Goal: Information Seeking & Learning: Find specific page/section

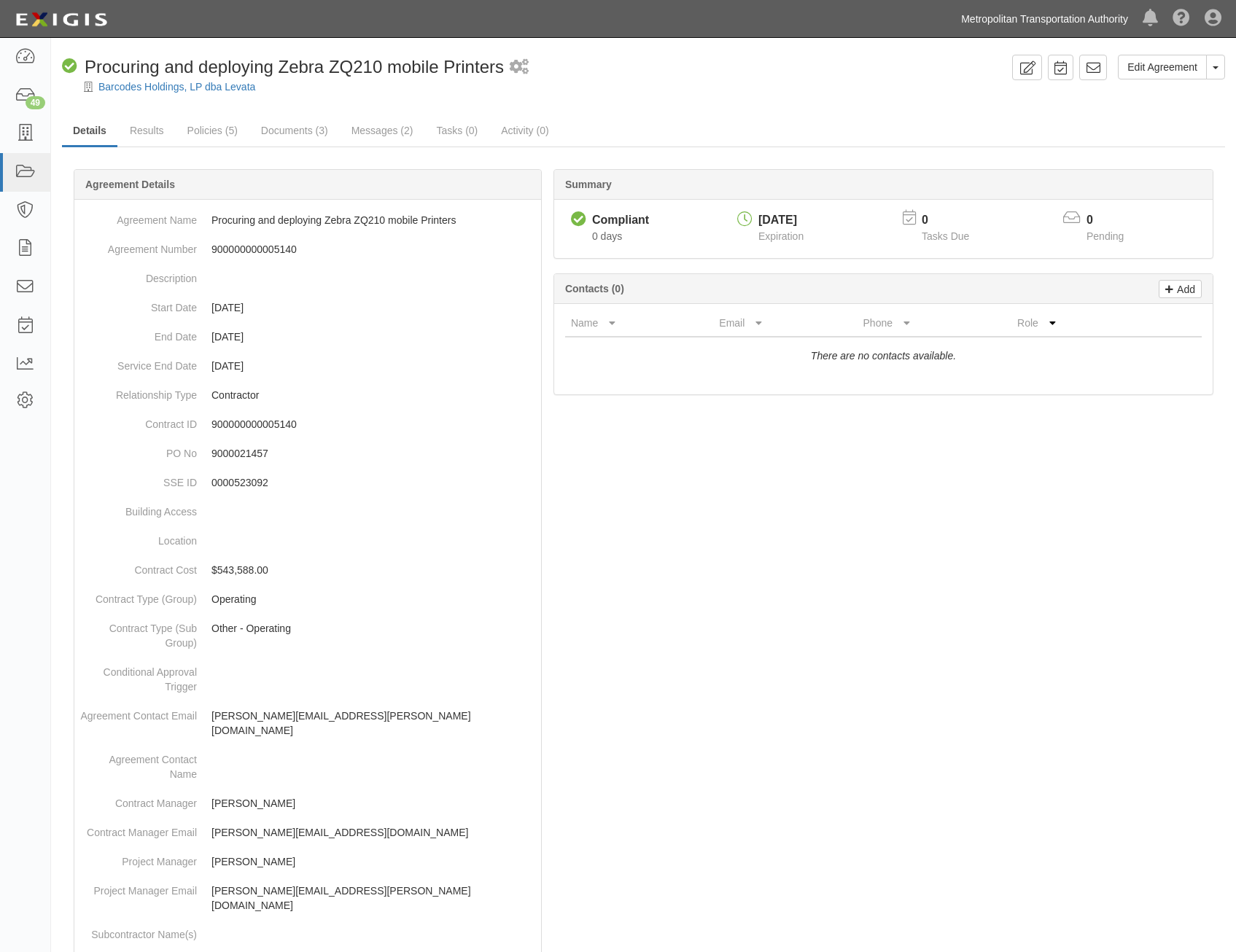
click at [997, 14] on link "Metropolitan Transportation Authority" at bounding box center [1045, 19] width 181 height 29
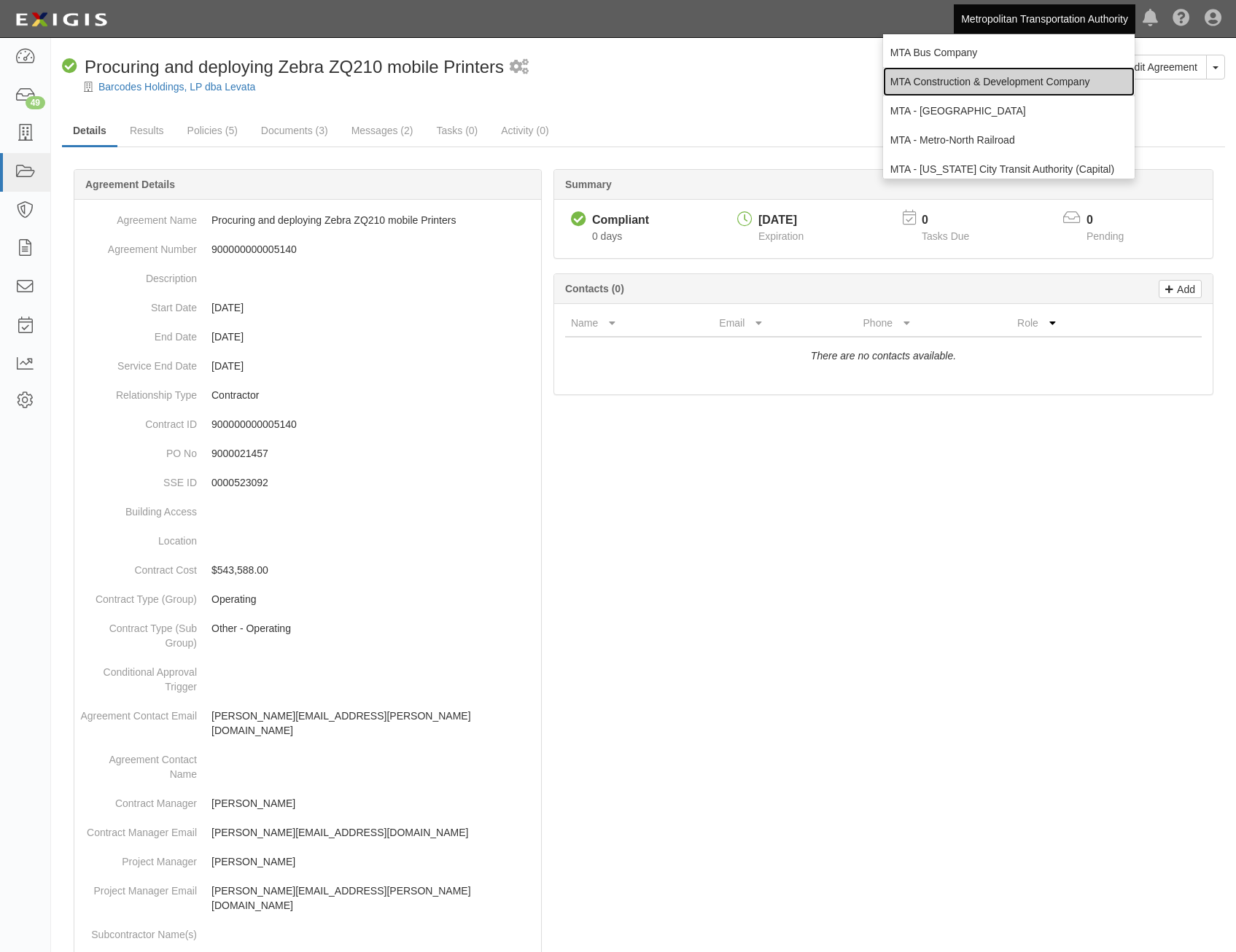
click at [988, 81] on link "MTA Construction & Development Company" at bounding box center [1008, 81] width 251 height 29
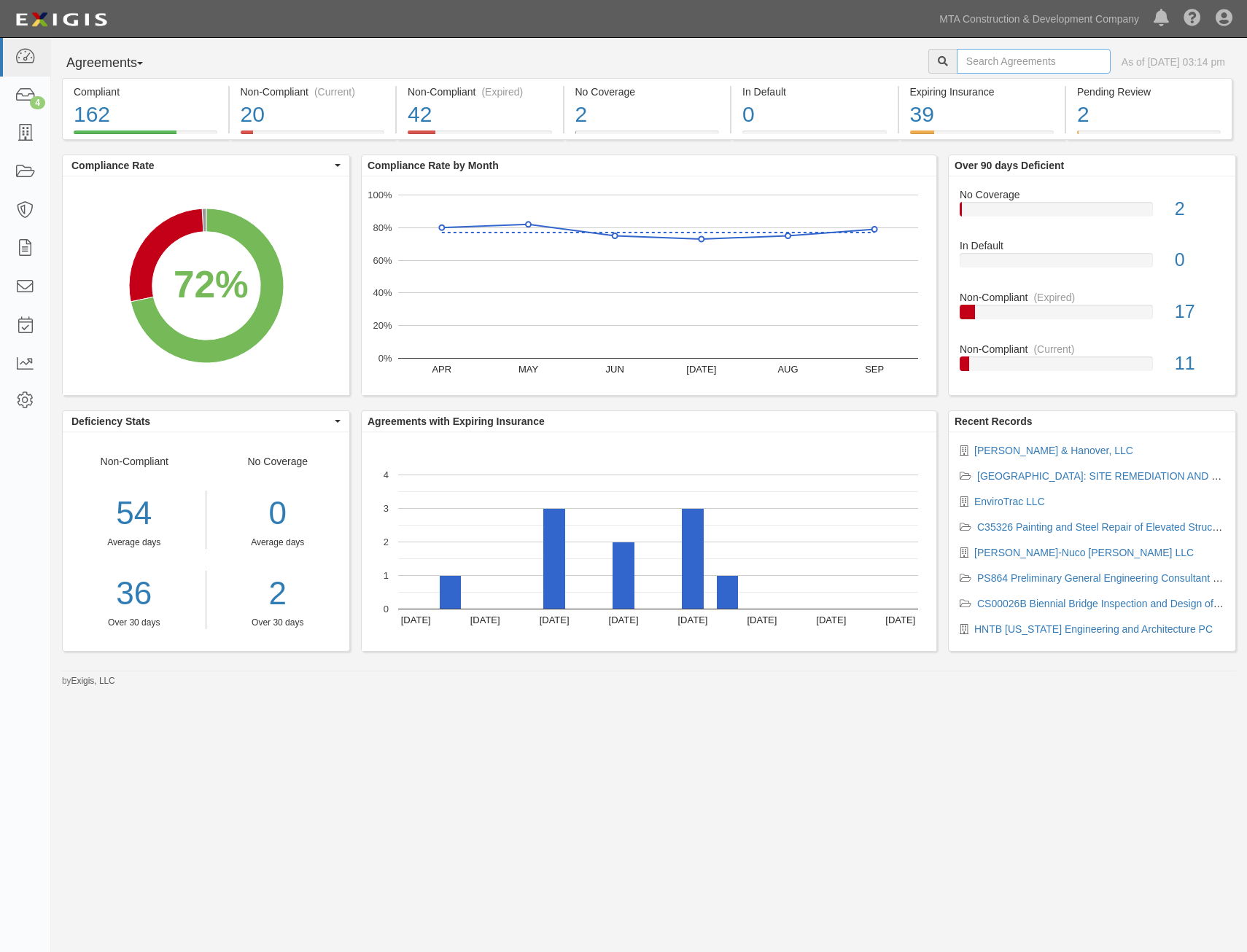
click at [957, 61] on input "text" at bounding box center [1033, 61] width 154 height 25
paste input "E-40855"
type input "E-40855"
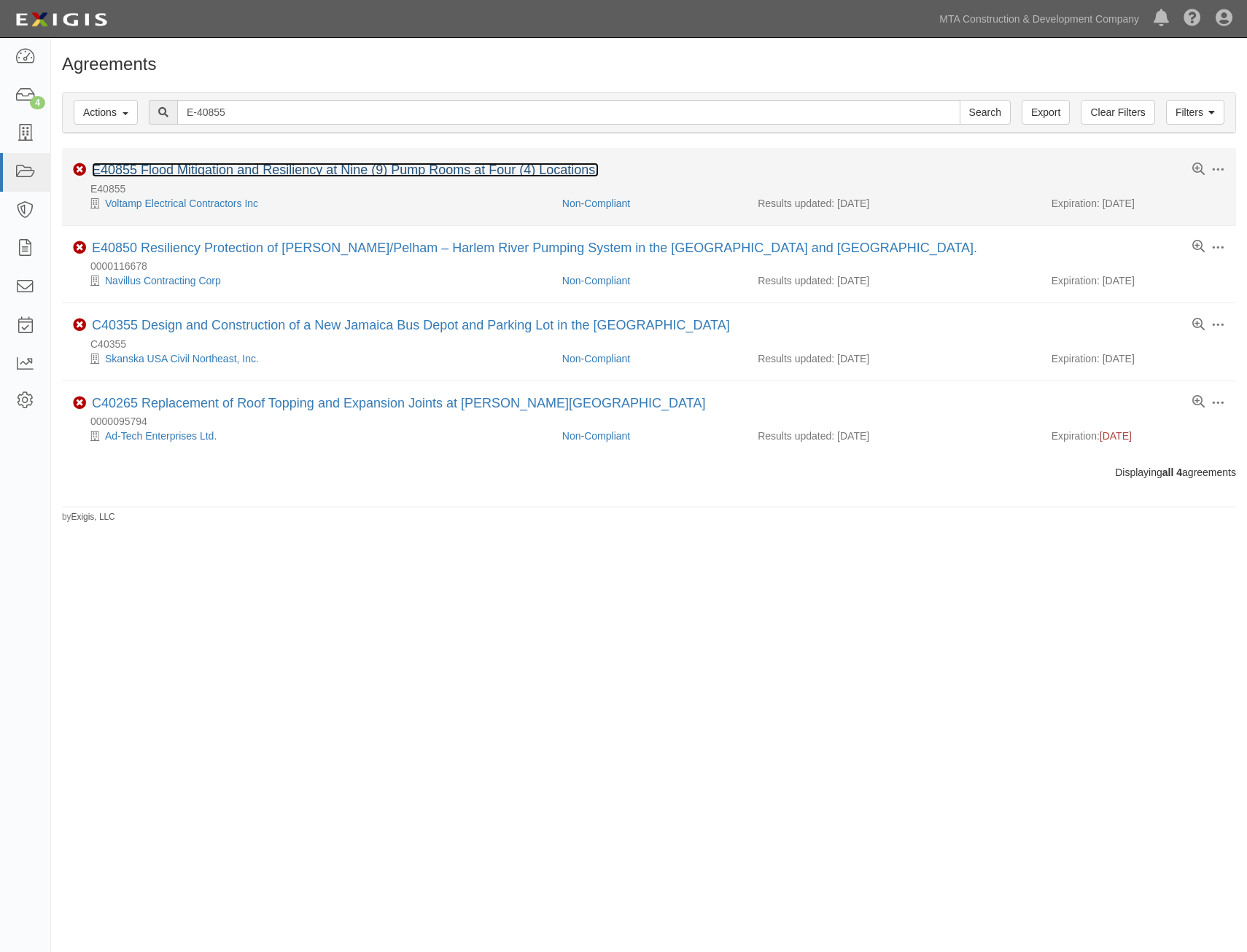
click at [435, 172] on link "E40855 Flood Mitigation and Resiliency at Nine (9) Pump Rooms at Four (4) Locat…" at bounding box center [344, 170] width 507 height 15
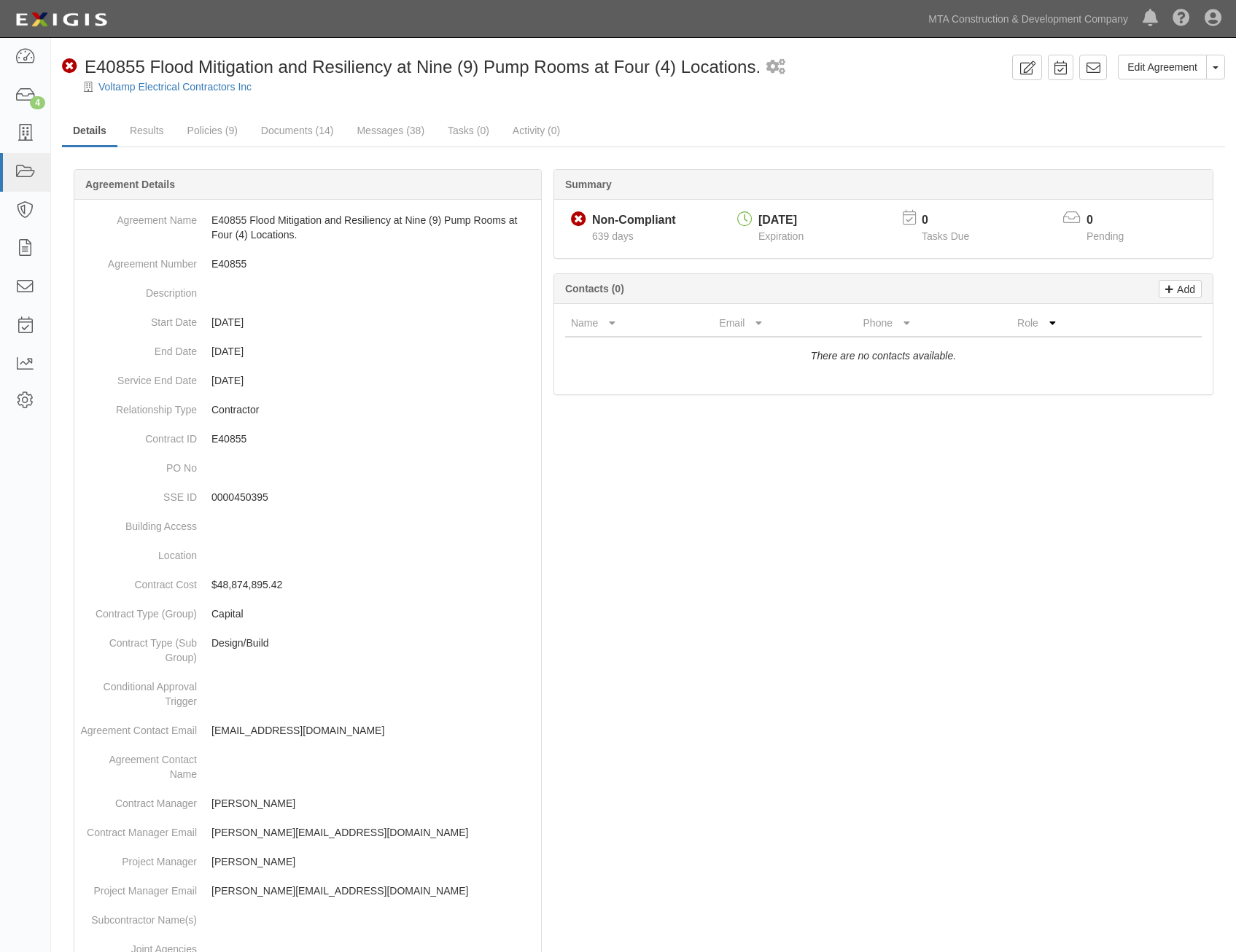
drag, startPoint x: 639, startPoint y: 549, endPoint x: 689, endPoint y: 404, distance: 153.4
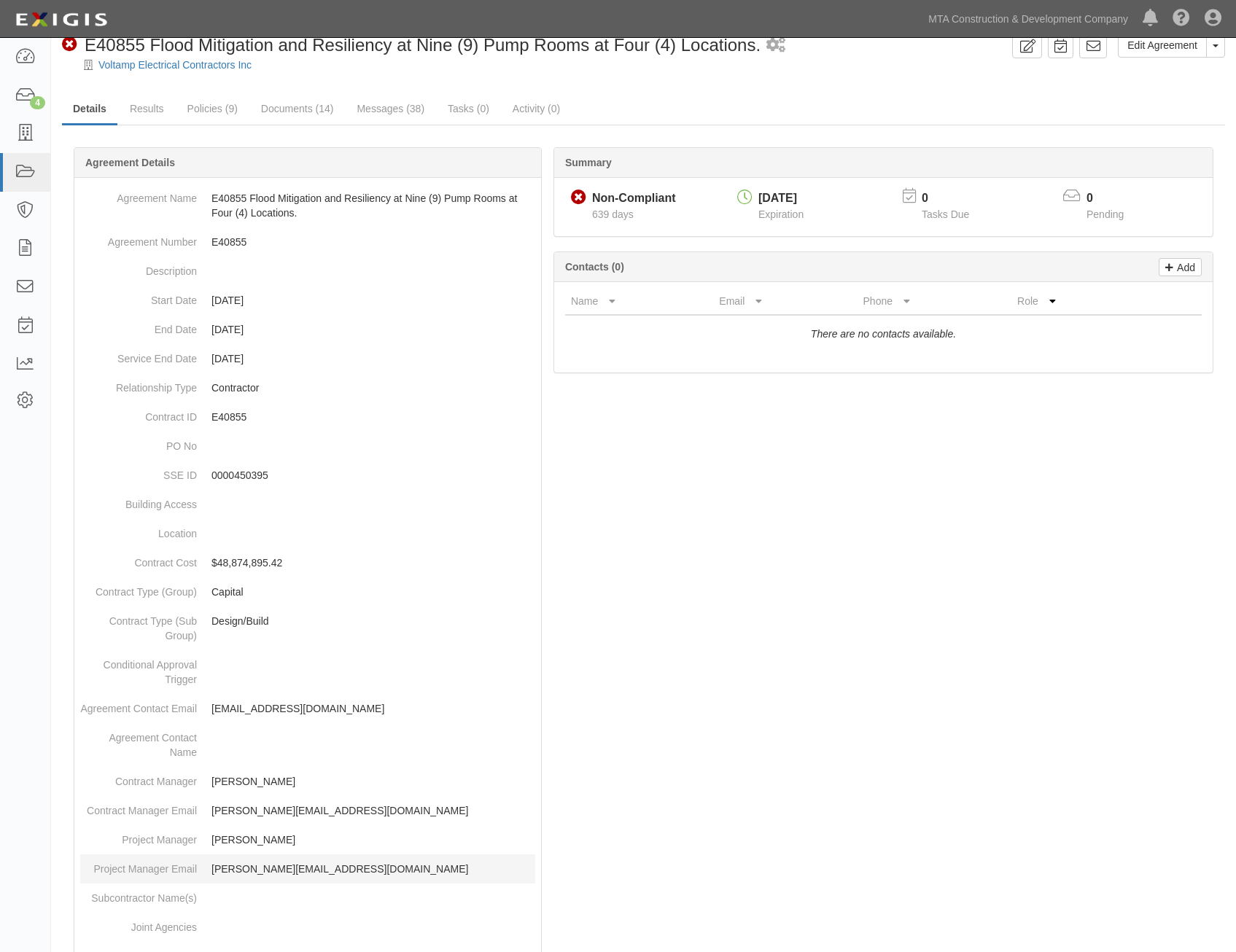
scroll to position [474, 0]
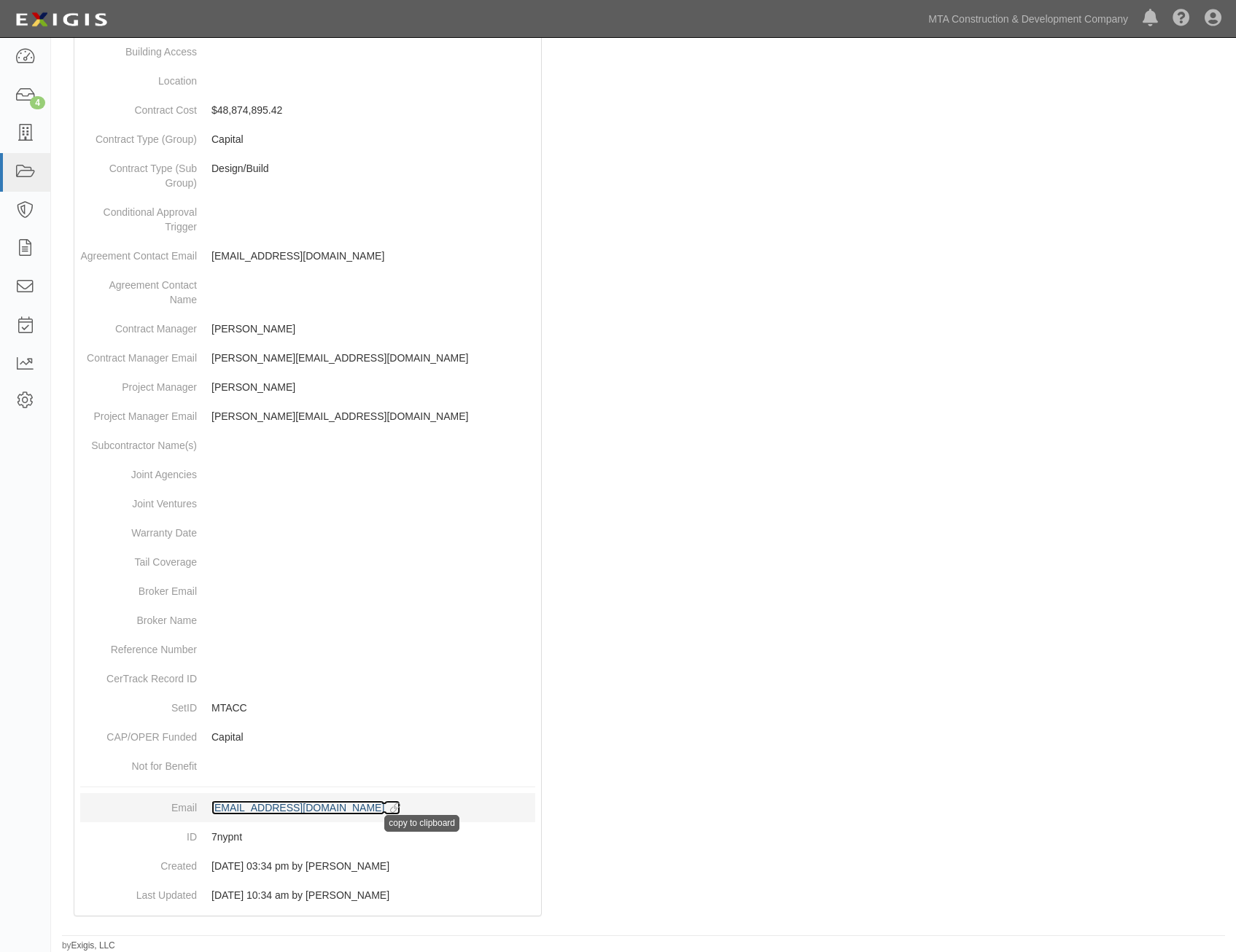
click at [400, 811] on icon at bounding box center [392, 808] width 16 height 10
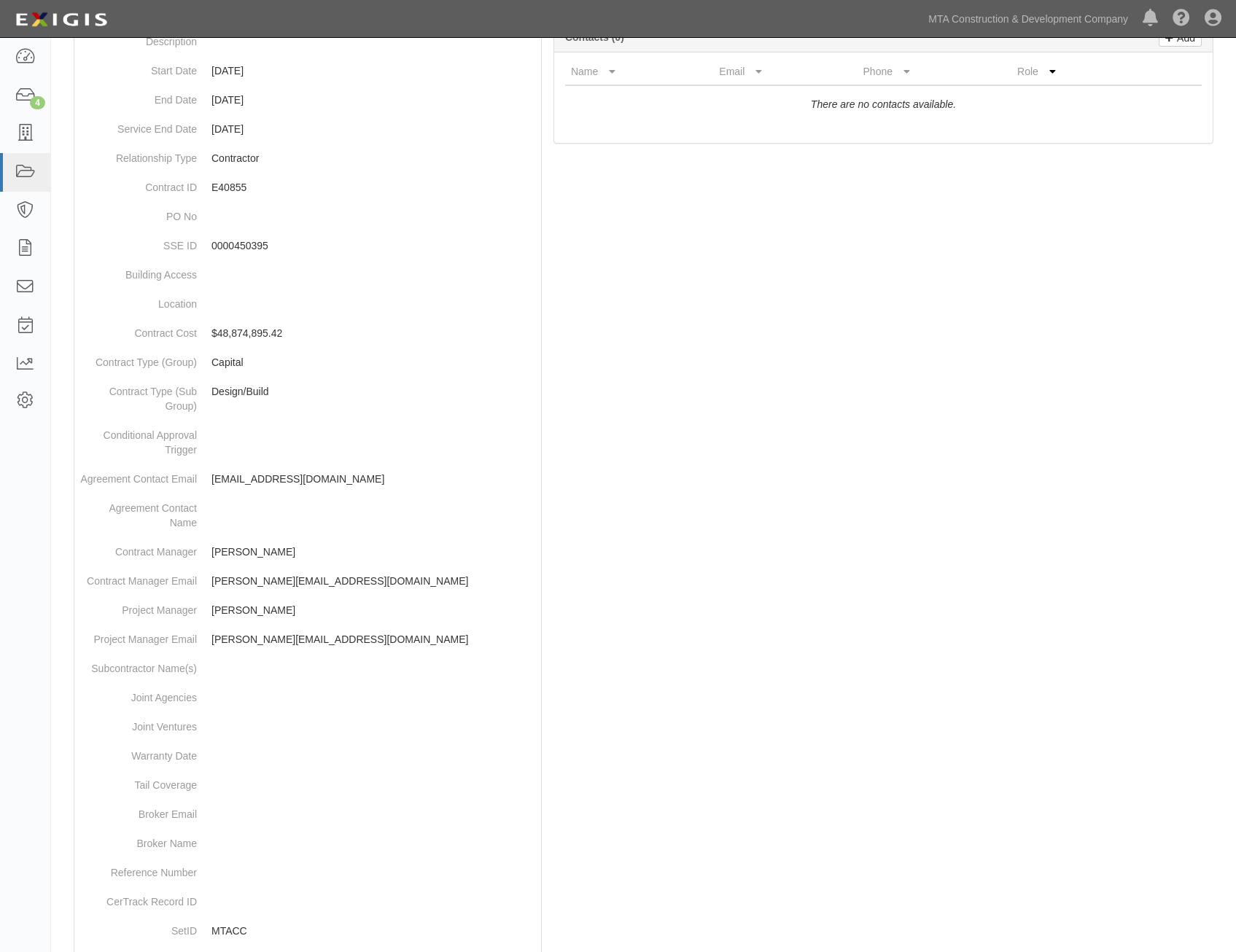
scroll to position [0, 0]
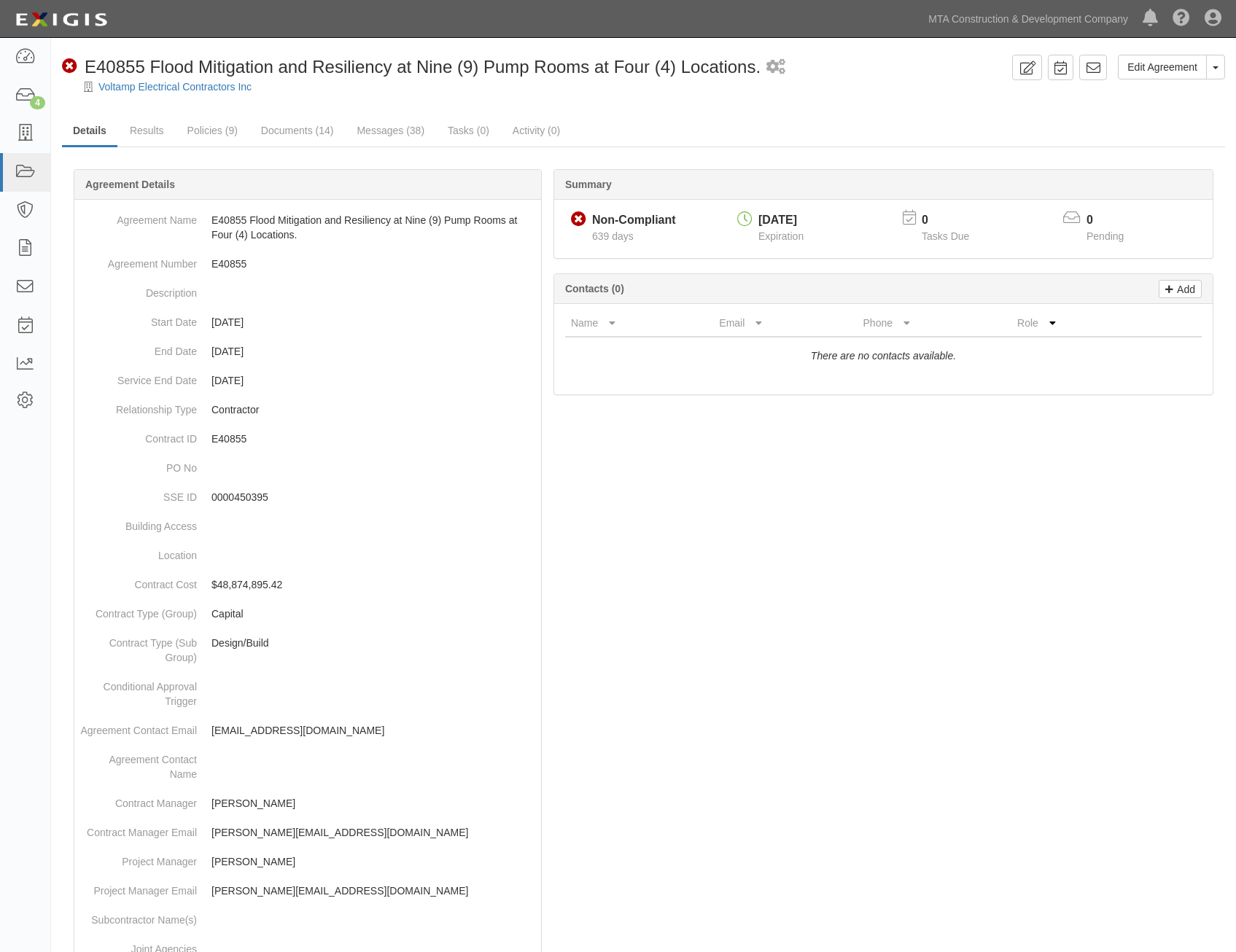
drag, startPoint x: 1051, startPoint y: 504, endPoint x: 1045, endPoint y: 303, distance: 201.1
click at [11, 175] on link at bounding box center [25, 172] width 50 height 38
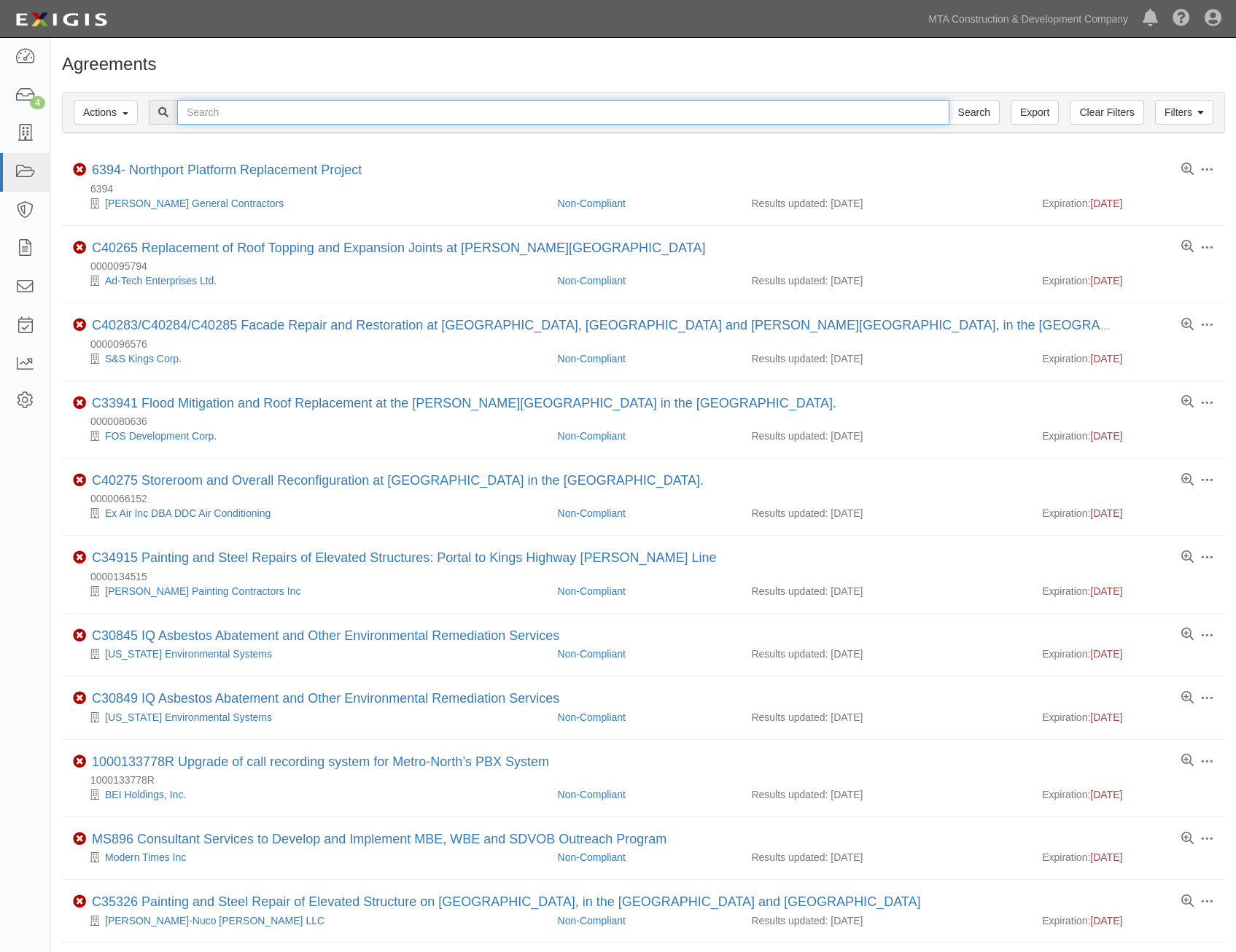
click at [302, 120] on input "text" at bounding box center [563, 112] width 772 height 25
type input "fleet maintenance"
click at [948, 100] on input "Search" at bounding box center [974, 112] width 51 height 25
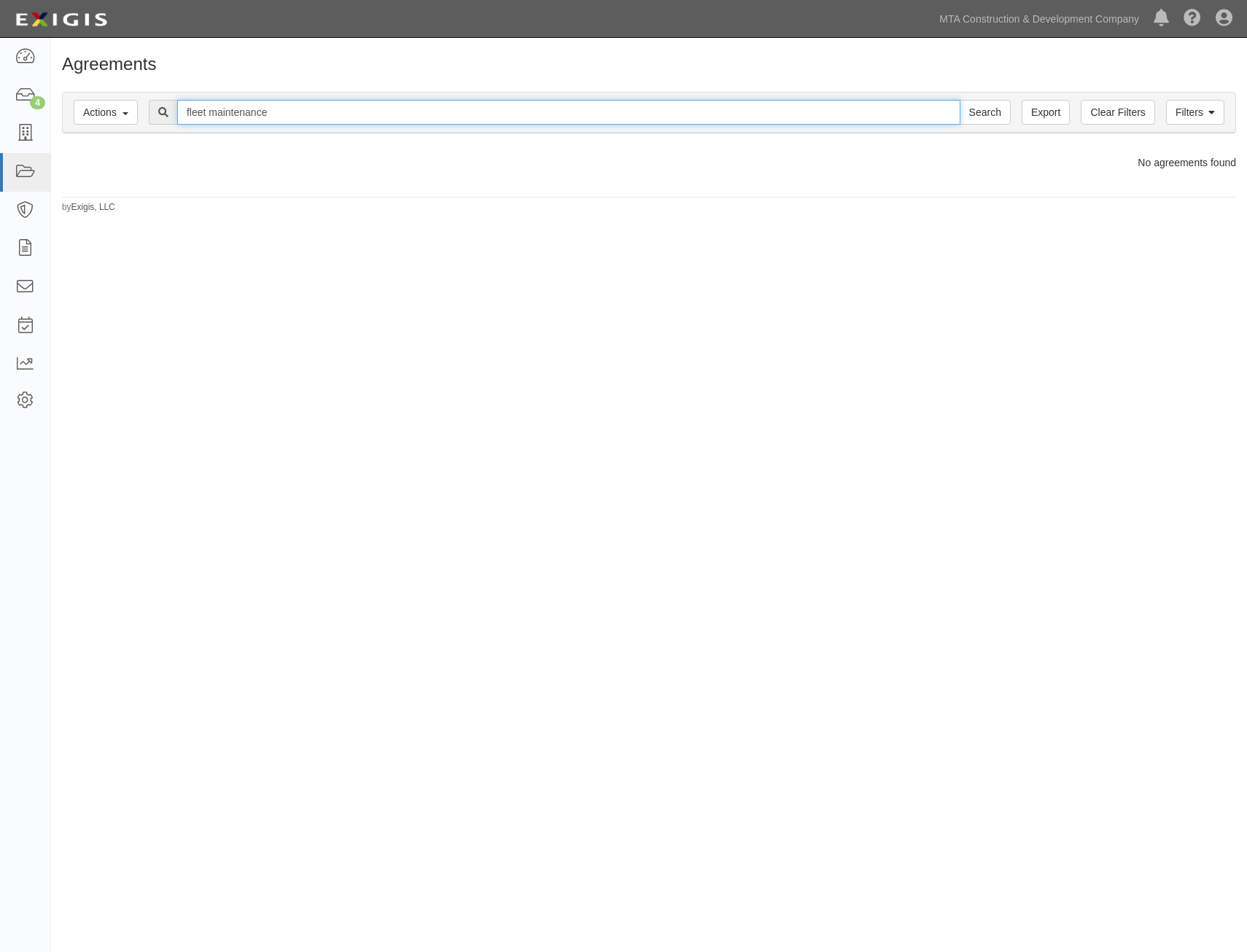
click at [379, 116] on input "fleet maintenance" at bounding box center [568, 112] width 783 height 25
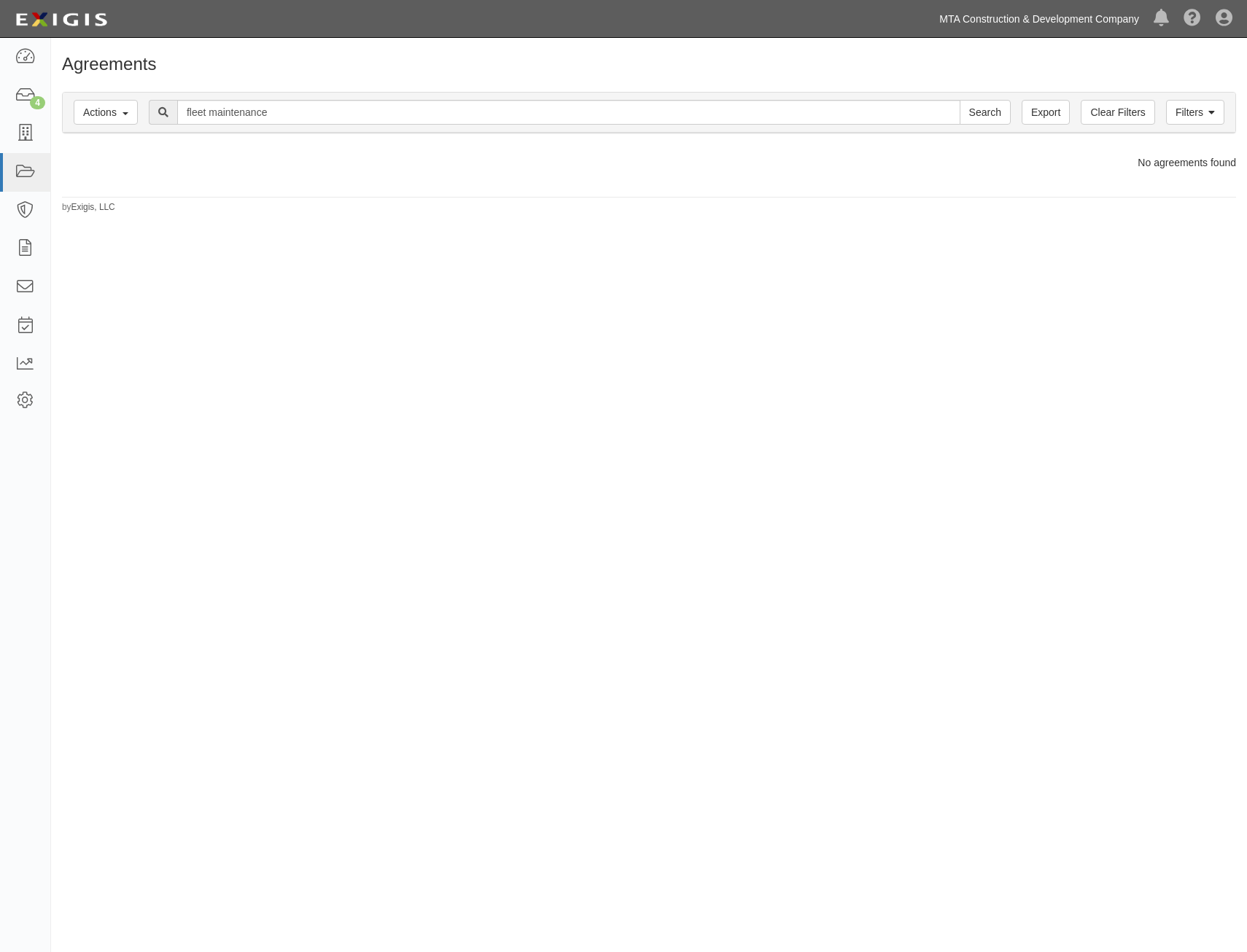
click at [1002, 25] on link "MTA Construction & Development Company" at bounding box center [1039, 19] width 215 height 29
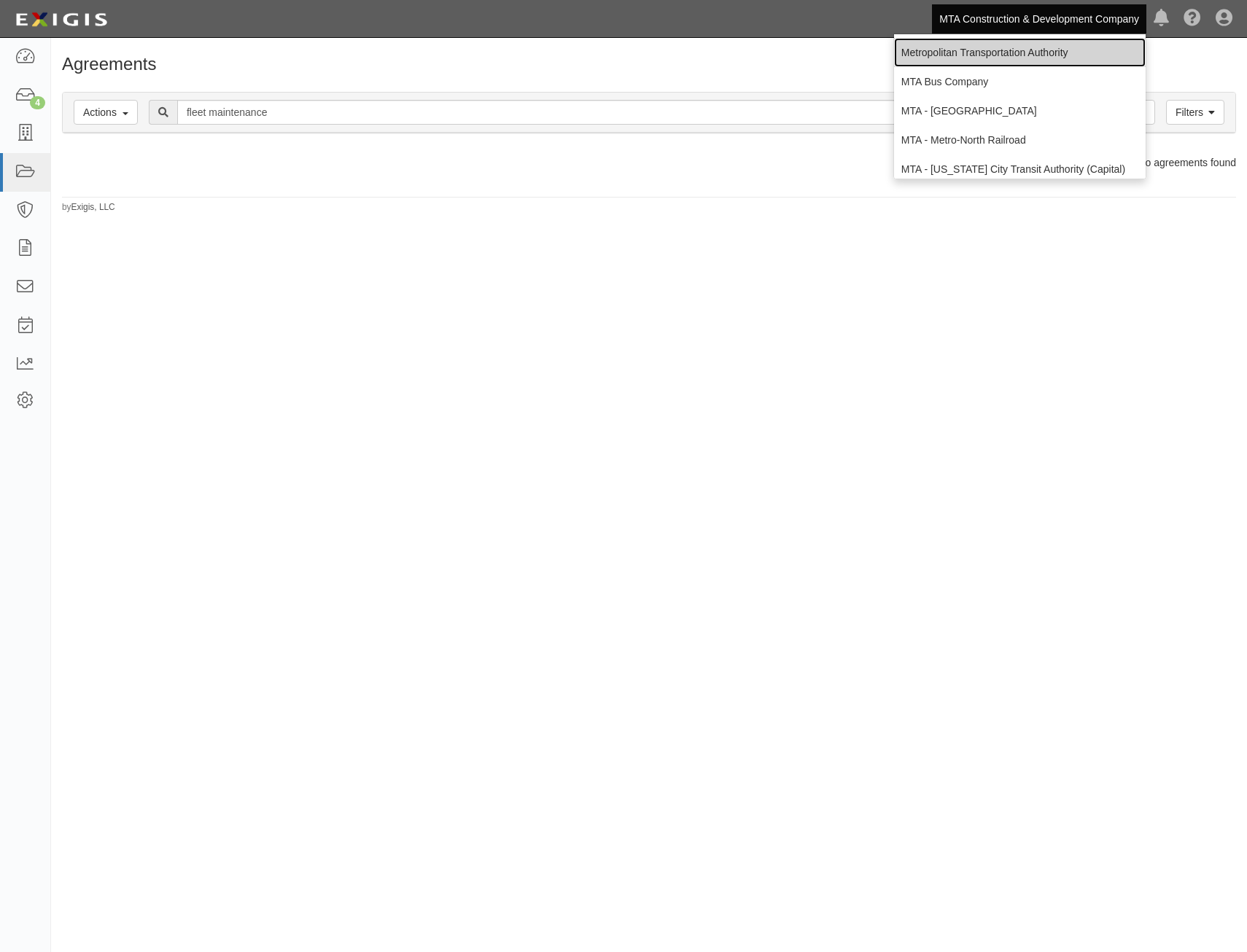
click at [960, 46] on link "Metropolitan Transportation Authority" at bounding box center [1019, 52] width 251 height 29
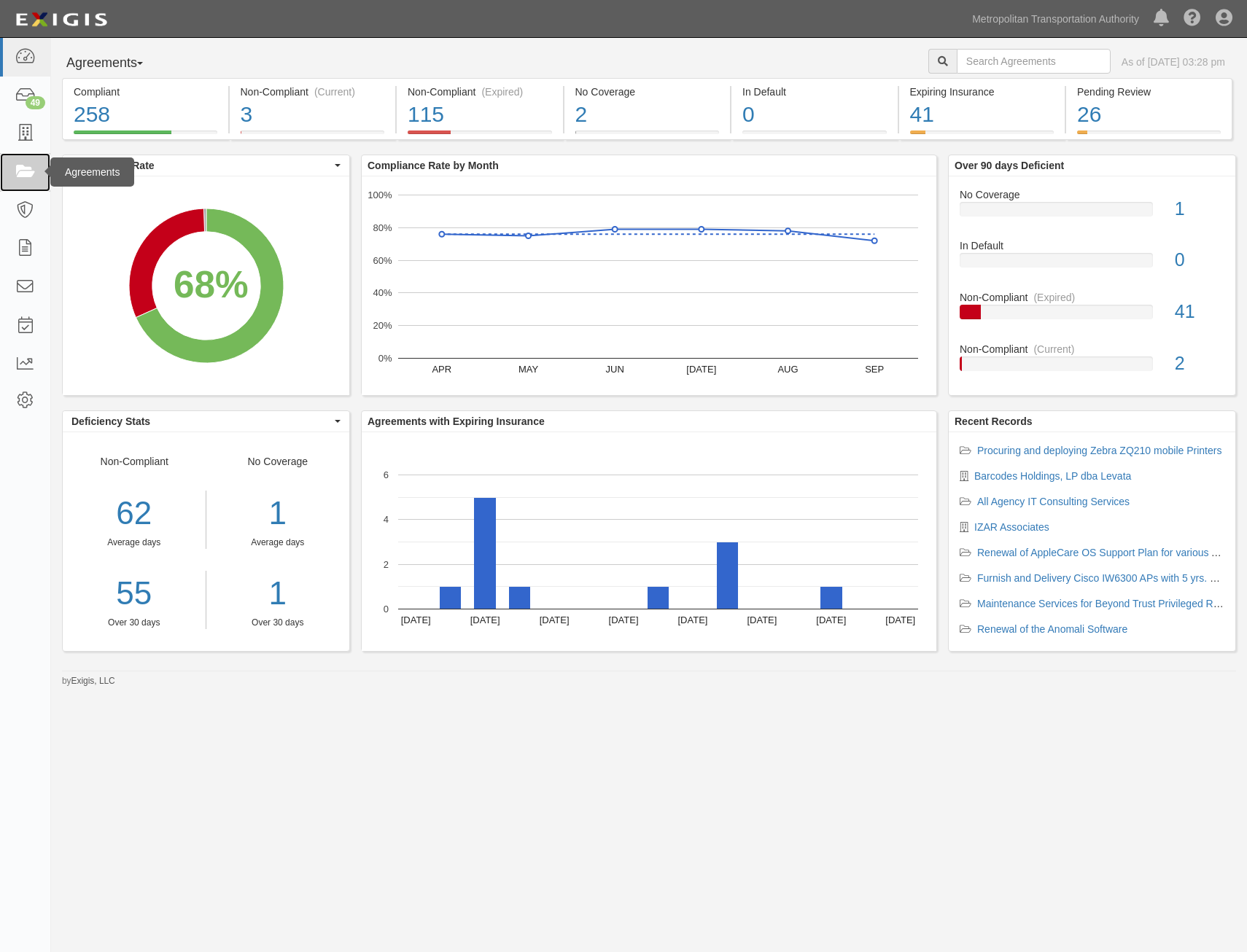
click at [20, 164] on icon at bounding box center [25, 173] width 21 height 17
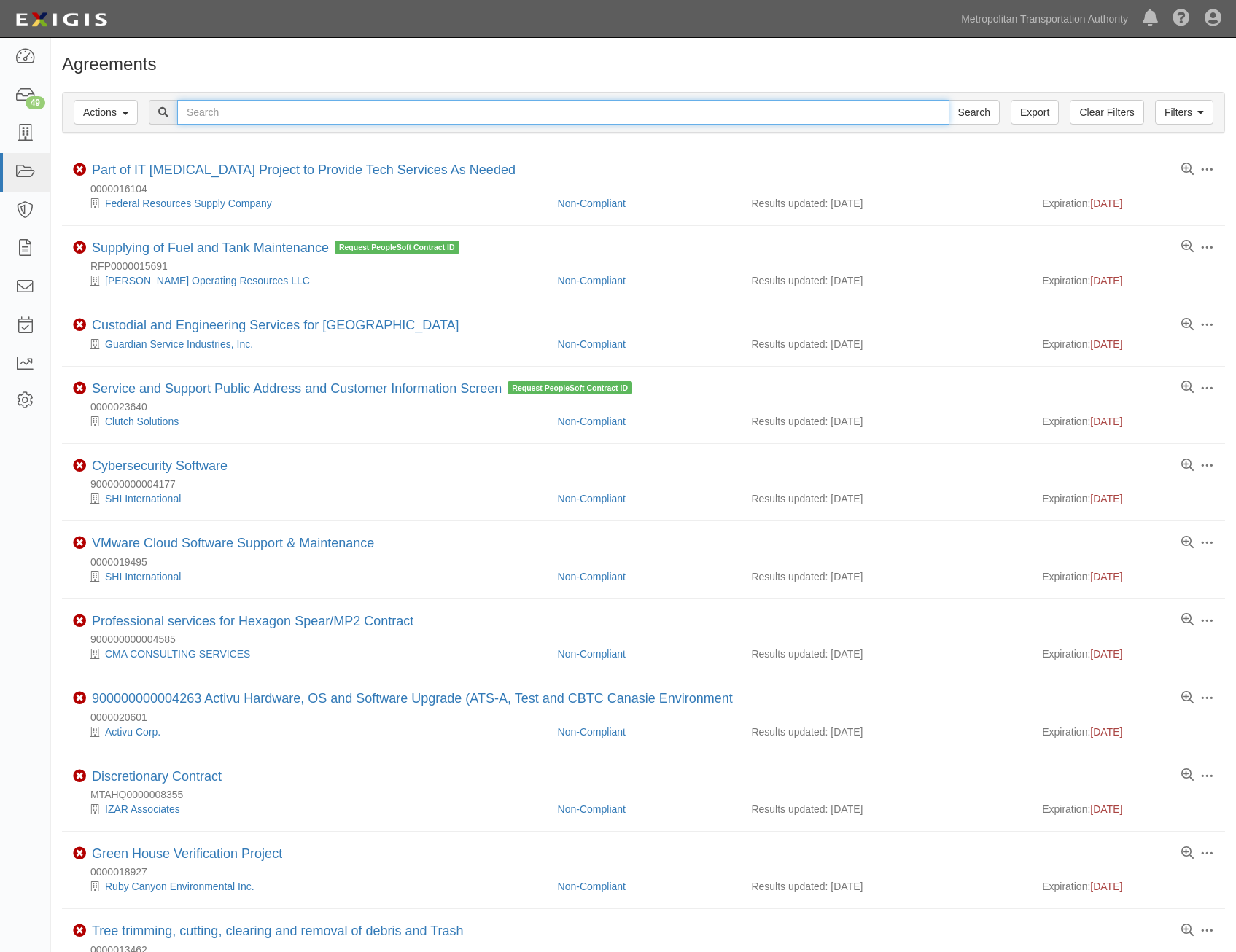
click at [426, 108] on input "text" at bounding box center [563, 112] width 772 height 25
type input "fleet maintenance"
click at [948, 100] on input "Search" at bounding box center [974, 112] width 51 height 25
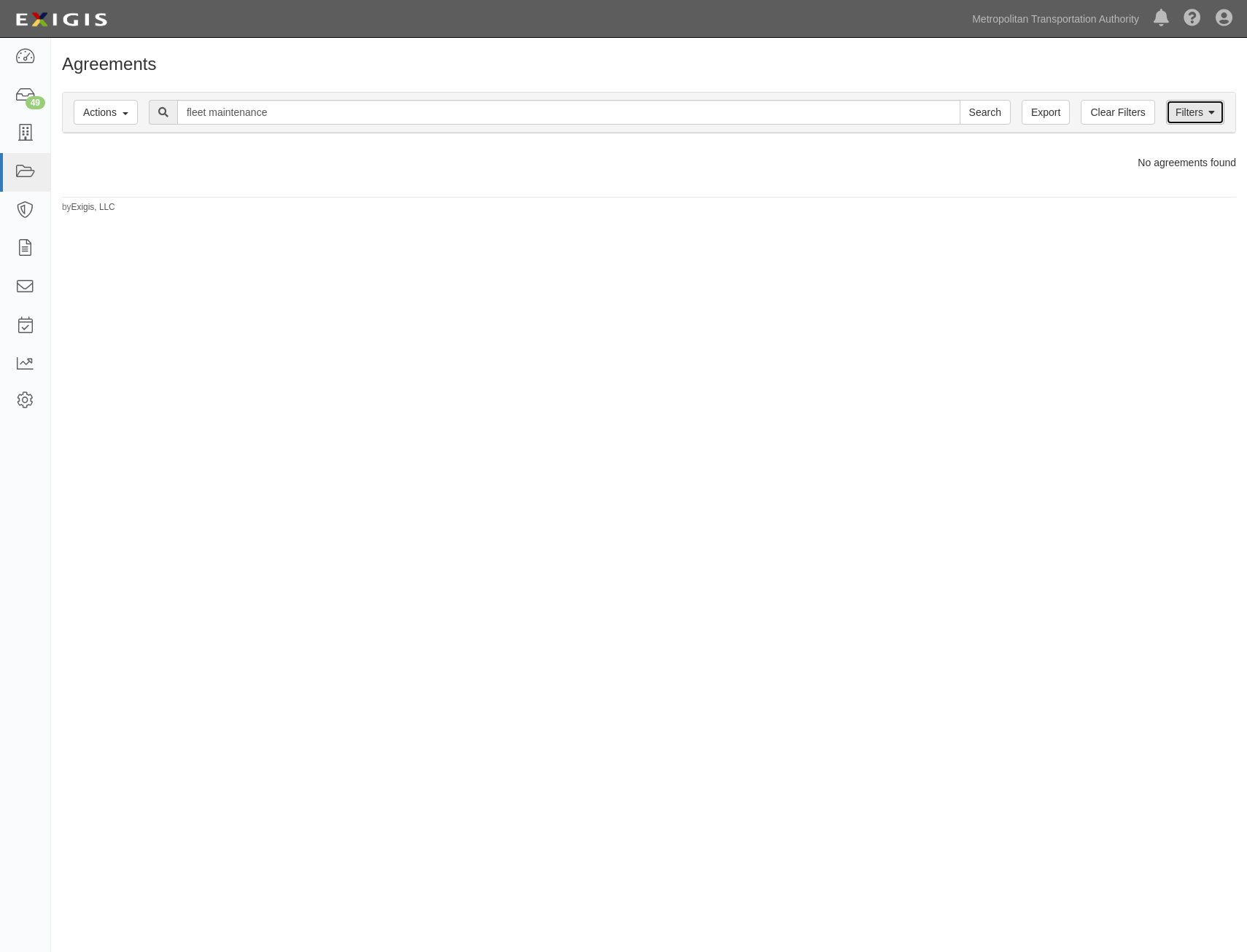
click at [1175, 108] on link "Filters" at bounding box center [1195, 112] width 58 height 25
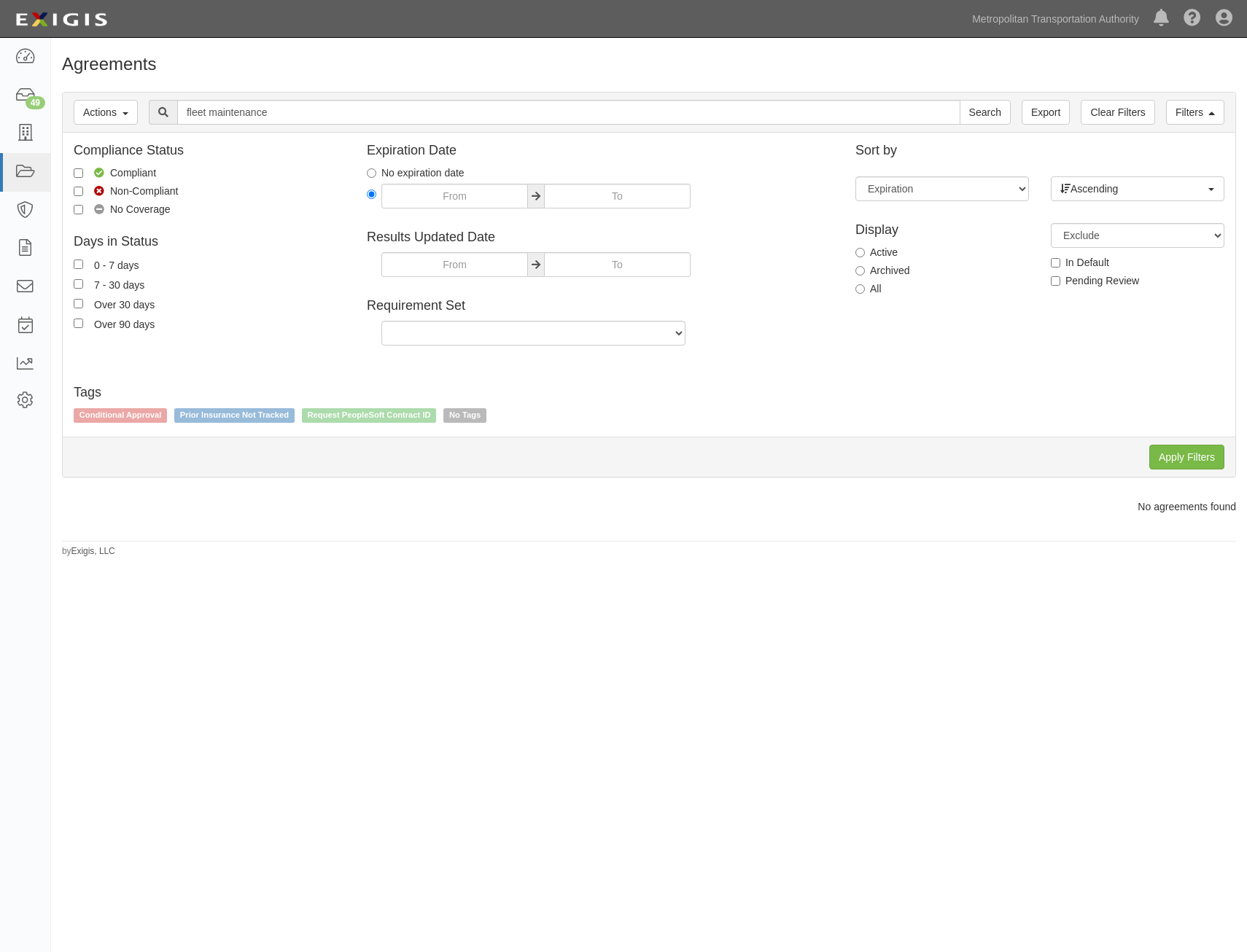
click at [878, 288] on label "All" at bounding box center [868, 288] width 26 height 15
click at [864, 288] on input "All" at bounding box center [860, 289] width 9 height 9
radio input "true"
click at [1179, 451] on input "Apply Filters" at bounding box center [1186, 456] width 75 height 25
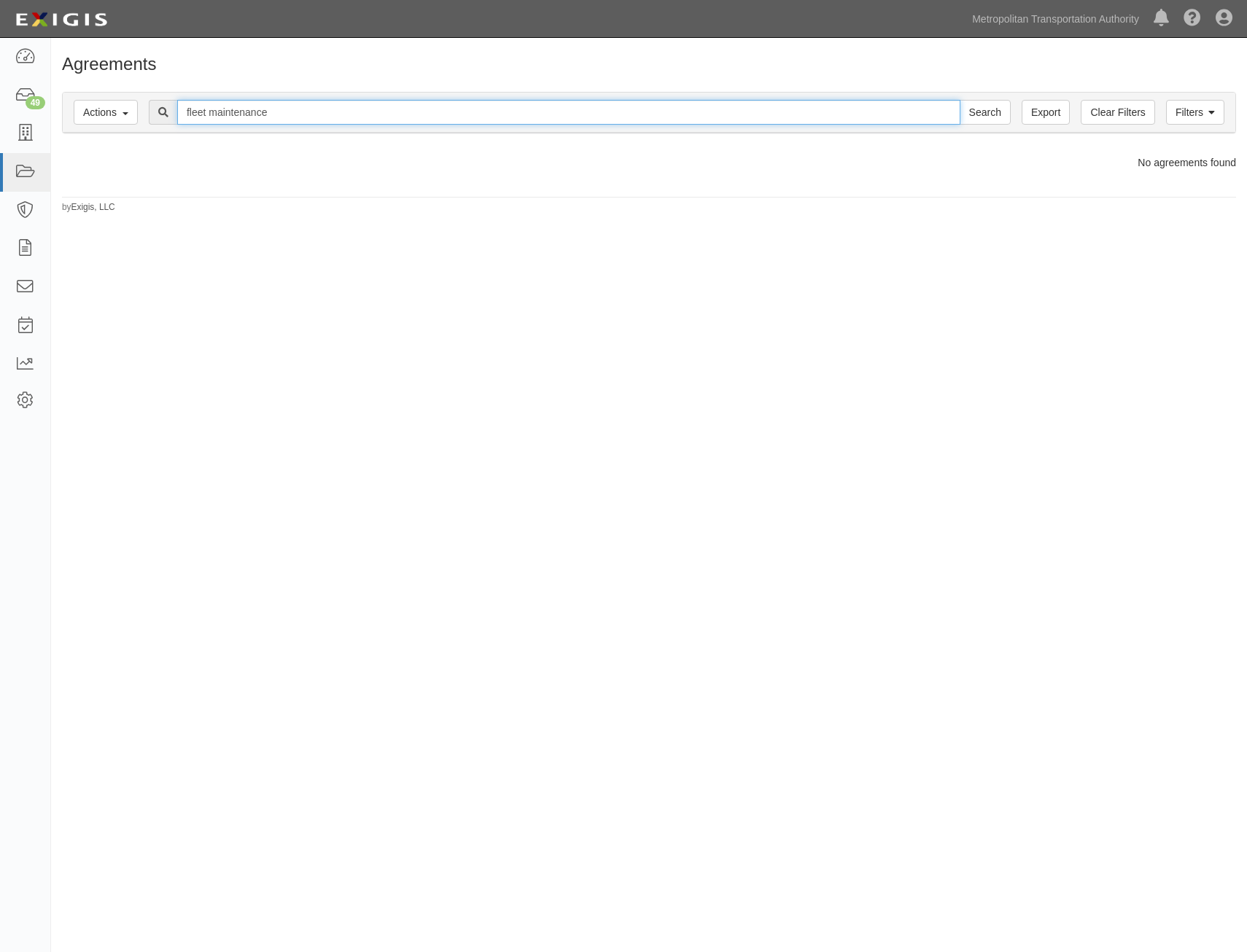
click at [256, 108] on input "fleet maintenance" at bounding box center [568, 112] width 783 height 25
type input "fleet"
click at [960, 100] on input "Search" at bounding box center [985, 112] width 51 height 25
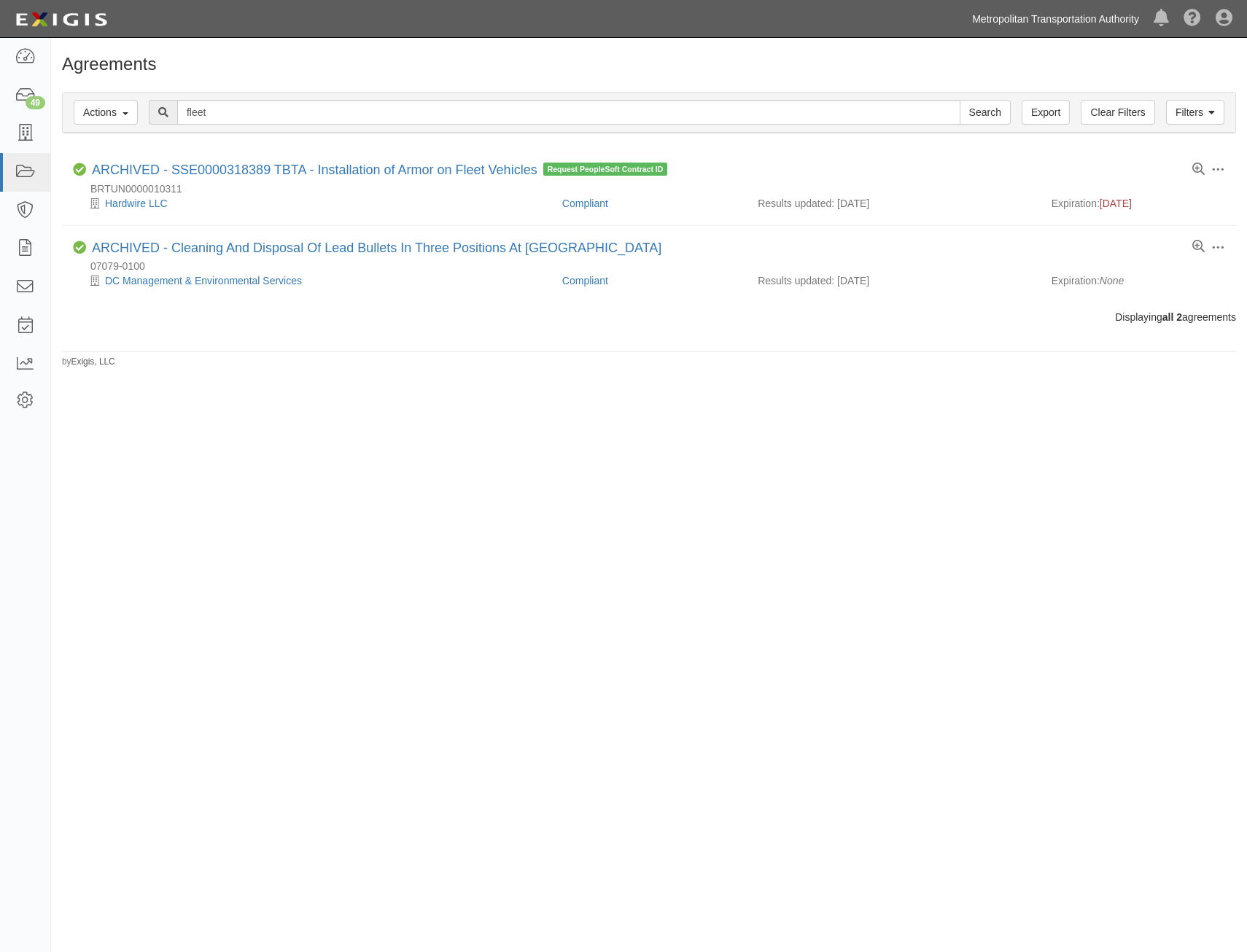
click at [1102, 25] on link "Metropolitan Transportation Authority" at bounding box center [1055, 19] width 181 height 29
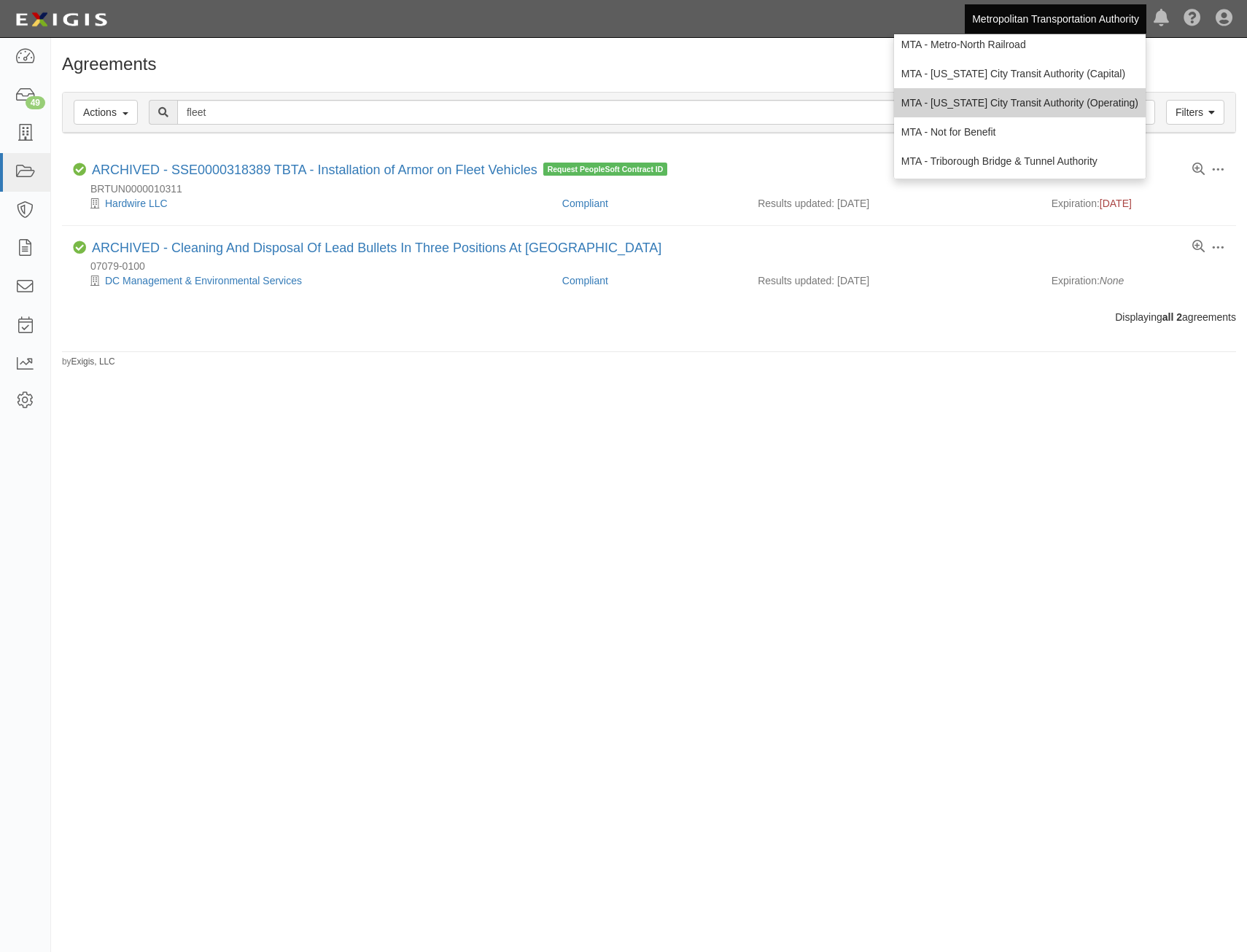
scroll to position [96, 0]
click at [1042, 102] on link "MTA - [US_STATE] City Transit Authority (Operating)" at bounding box center [1019, 102] width 251 height 29
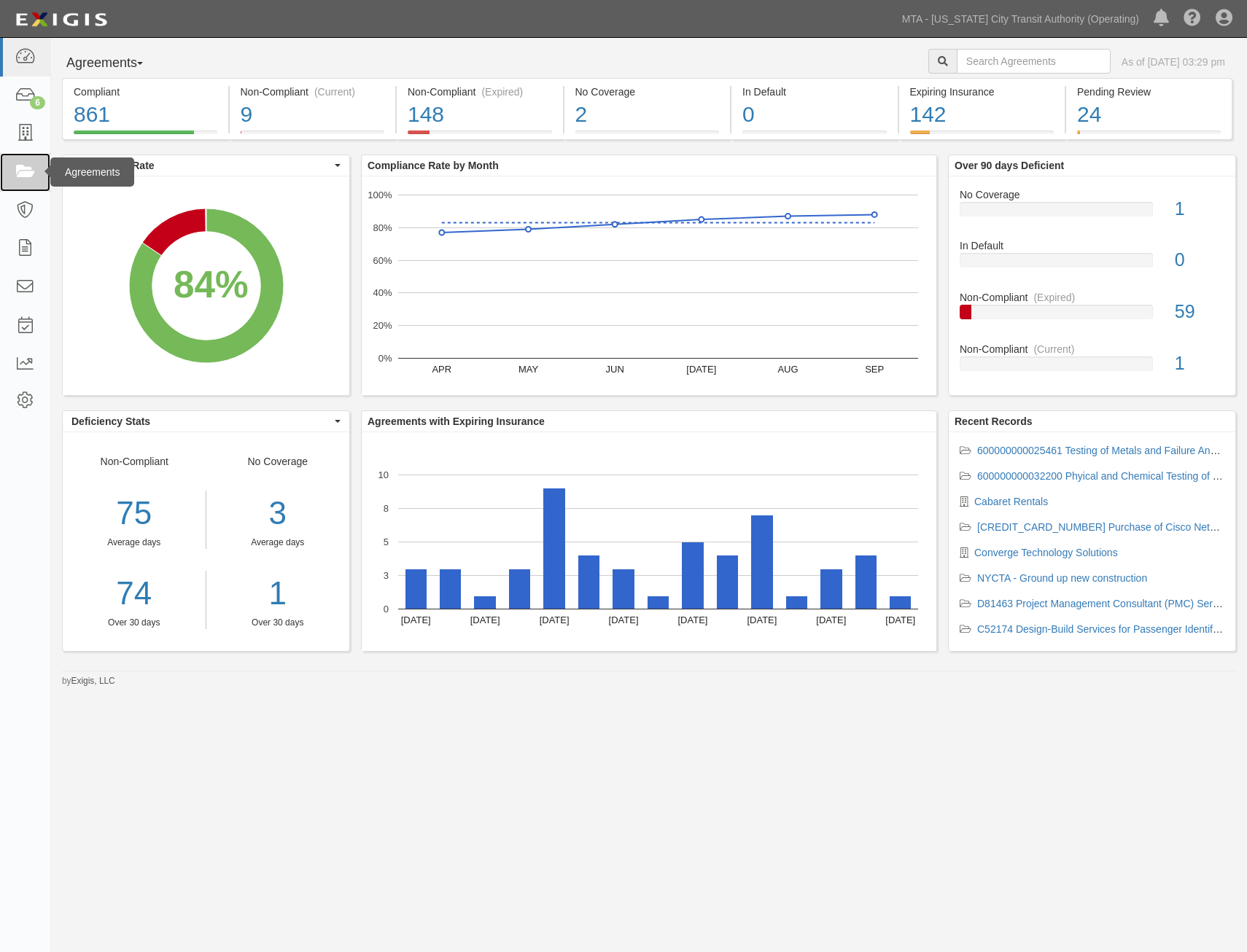
click at [22, 173] on icon at bounding box center [25, 173] width 21 height 17
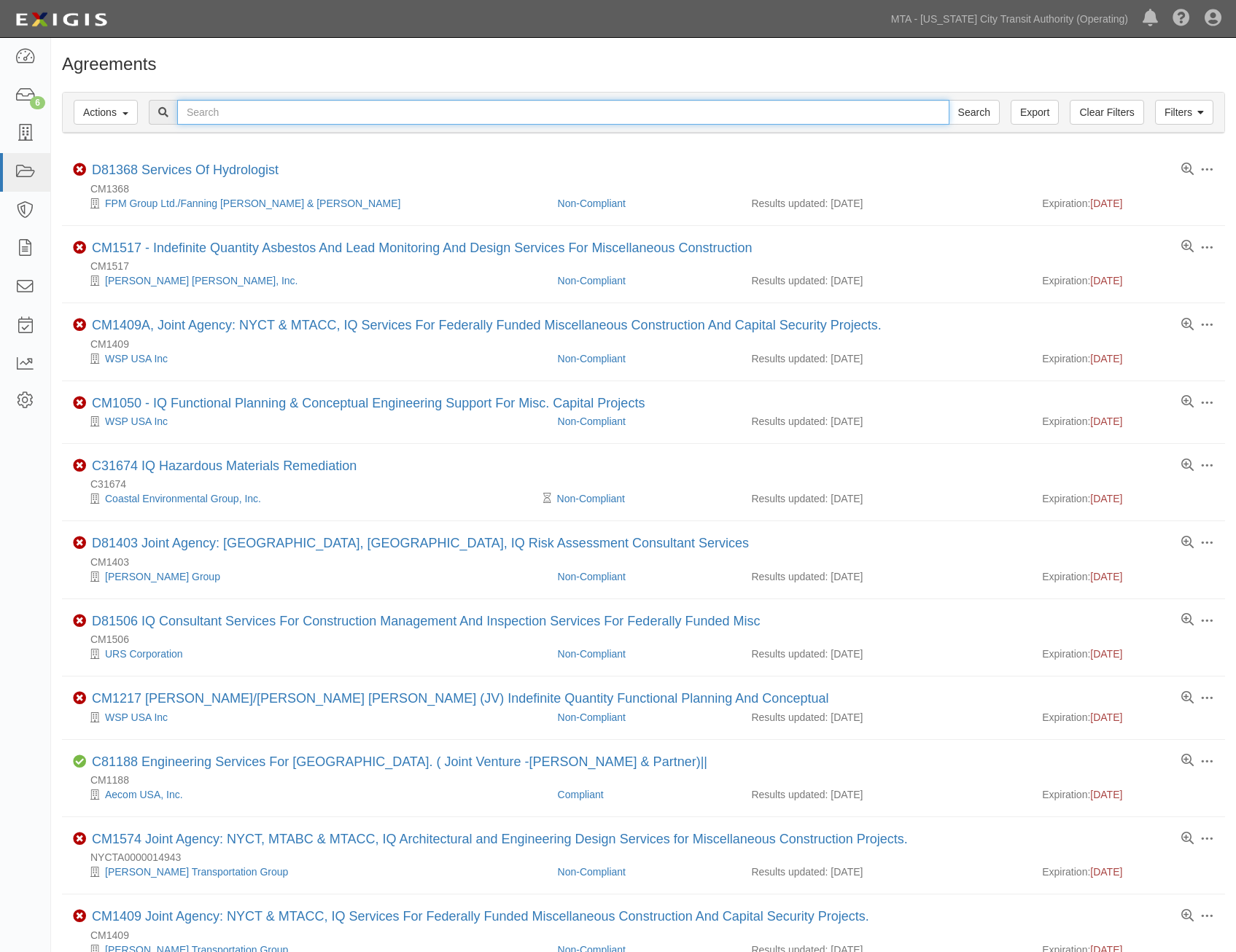
click at [621, 113] on input "text" at bounding box center [563, 112] width 772 height 25
paste input "600000000037123"
click at [805, 109] on input "600000000037123" at bounding box center [563, 112] width 772 height 25
type input "fleet"
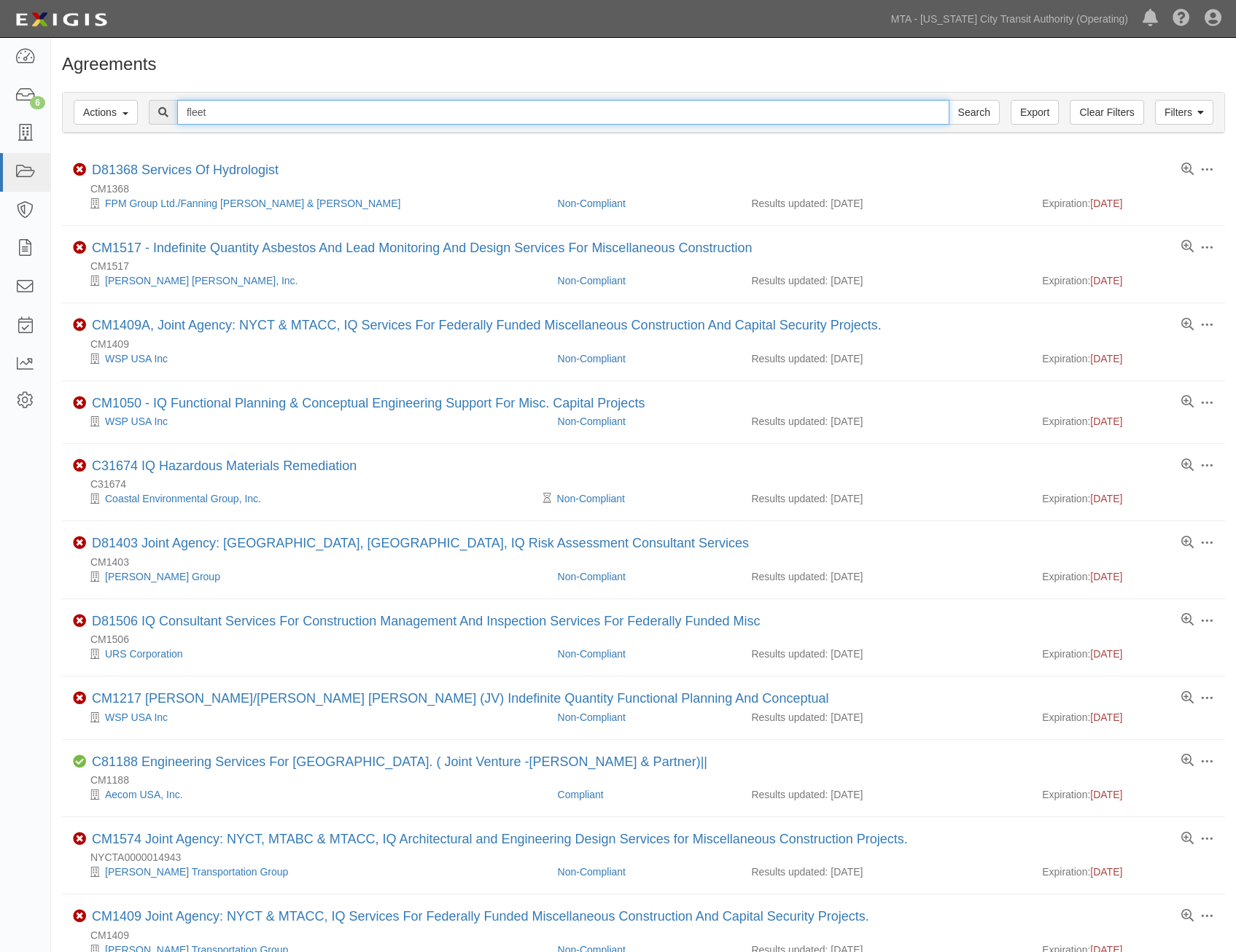
click at [948, 100] on input "Search" at bounding box center [974, 112] width 51 height 25
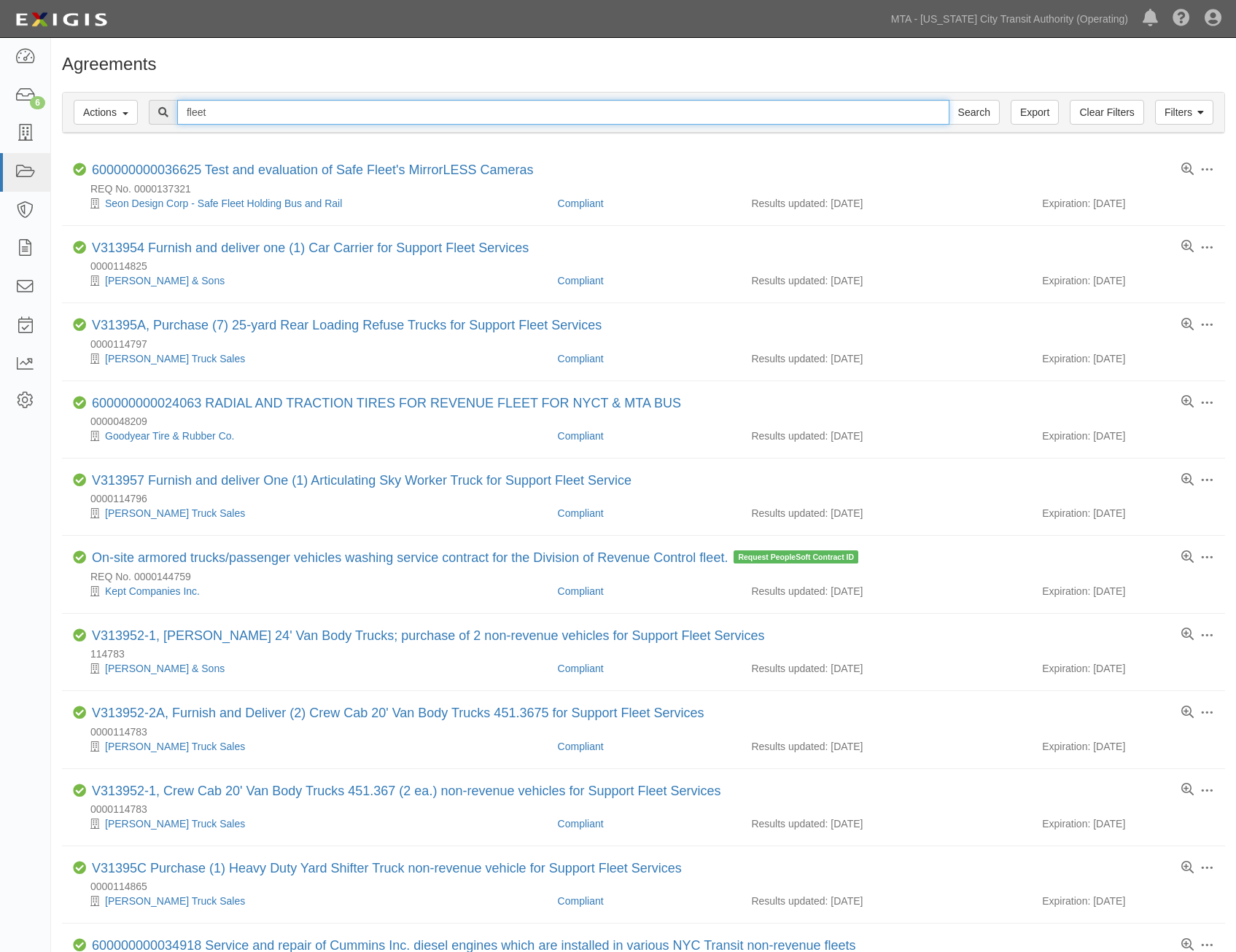
click at [728, 112] on input "fleet" at bounding box center [563, 112] width 772 height 25
type input "fleet maintenance"
click at [948, 100] on input "Search" at bounding box center [974, 112] width 51 height 25
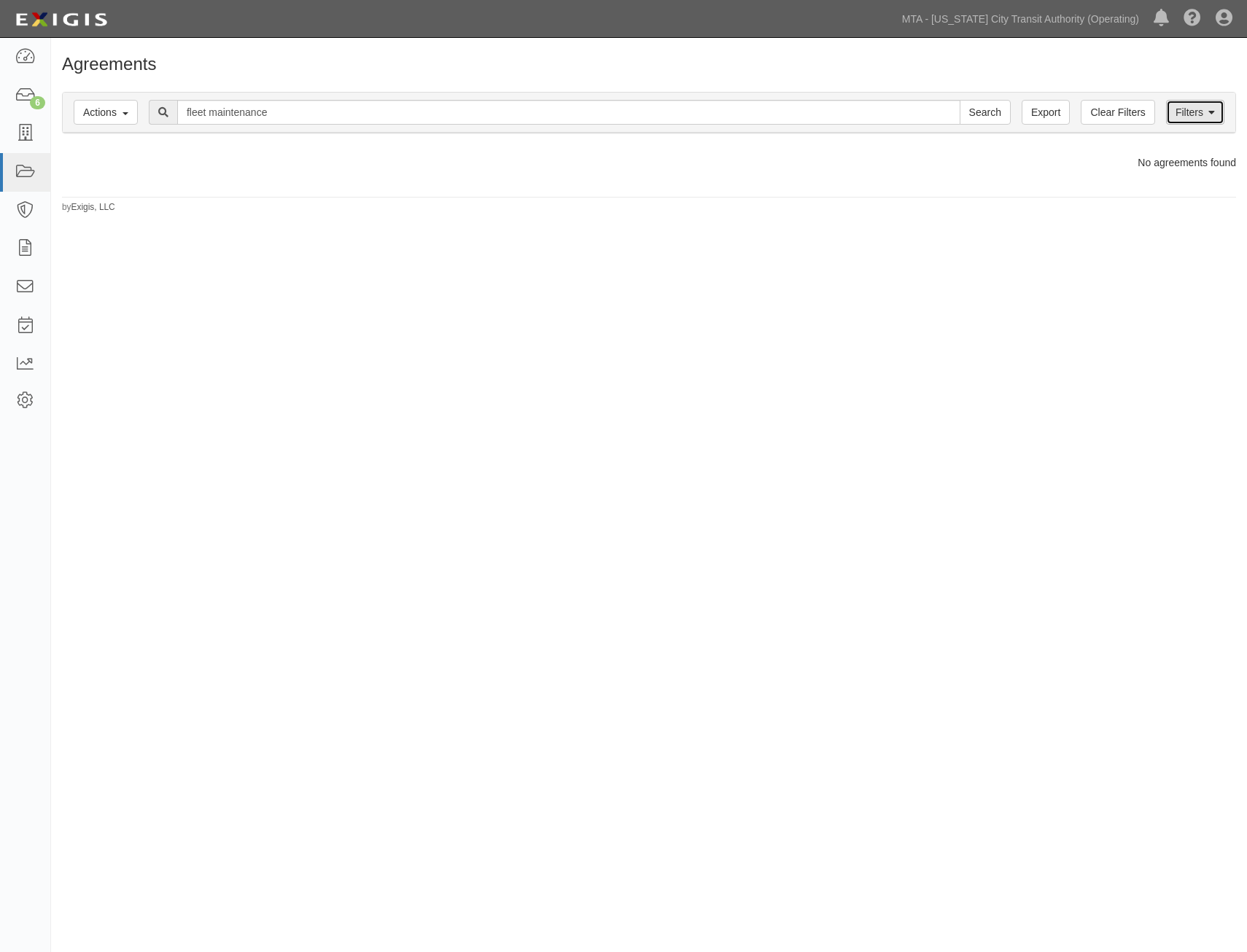
click at [1211, 112] on icon at bounding box center [1211, 113] width 7 height 10
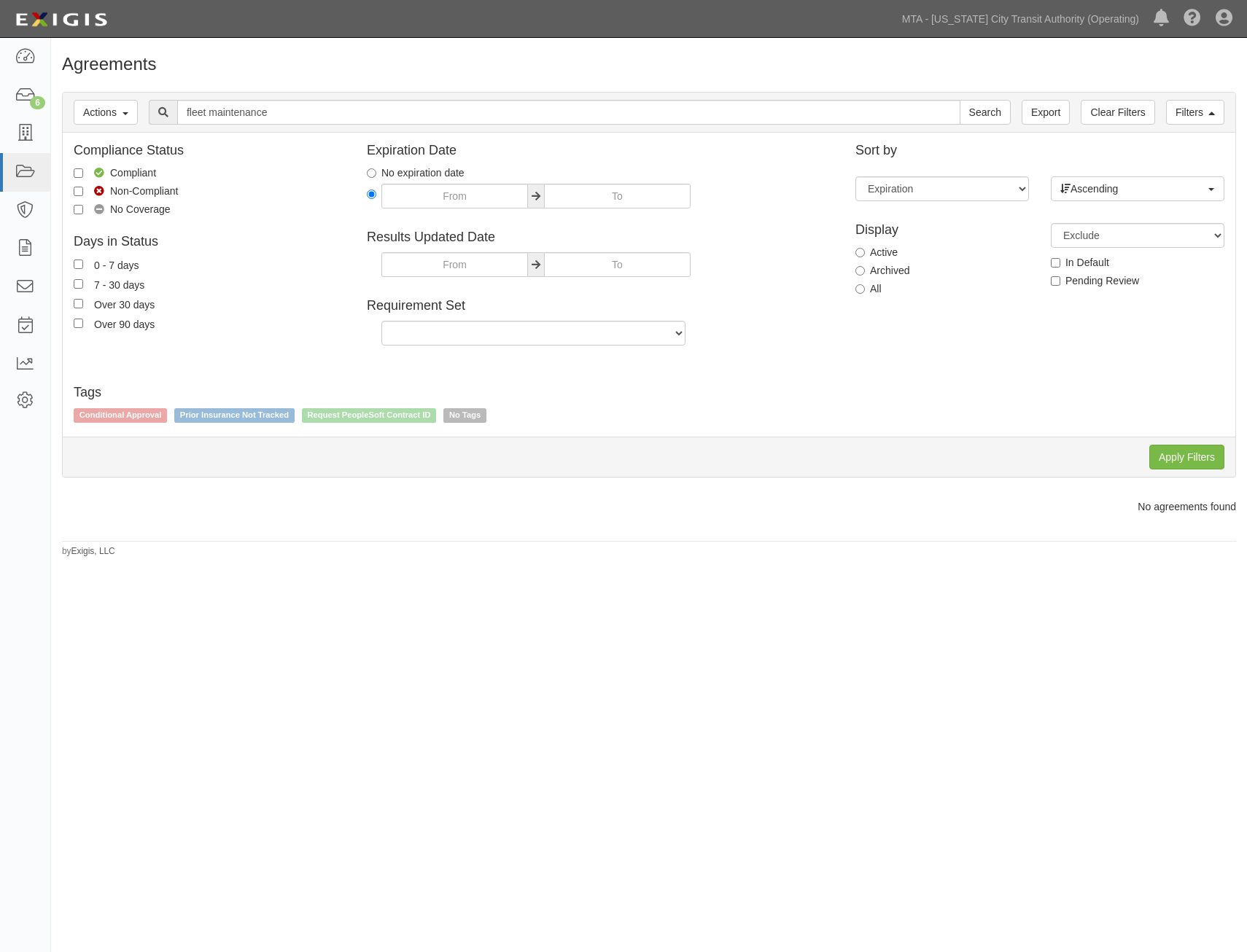
click at [869, 290] on label "All" at bounding box center [868, 288] width 26 height 15
click at [864, 290] on input "All" at bounding box center [860, 289] width 9 height 9
radio input "true"
click at [1178, 461] on input "Apply Filters" at bounding box center [1186, 456] width 75 height 25
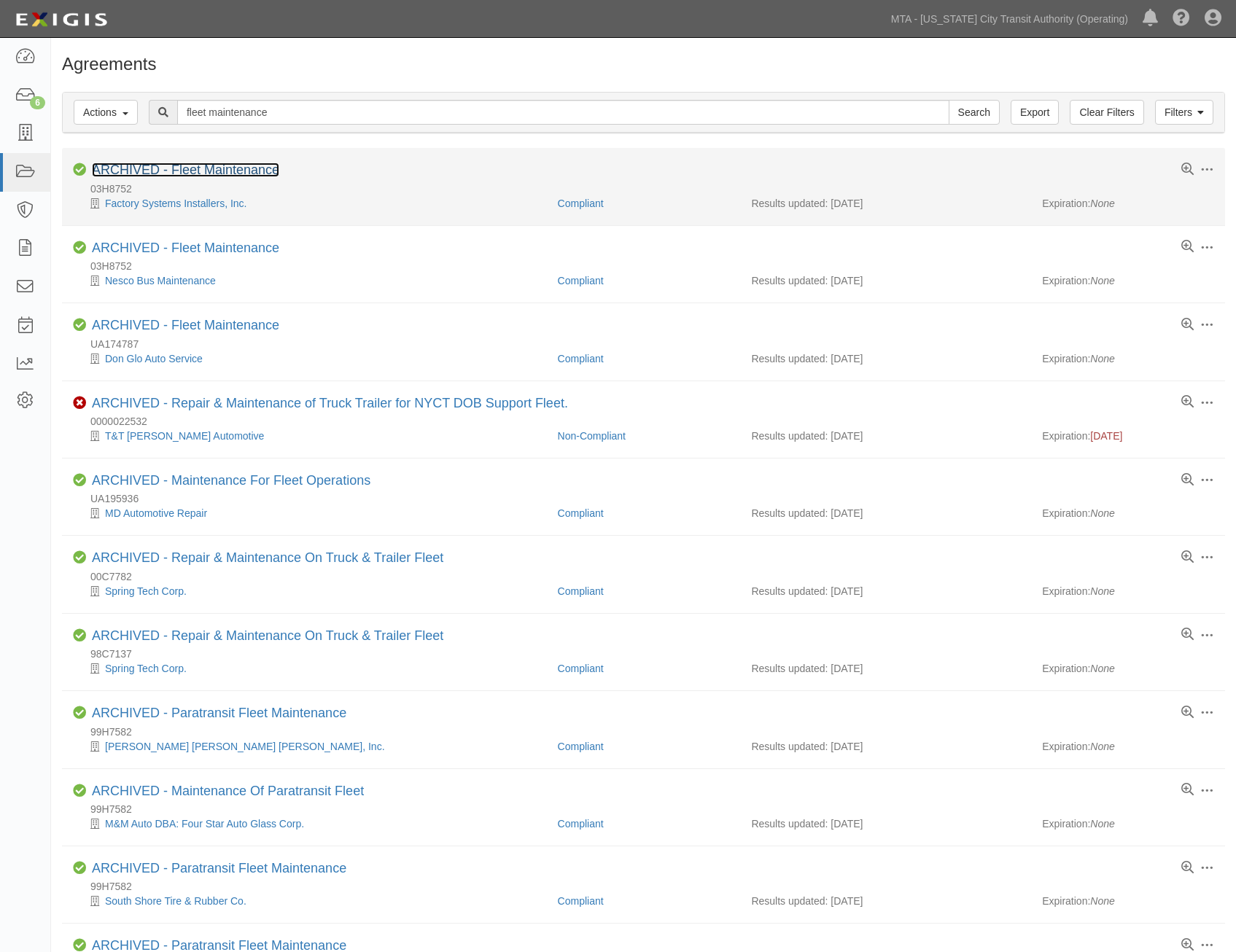
click at [250, 163] on link "ARCHIVED - Fleet Maintenance" at bounding box center [185, 170] width 188 height 15
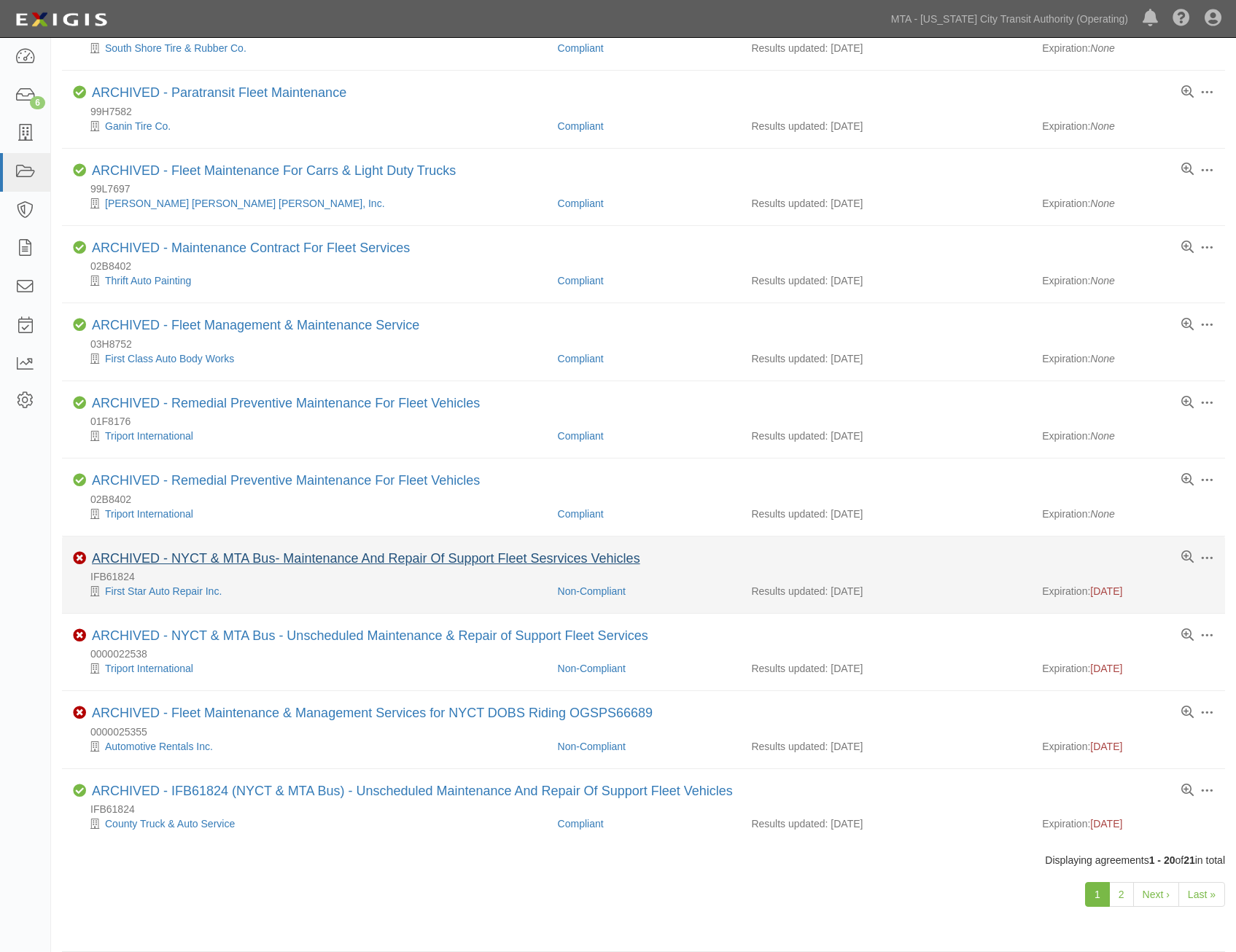
scroll to position [869, 0]
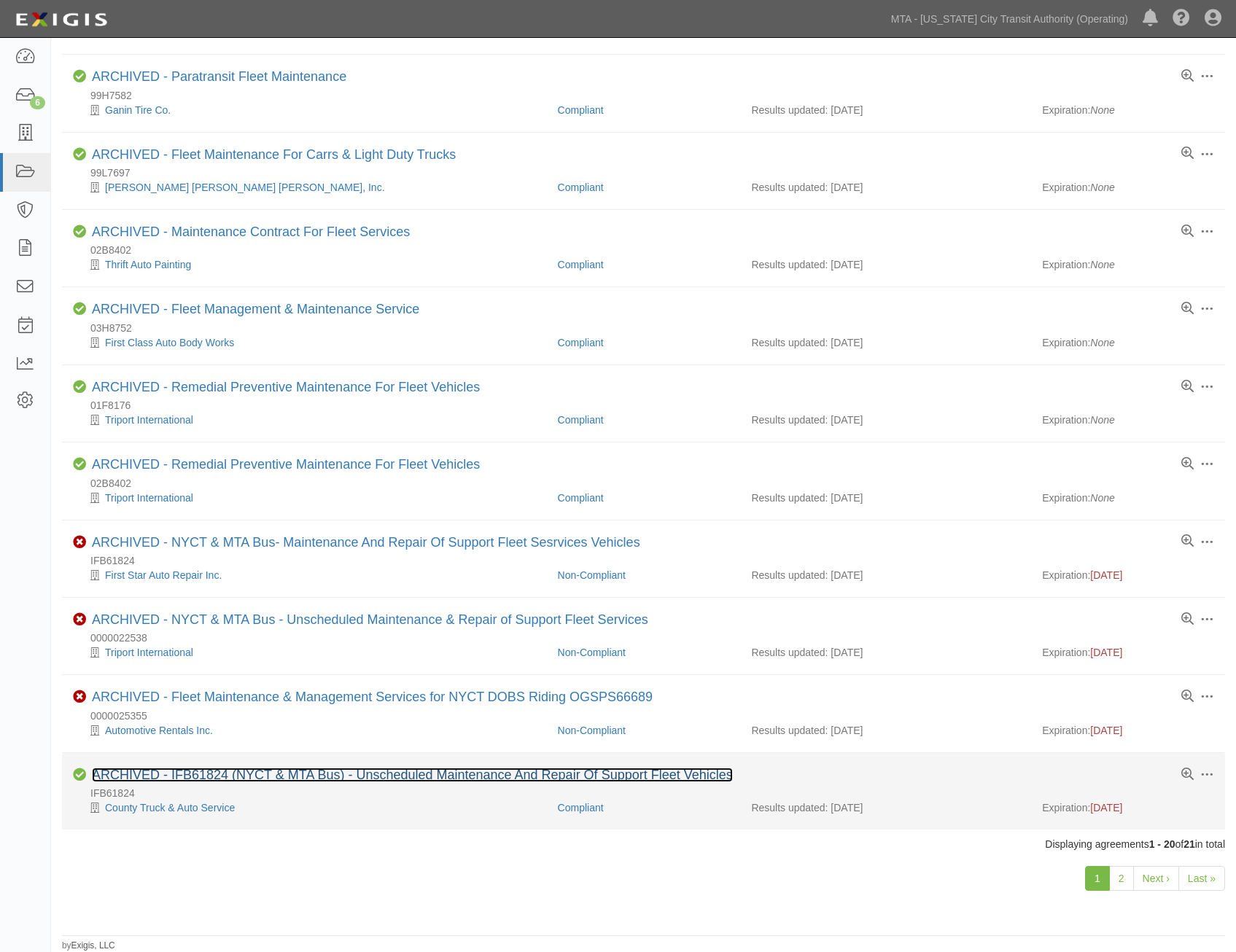
click at [525, 777] on link "ARCHIVED - IFB61824 (NYCT & MTA Bus) - Unscheduled Maintenance And Repair Of Su…" at bounding box center [412, 775] width 641 height 15
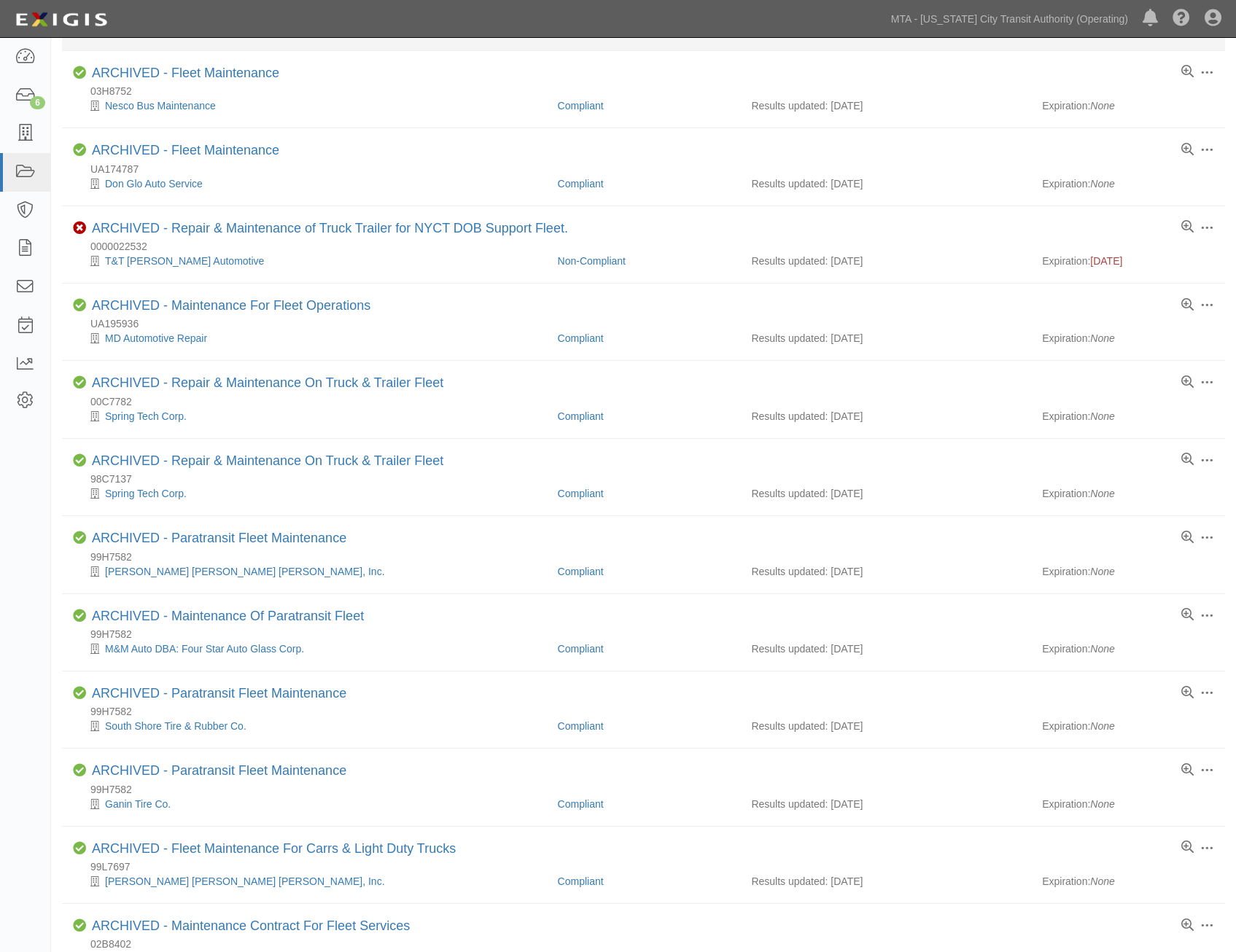
scroll to position [0, 0]
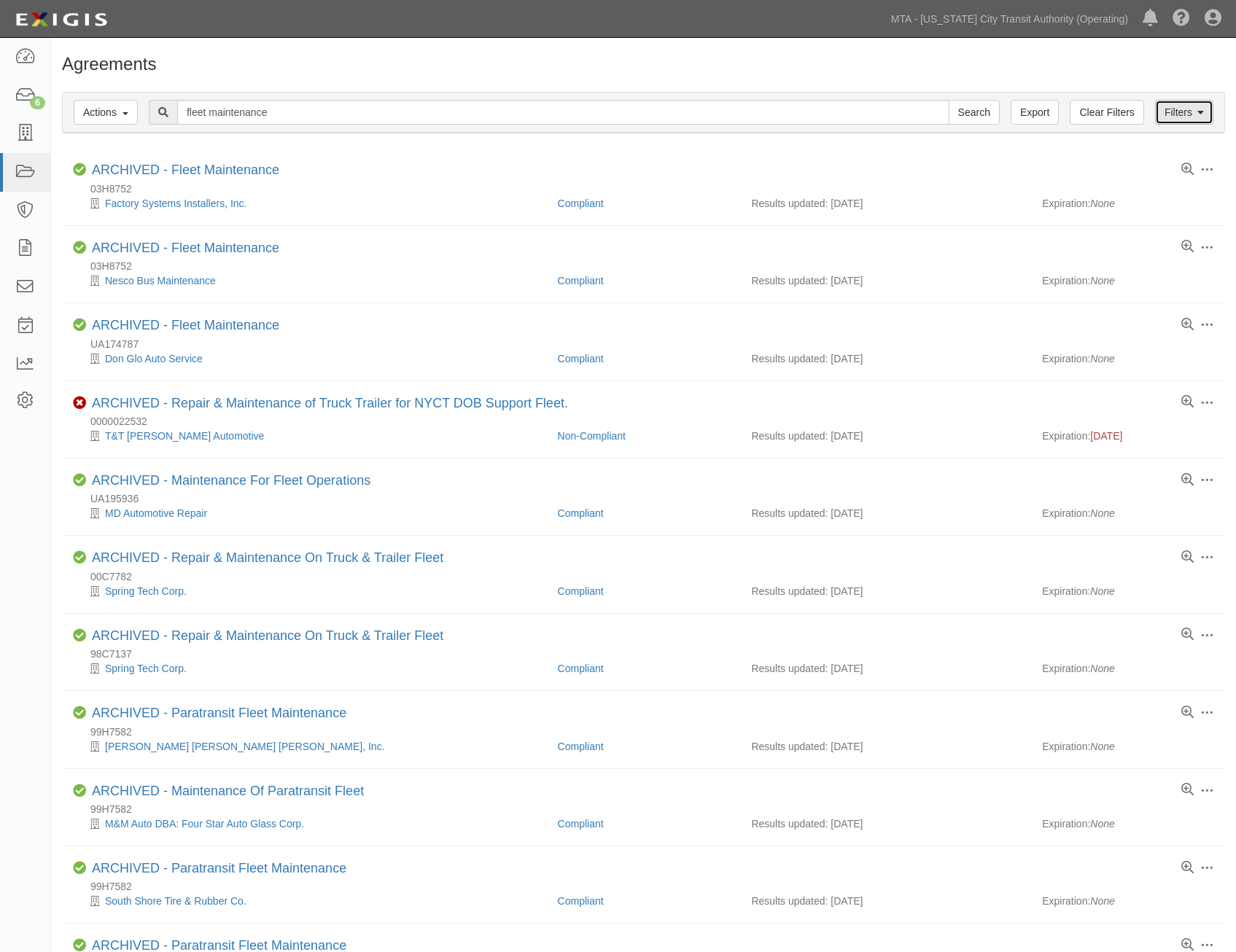
click at [1178, 123] on link "Filters" at bounding box center [1184, 112] width 58 height 25
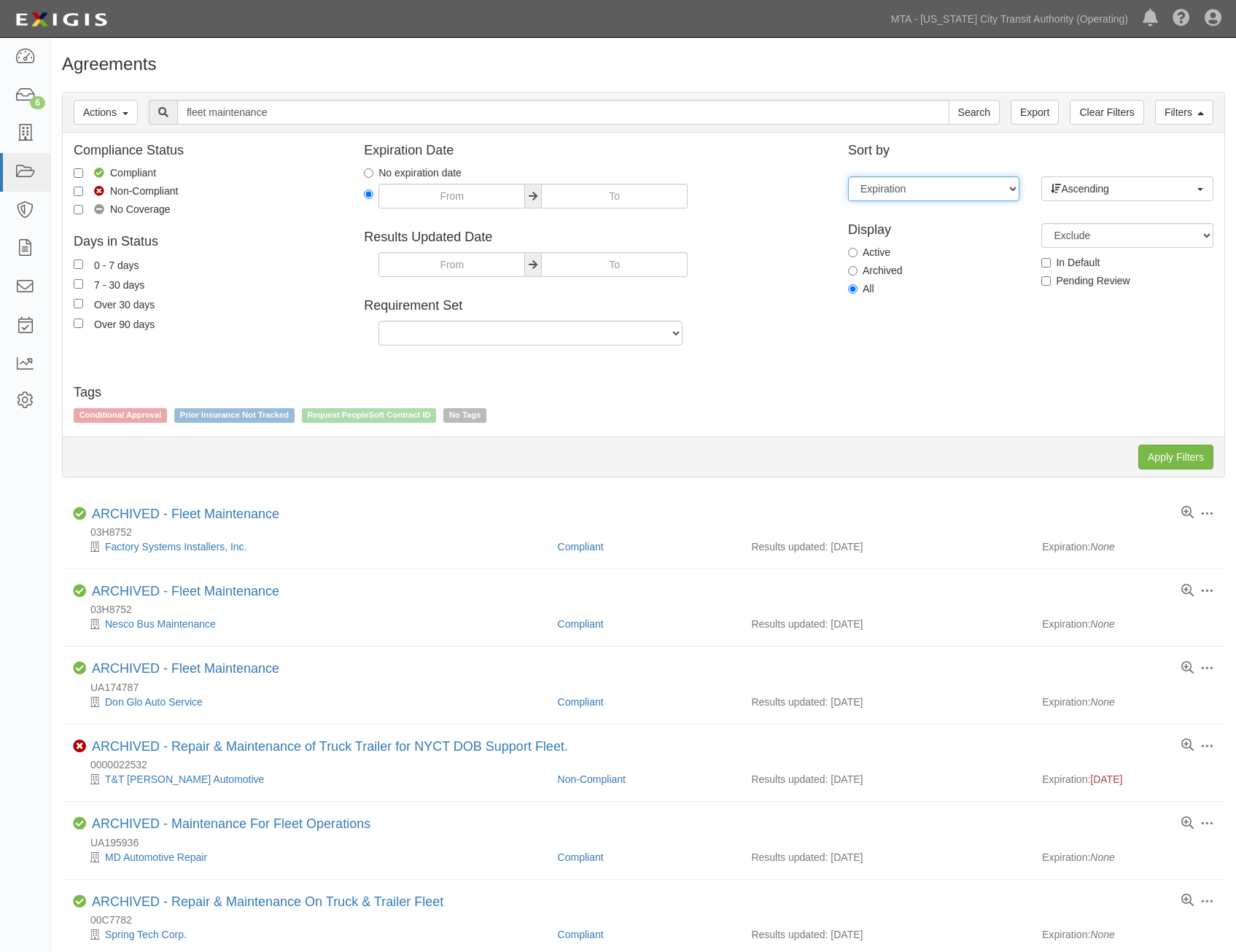
click at [1002, 193] on select "Expiration End date Name Results updated" at bounding box center [934, 189] width 172 height 25
select select "ends_on"
click at [848, 176] on select "Expiration End date Name Results updated" at bounding box center [934, 189] width 172 height 25
click at [1159, 457] on input "Apply Filters" at bounding box center [1175, 456] width 75 height 25
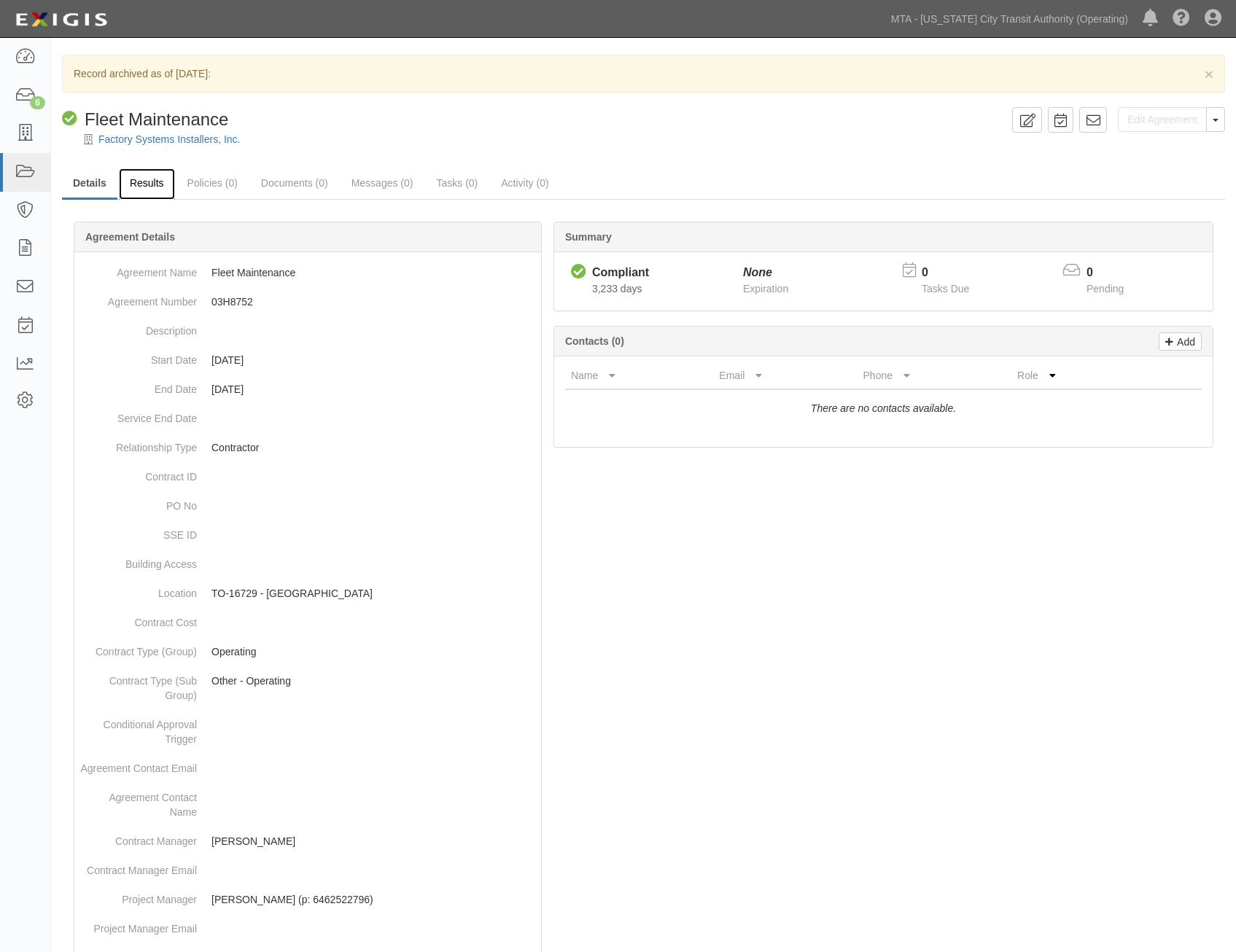
click at [151, 190] on link "Results" at bounding box center [147, 184] width 56 height 32
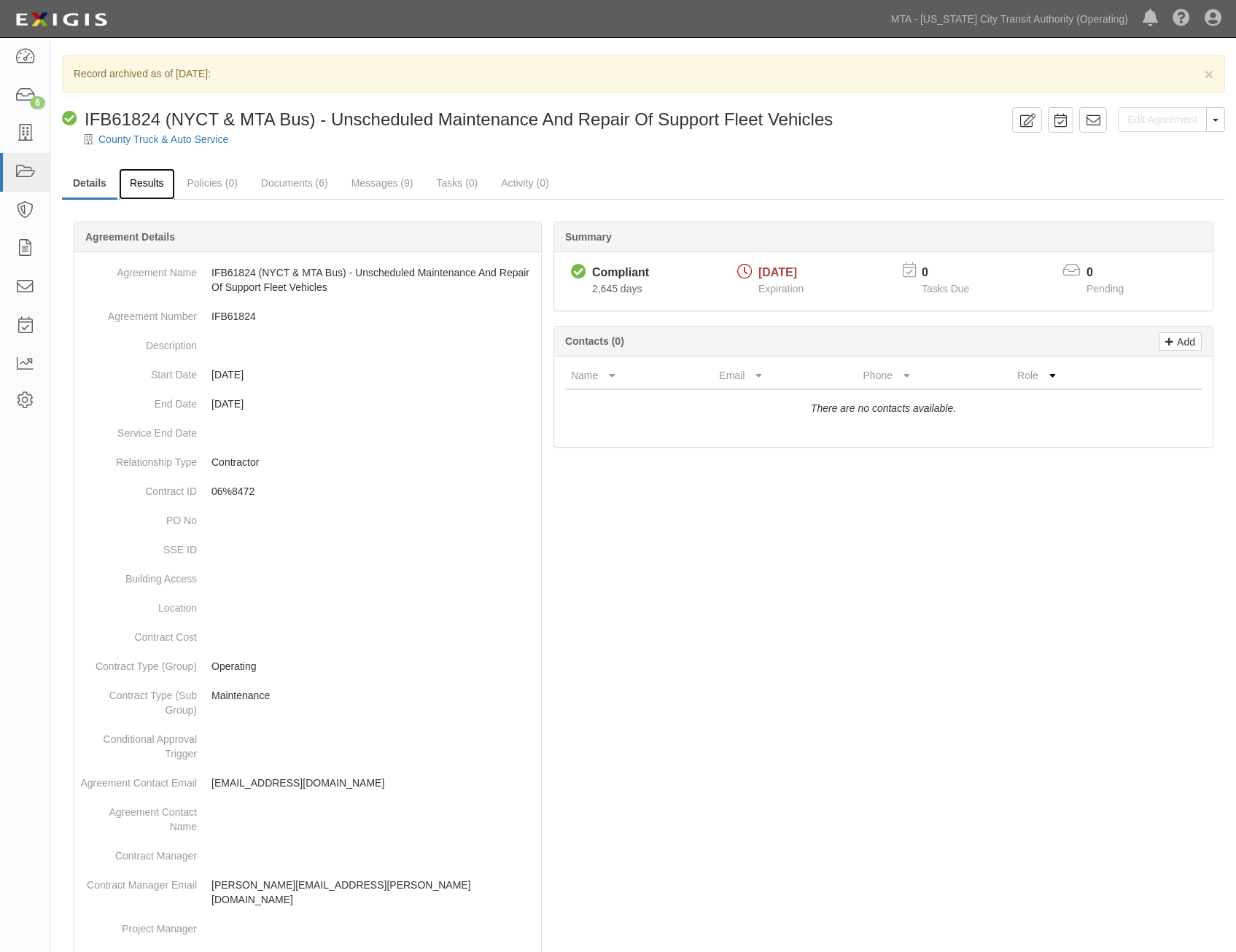
click at [155, 195] on link "Results" at bounding box center [147, 184] width 56 height 32
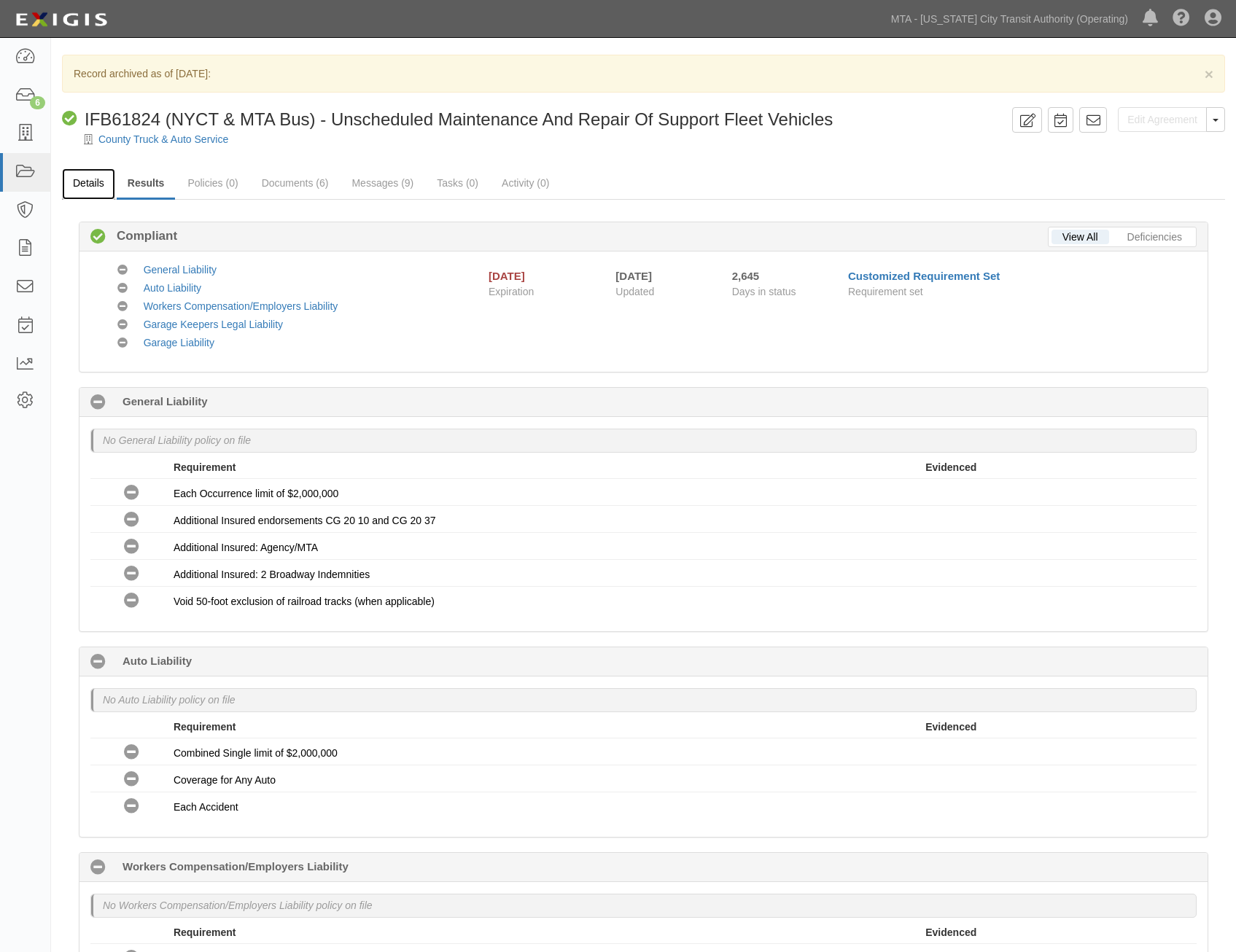
click at [79, 188] on link "Details" at bounding box center [88, 184] width 53 height 32
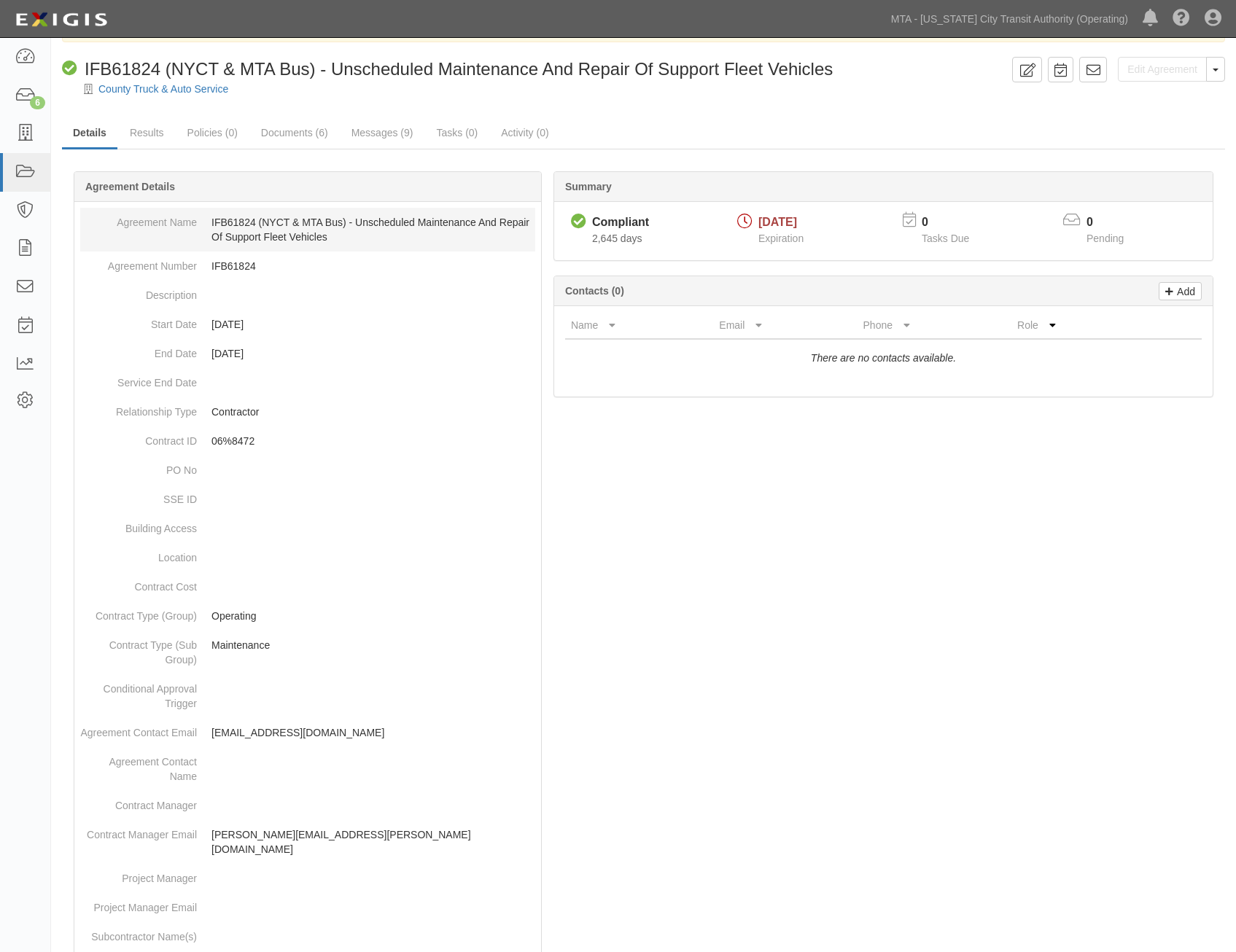
scroll to position [73, 0]
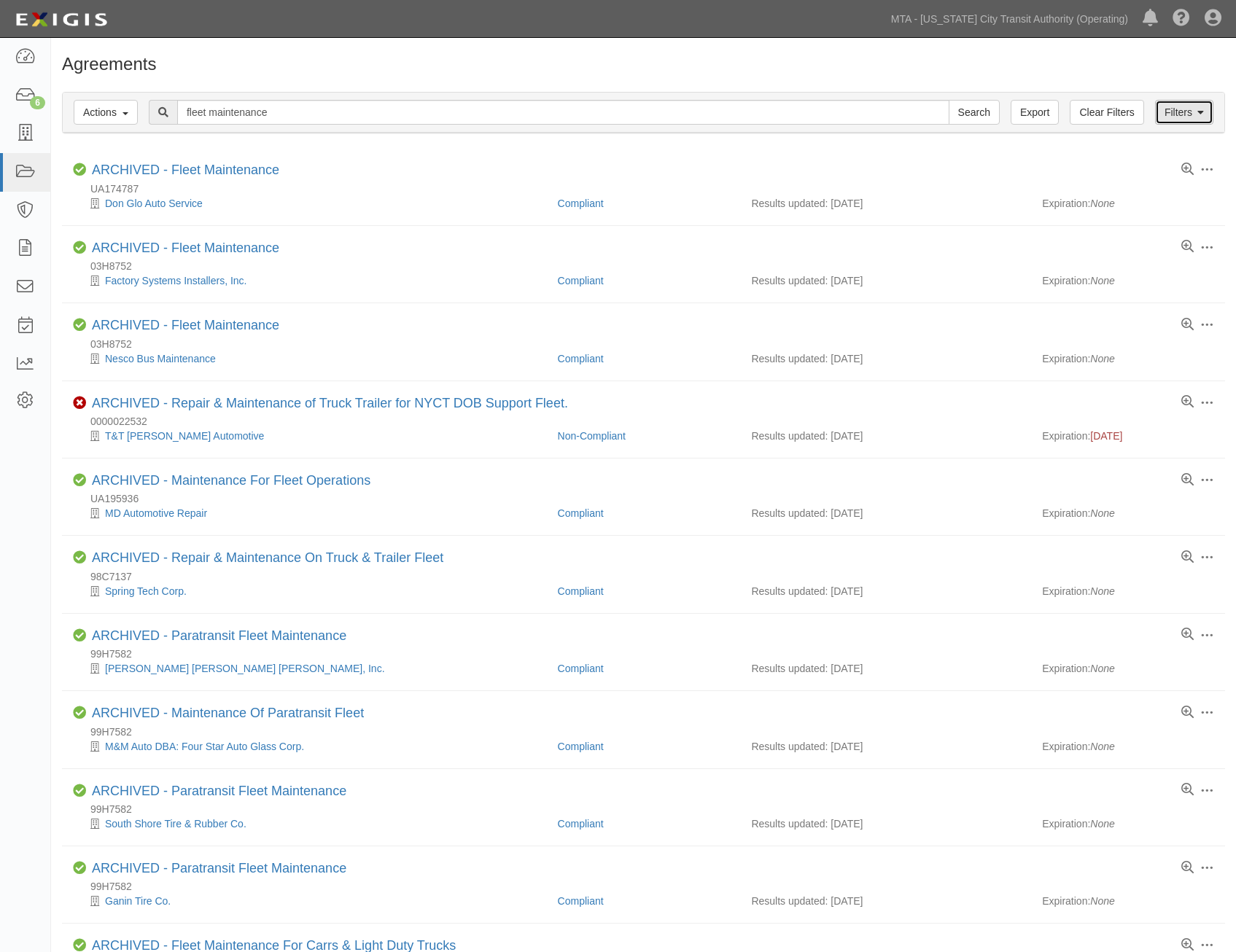
click at [1181, 121] on link "Filters" at bounding box center [1184, 112] width 58 height 25
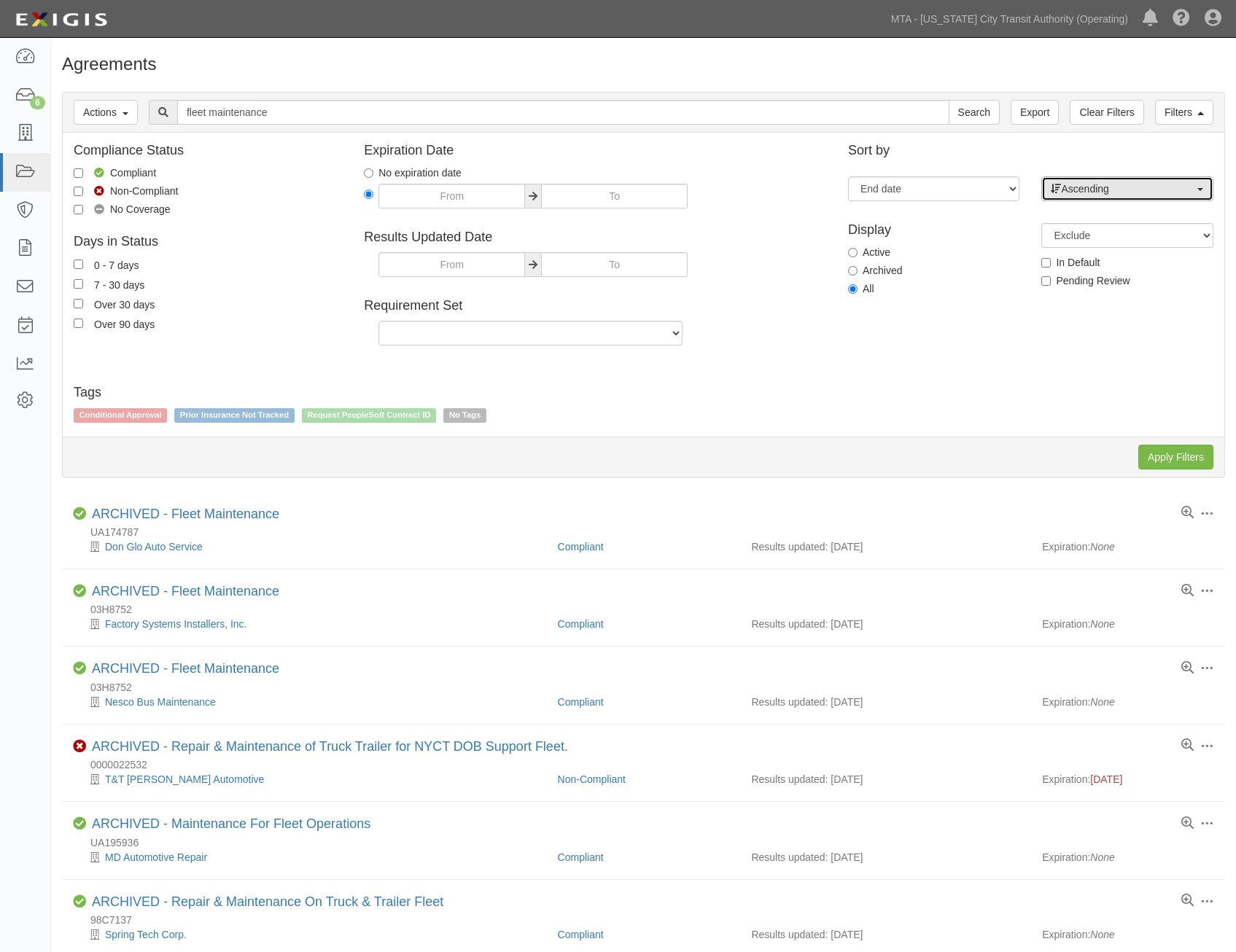
click at [1108, 195] on span "Ascending" at bounding box center [1121, 189] width 143 height 15
click at [1124, 234] on span "Descending" at bounding box center [1097, 235] width 54 height 15
select select "desc"
click at [1173, 456] on input "Apply Filters" at bounding box center [1175, 456] width 75 height 25
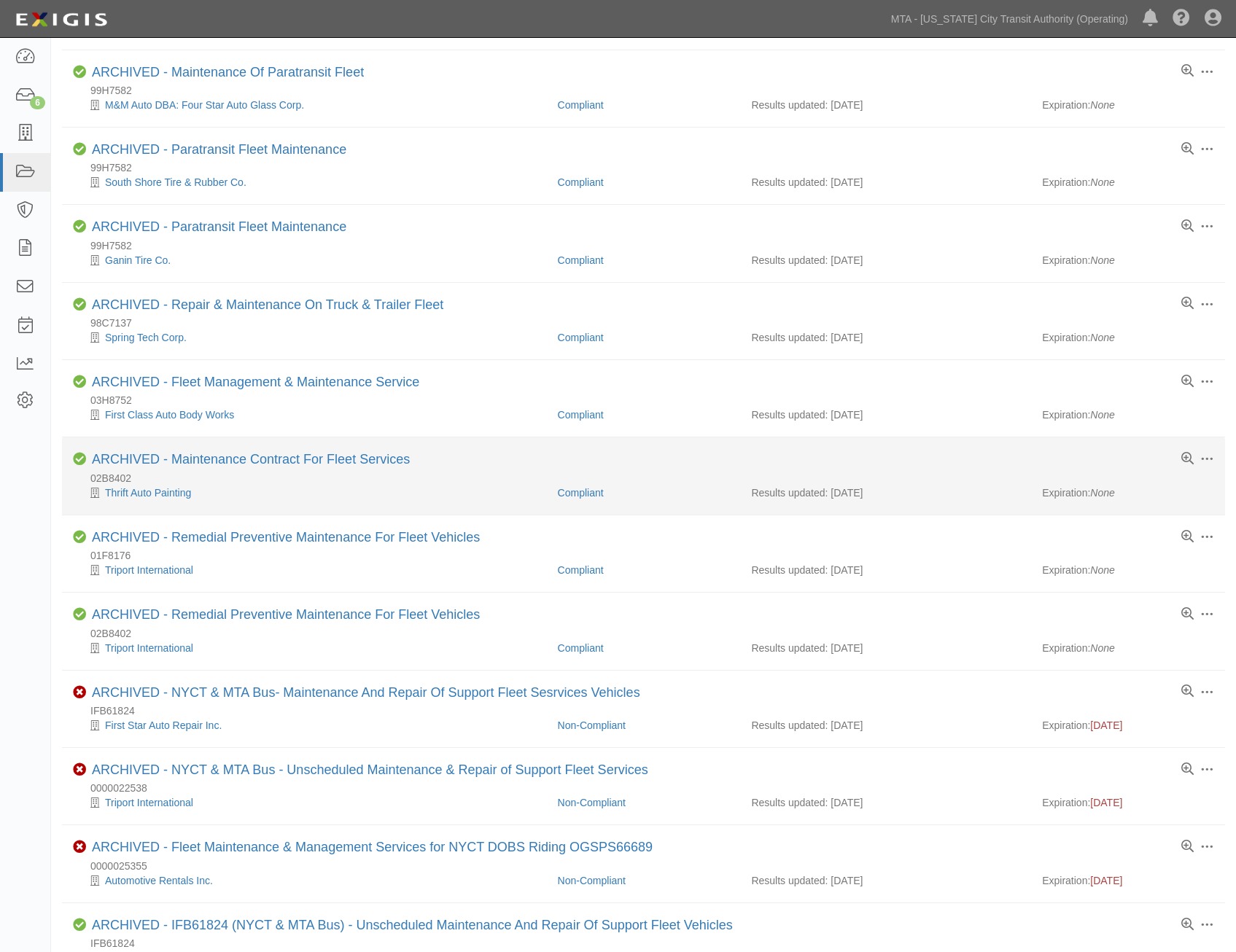
scroll to position [869, 0]
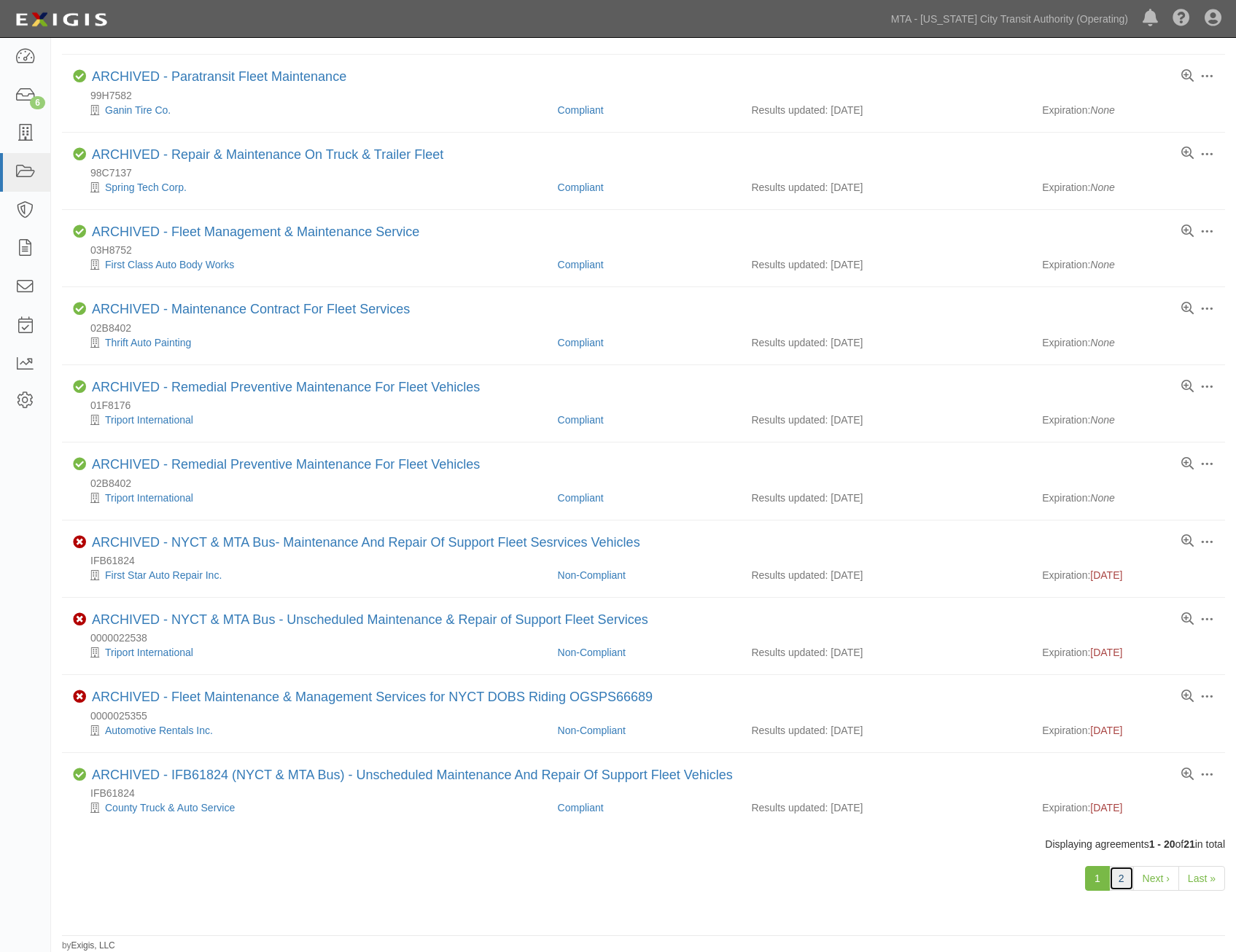
click at [1131, 883] on link "2" at bounding box center [1121, 878] width 25 height 25
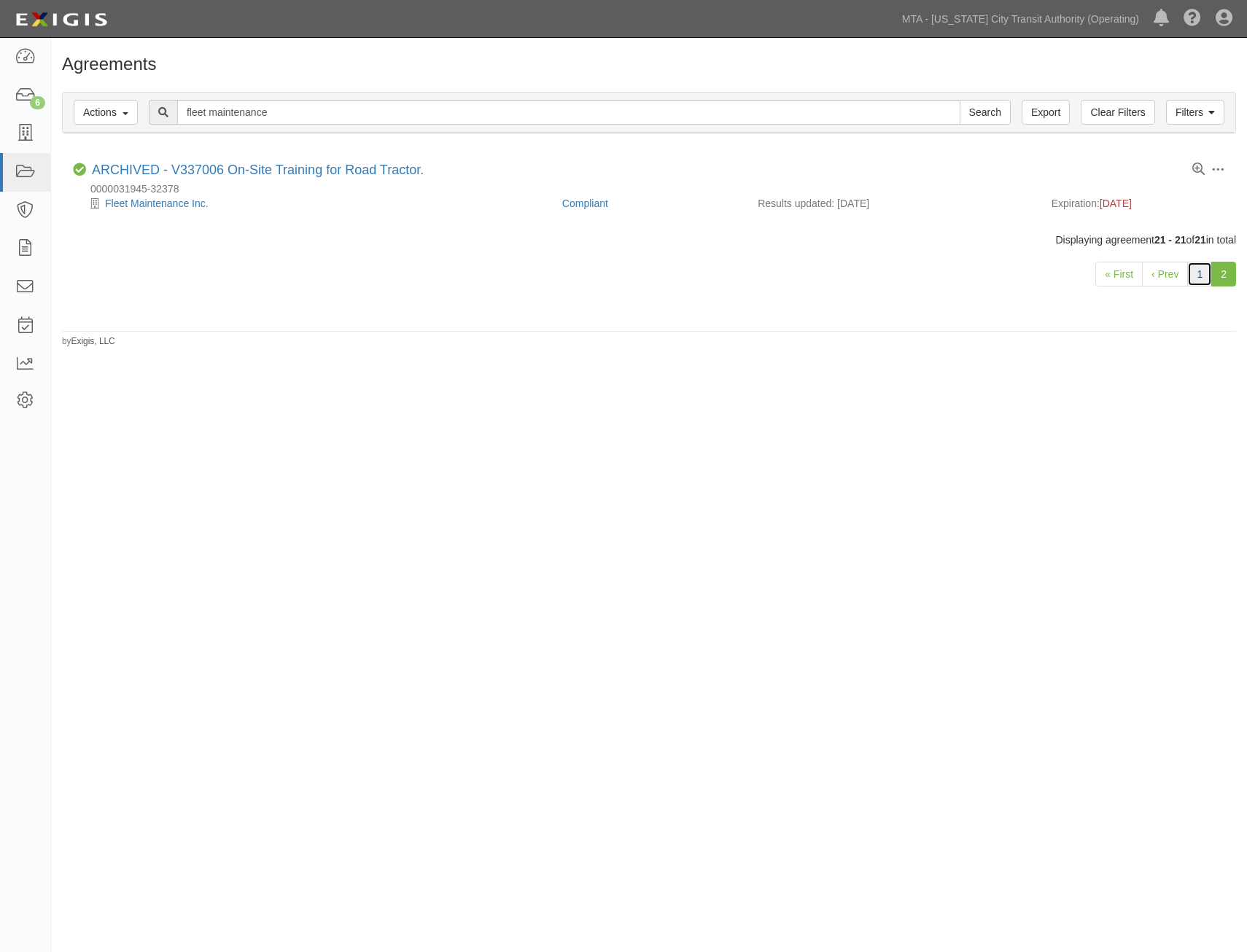
click at [1198, 274] on link "1" at bounding box center [1199, 273] width 25 height 25
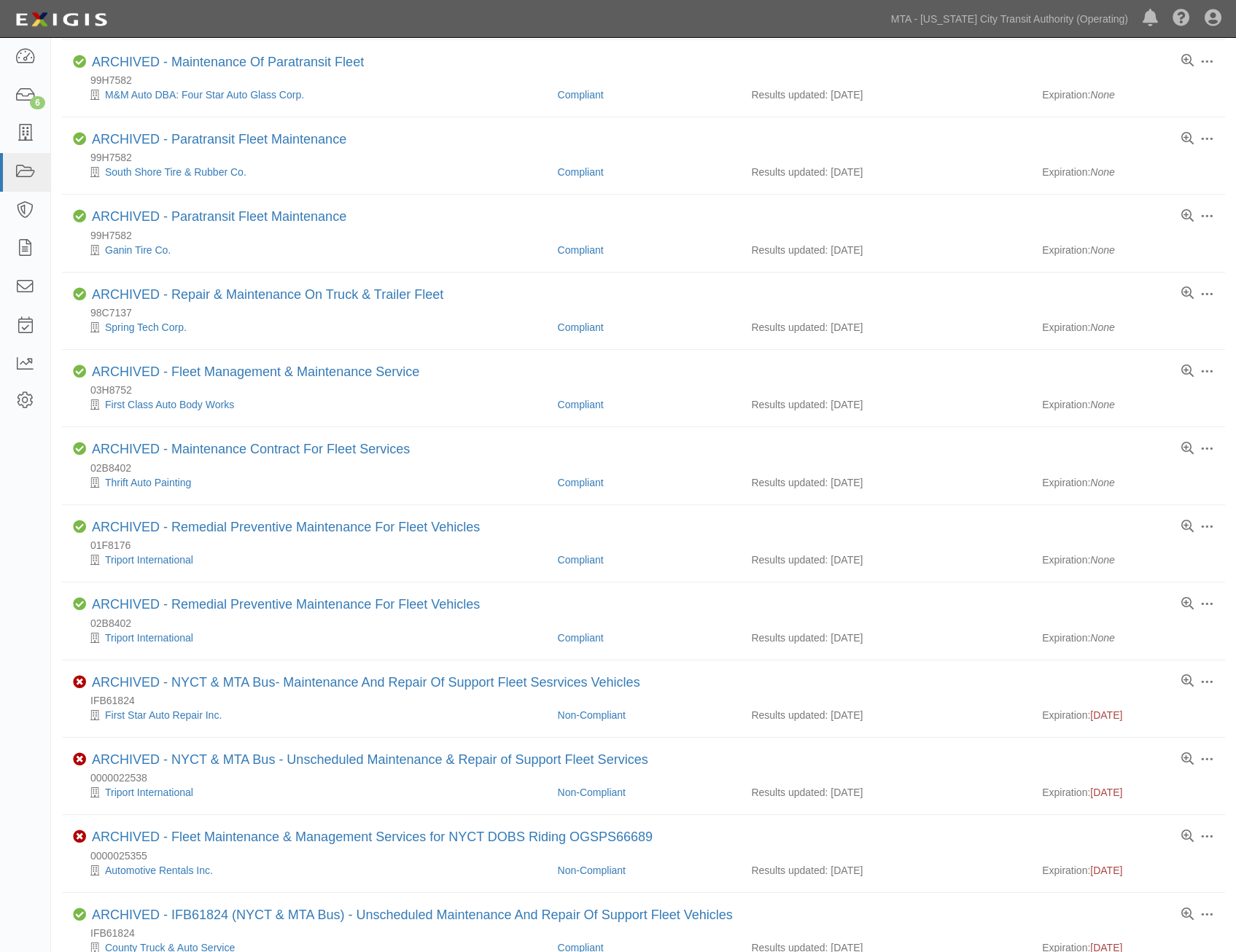
scroll to position [869, 0]
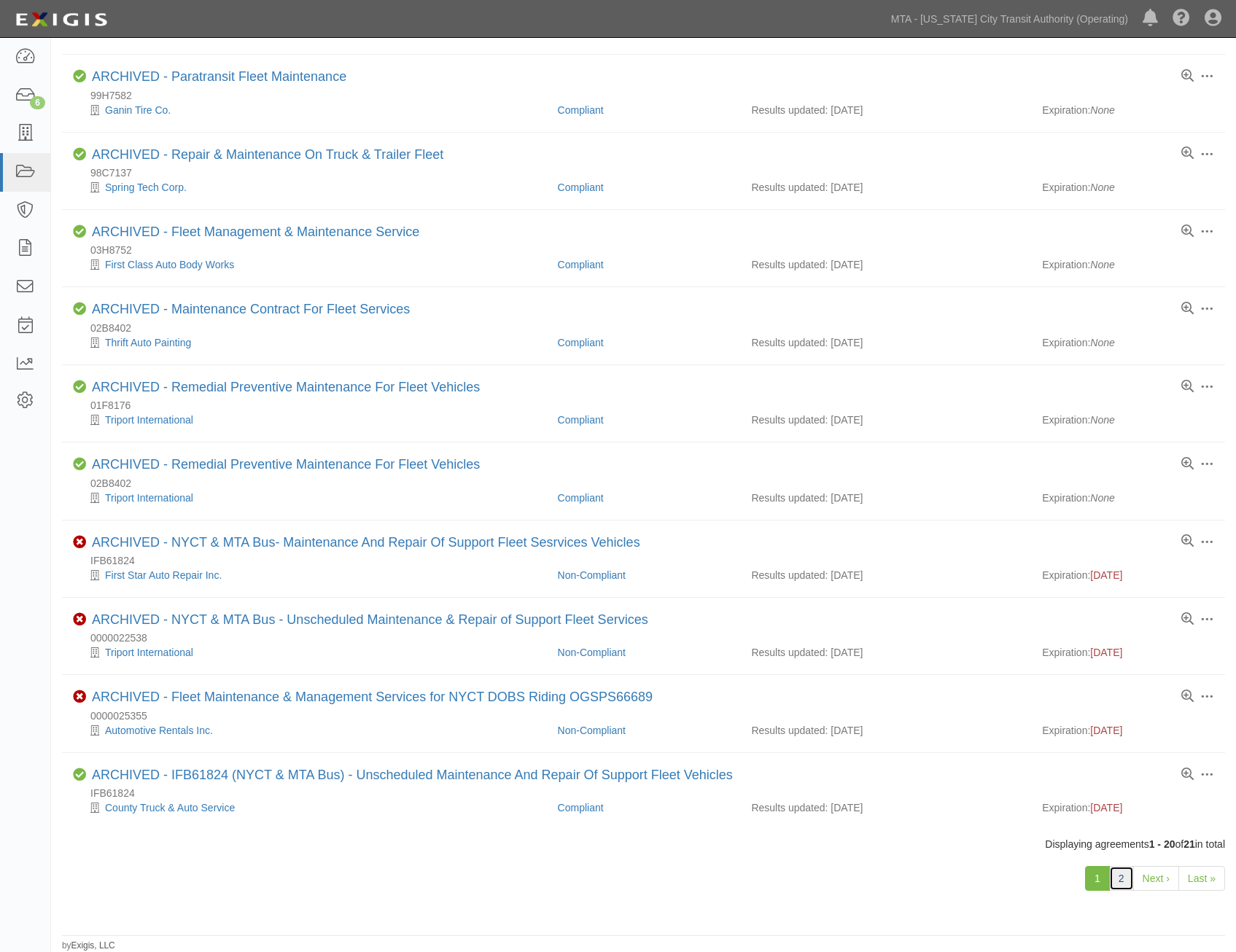
click at [1131, 876] on link "2" at bounding box center [1121, 878] width 25 height 25
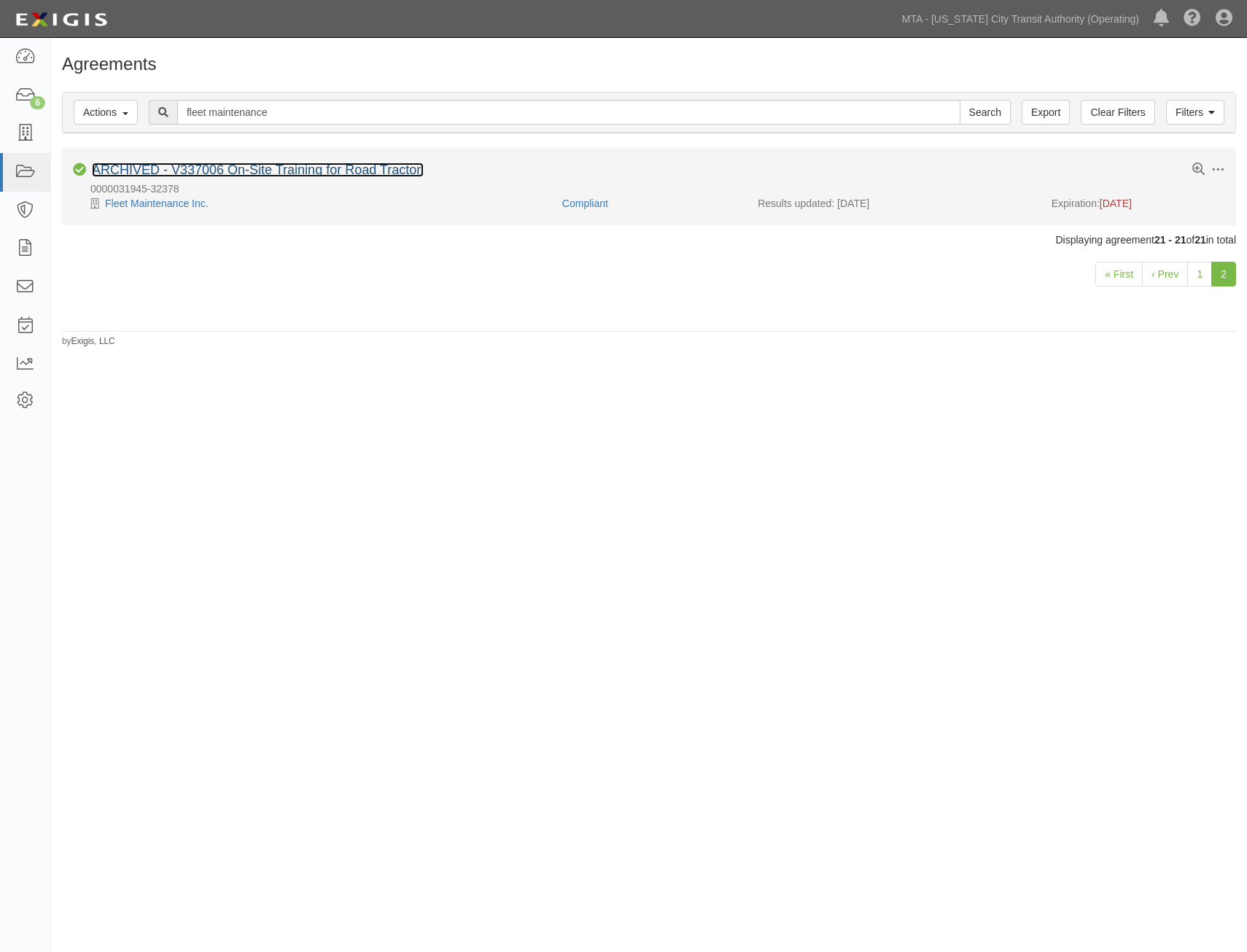
click at [381, 172] on link "ARCHIVED - V337006 On-Site Training for Road Tractor." at bounding box center [257, 170] width 331 height 15
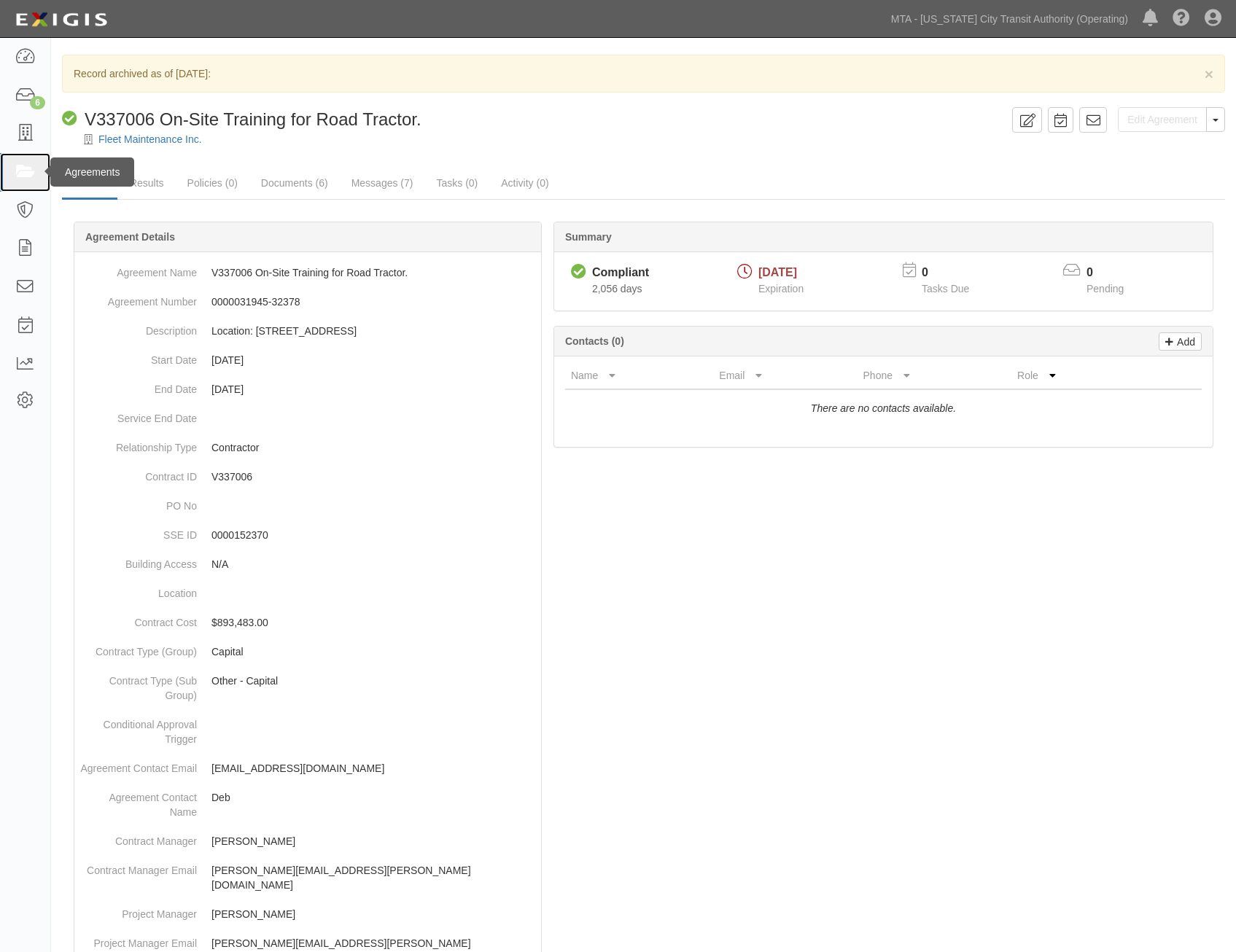
click at [23, 166] on icon at bounding box center [25, 173] width 21 height 17
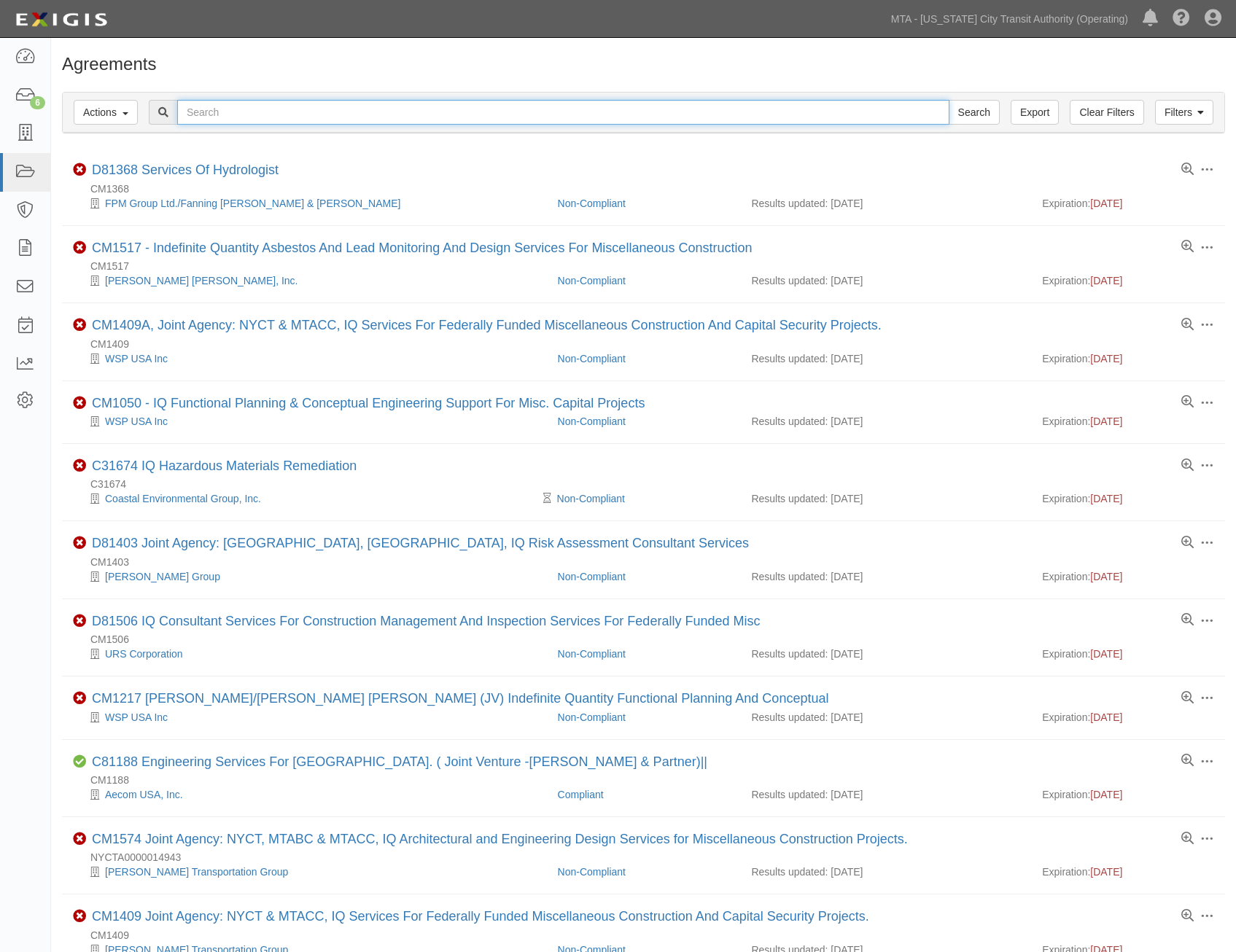
click at [510, 118] on input "text" at bounding box center [563, 112] width 772 height 25
type input "revenue"
click at [948, 100] on input "Search" at bounding box center [974, 112] width 51 height 25
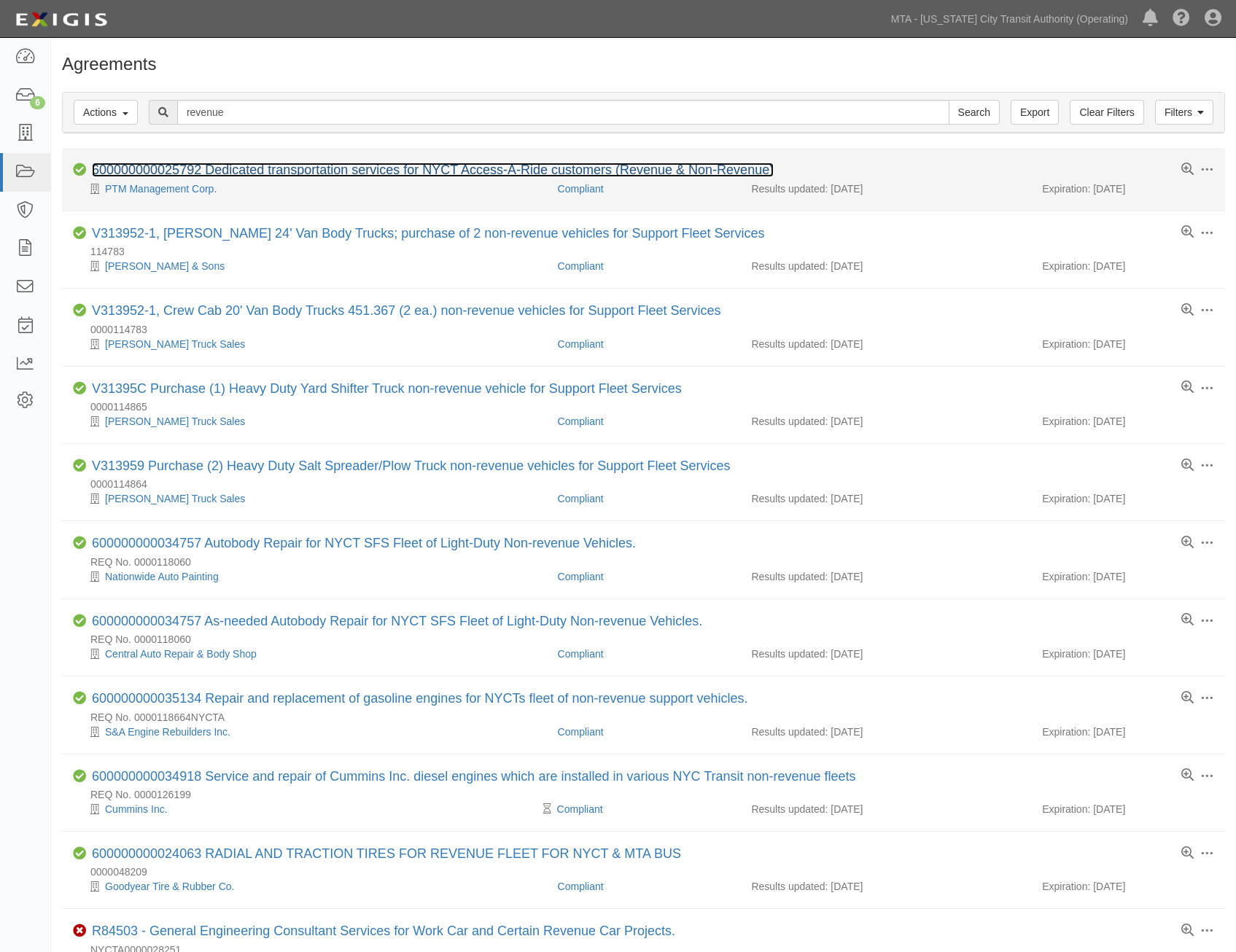
click at [665, 174] on link "600000000025792 Dedicated transportation services for NYCT Access-A-Ride custom…" at bounding box center [432, 170] width 681 height 15
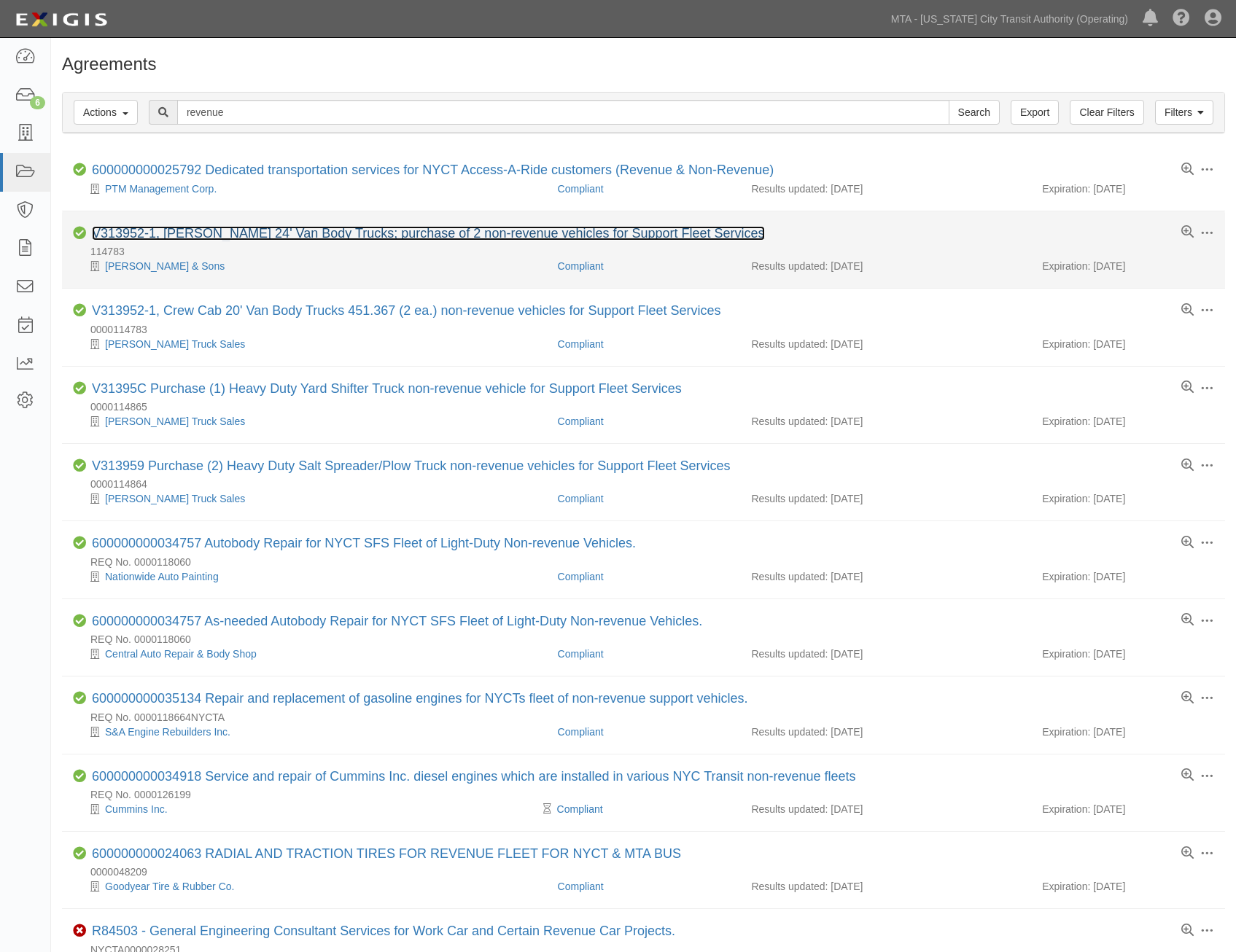
click at [544, 227] on link "V313952-1, COE 24' Van Body Trucks; purchase of 2 non-revenue vehicles for Supp…" at bounding box center [428, 233] width 673 height 15
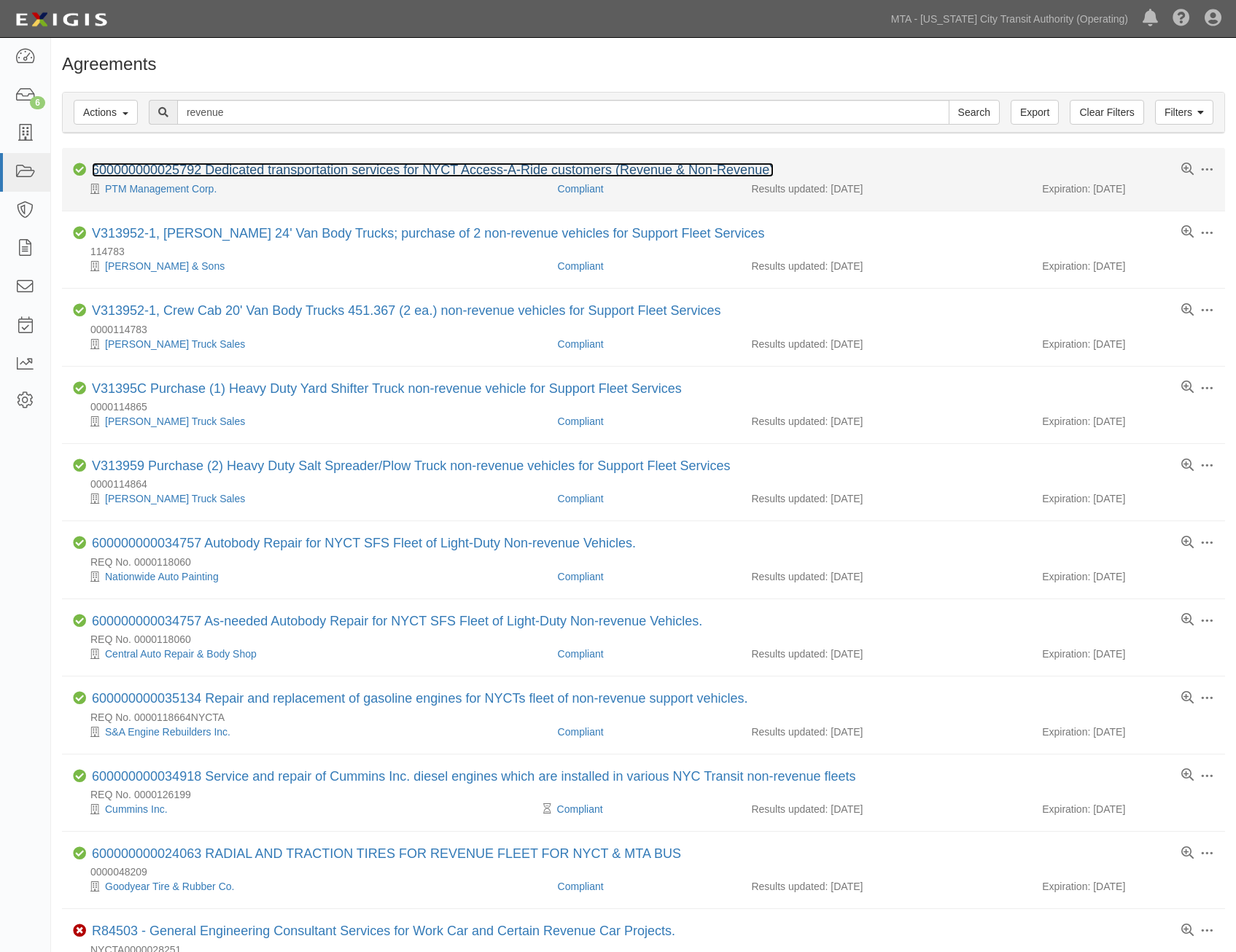
click at [535, 170] on link "600000000025792 Dedicated transportation services for NYCT Access-A-Ride custom…" at bounding box center [432, 170] width 681 height 15
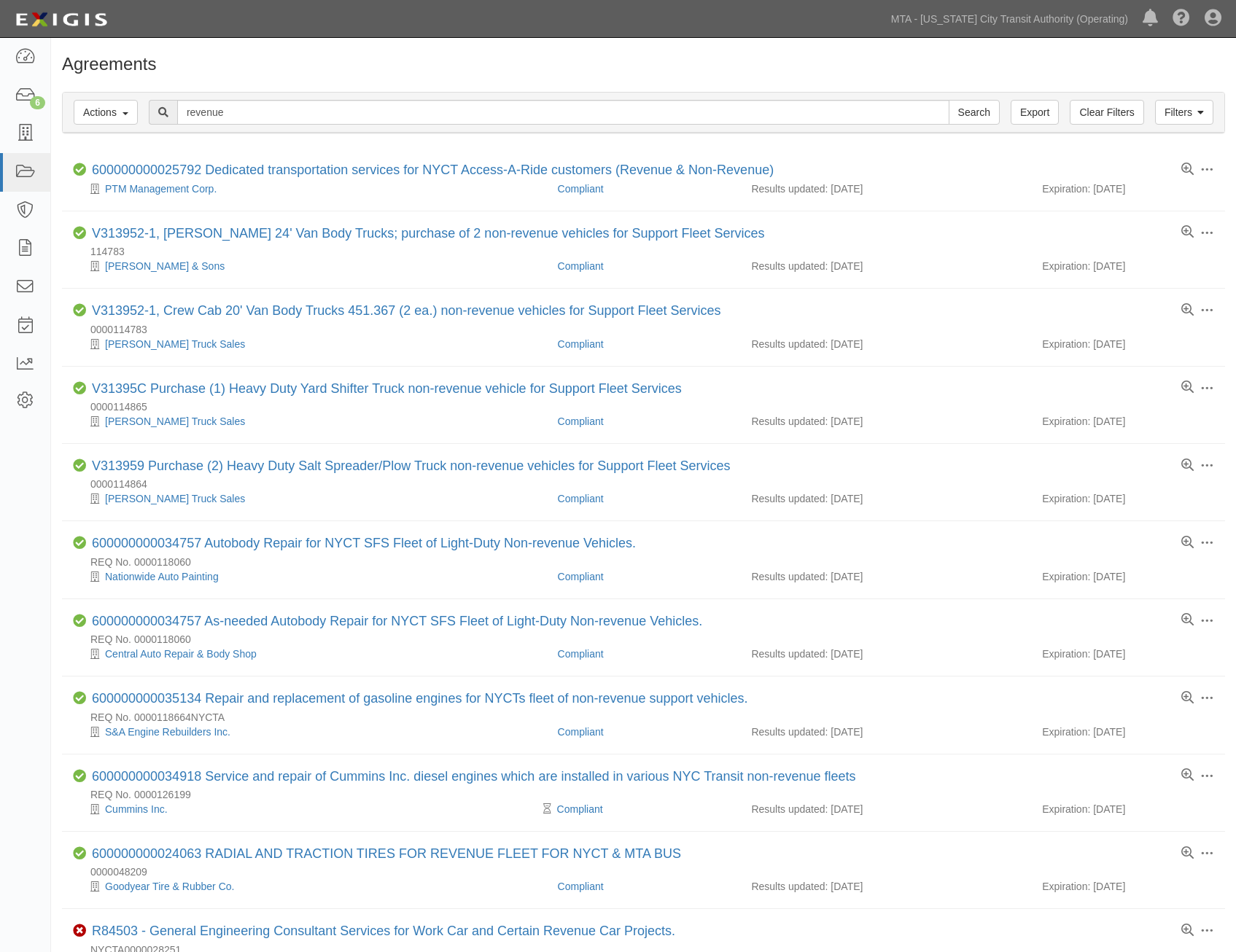
click at [304, 129] on div "Filters Actions Edit Tags Run Workflows Send Messages Clear Filters Export reve…" at bounding box center [643, 112] width 1161 height 40
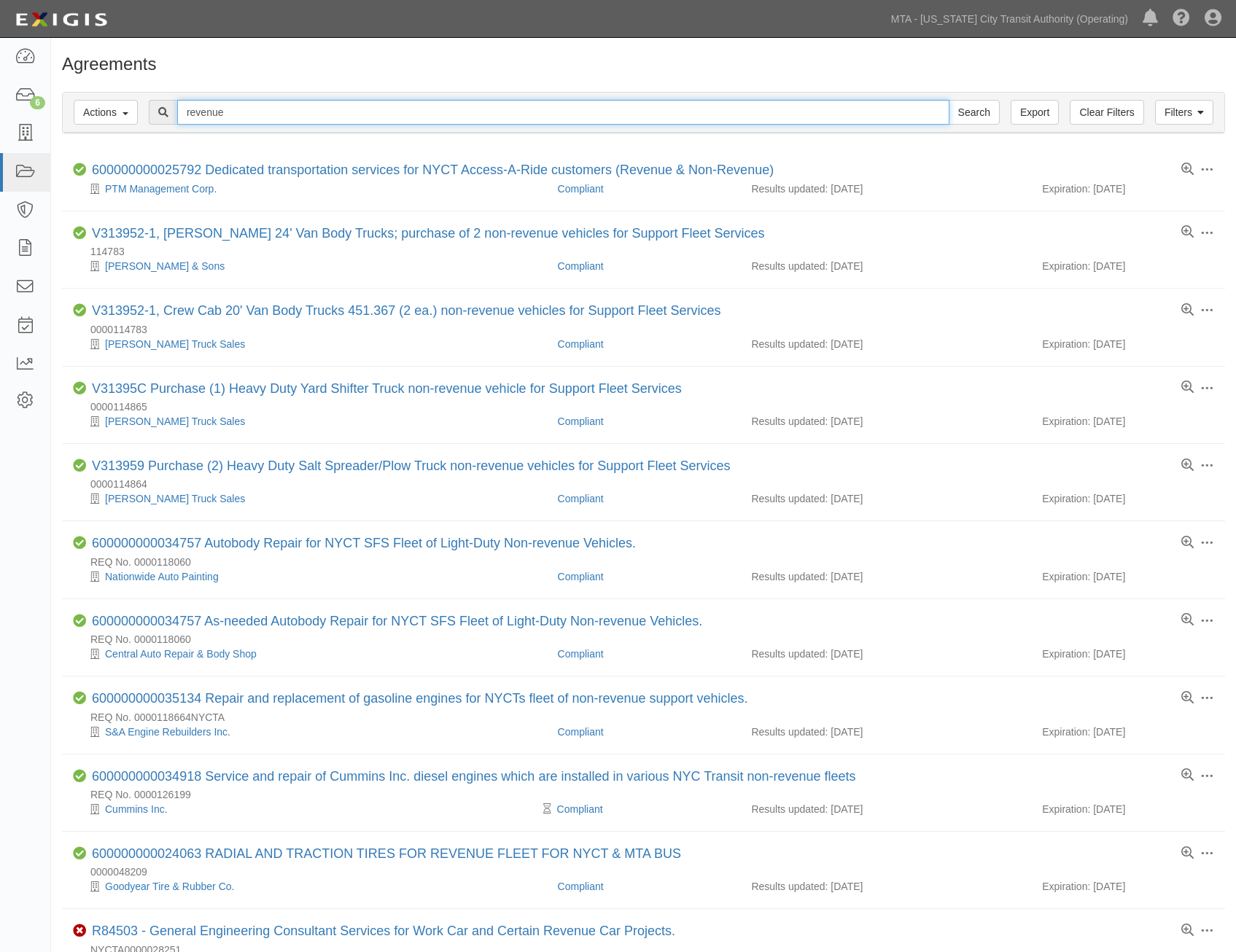
click at [312, 119] on input "revenue" at bounding box center [563, 112] width 772 height 25
type input "maintenance of vehicles"
click at [948, 100] on input "Search" at bounding box center [974, 112] width 51 height 25
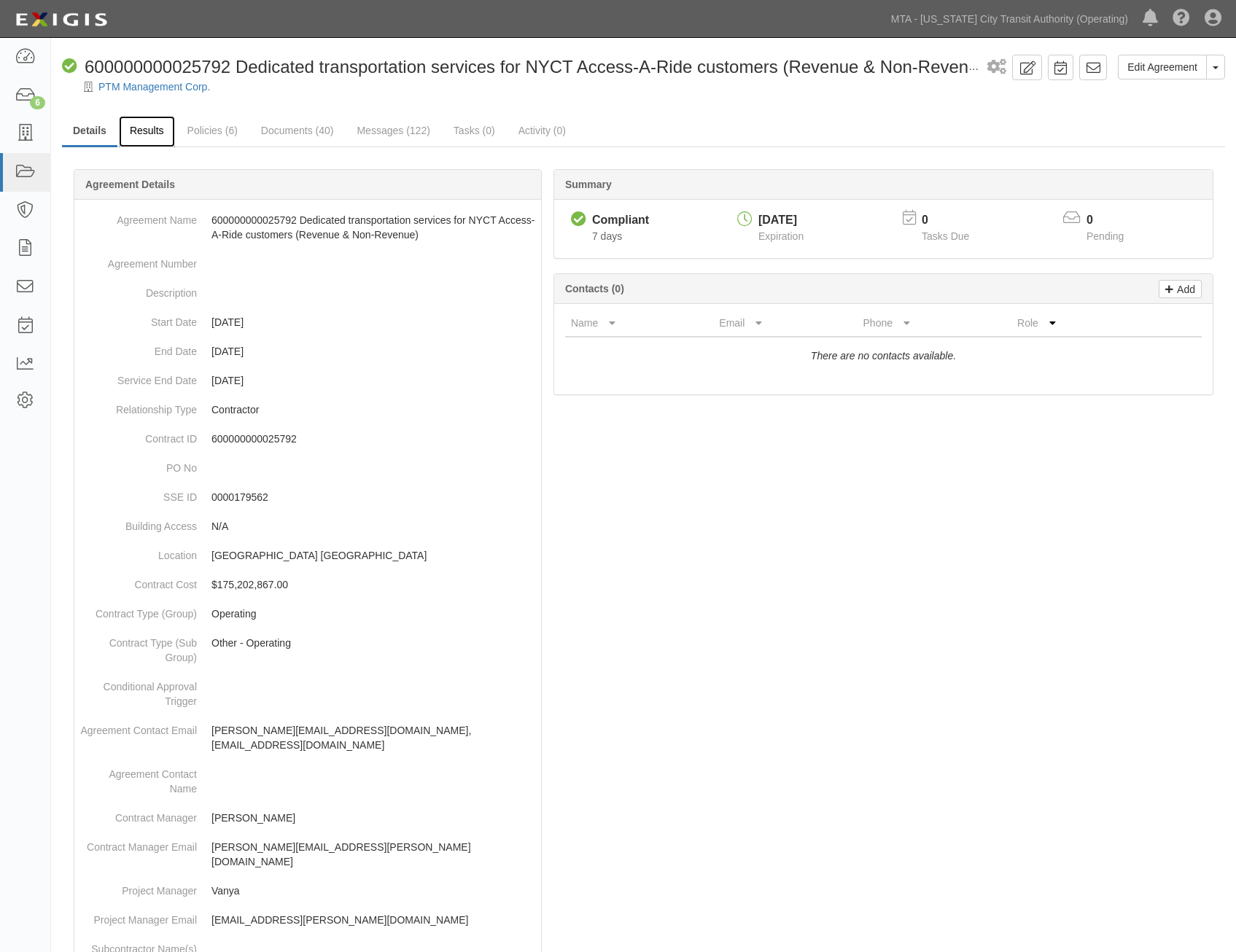
click at [158, 131] on link "Results" at bounding box center [147, 132] width 56 height 32
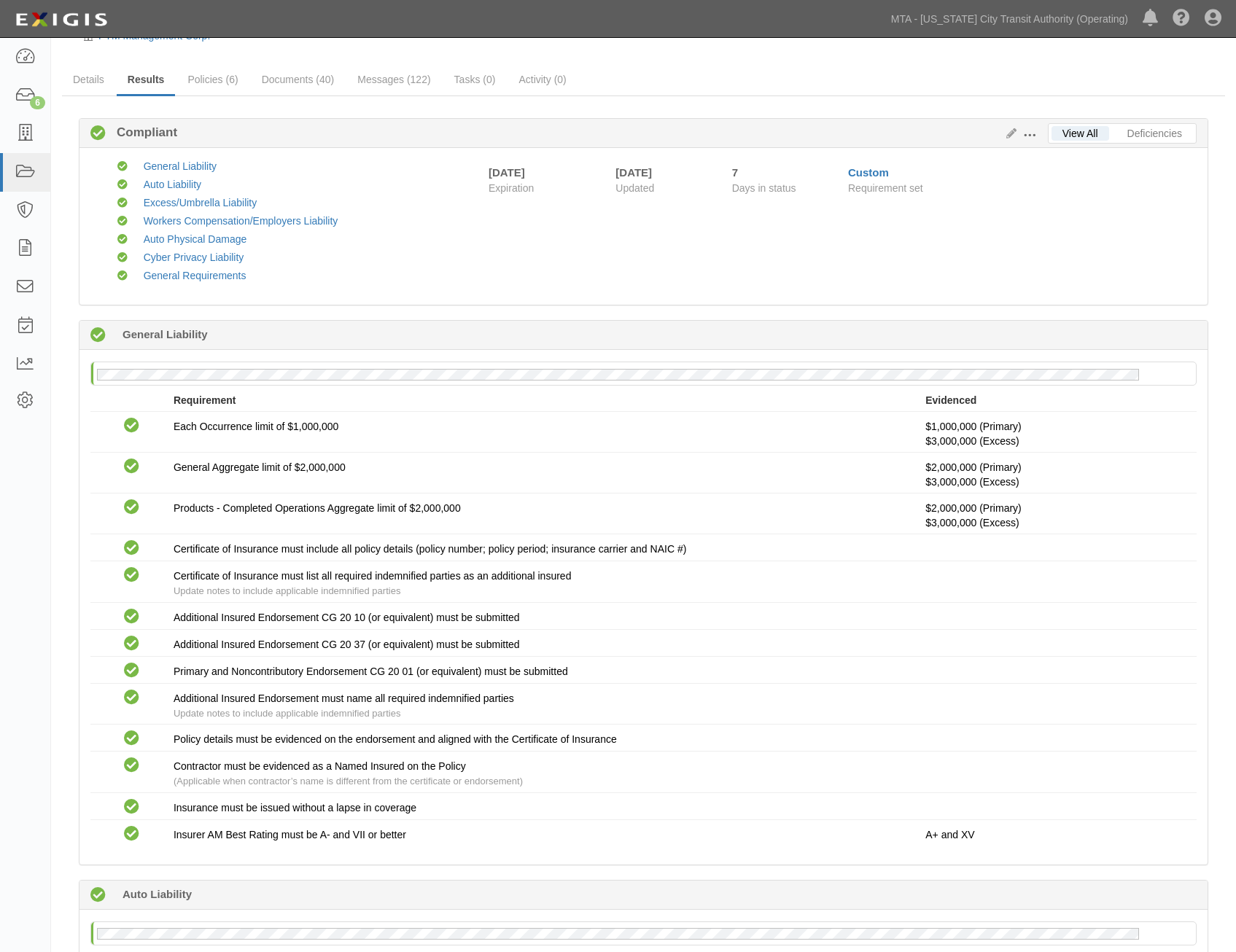
scroll to position [73, 0]
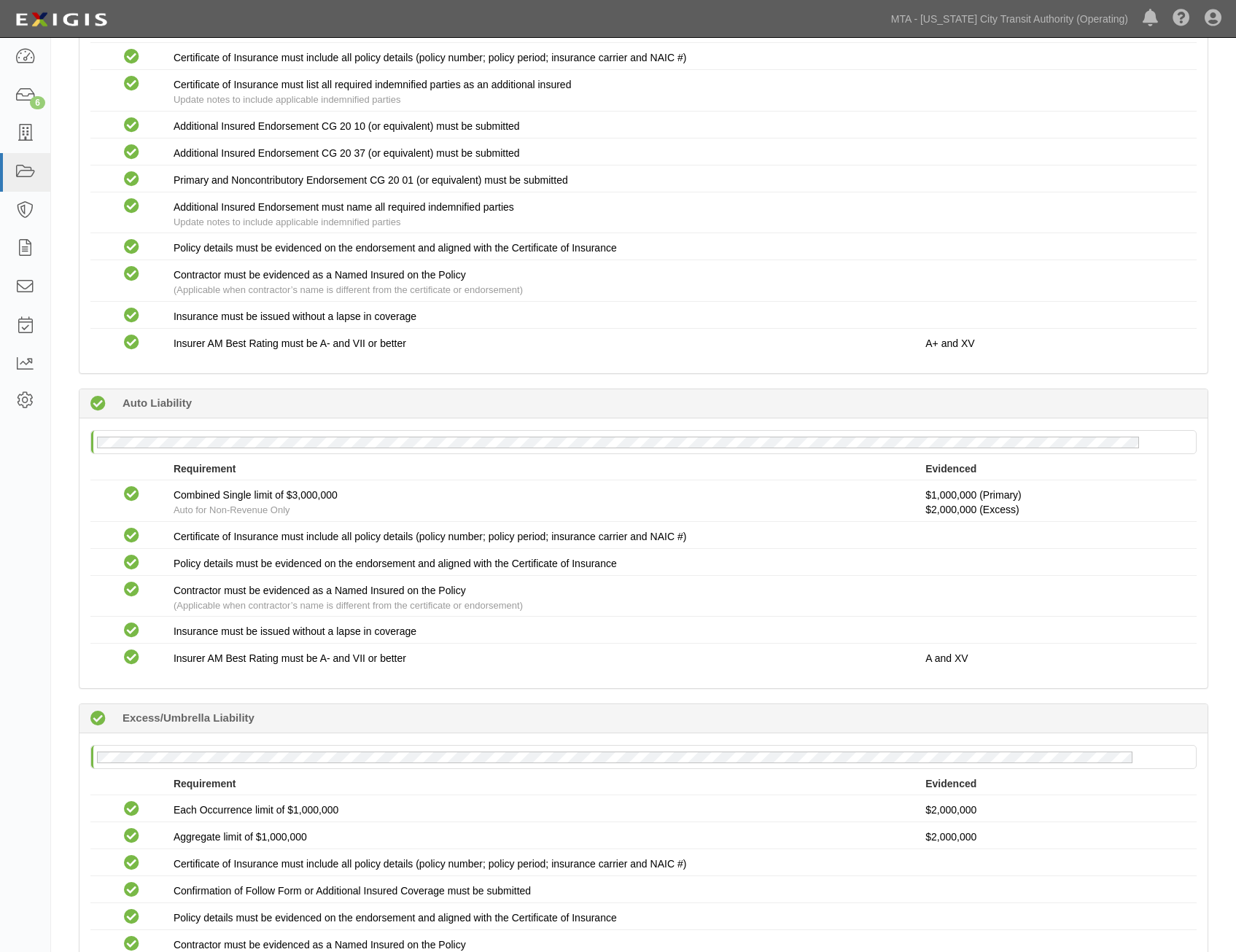
drag, startPoint x: 531, startPoint y: 310, endPoint x: 537, endPoint y: 473, distance: 163.1
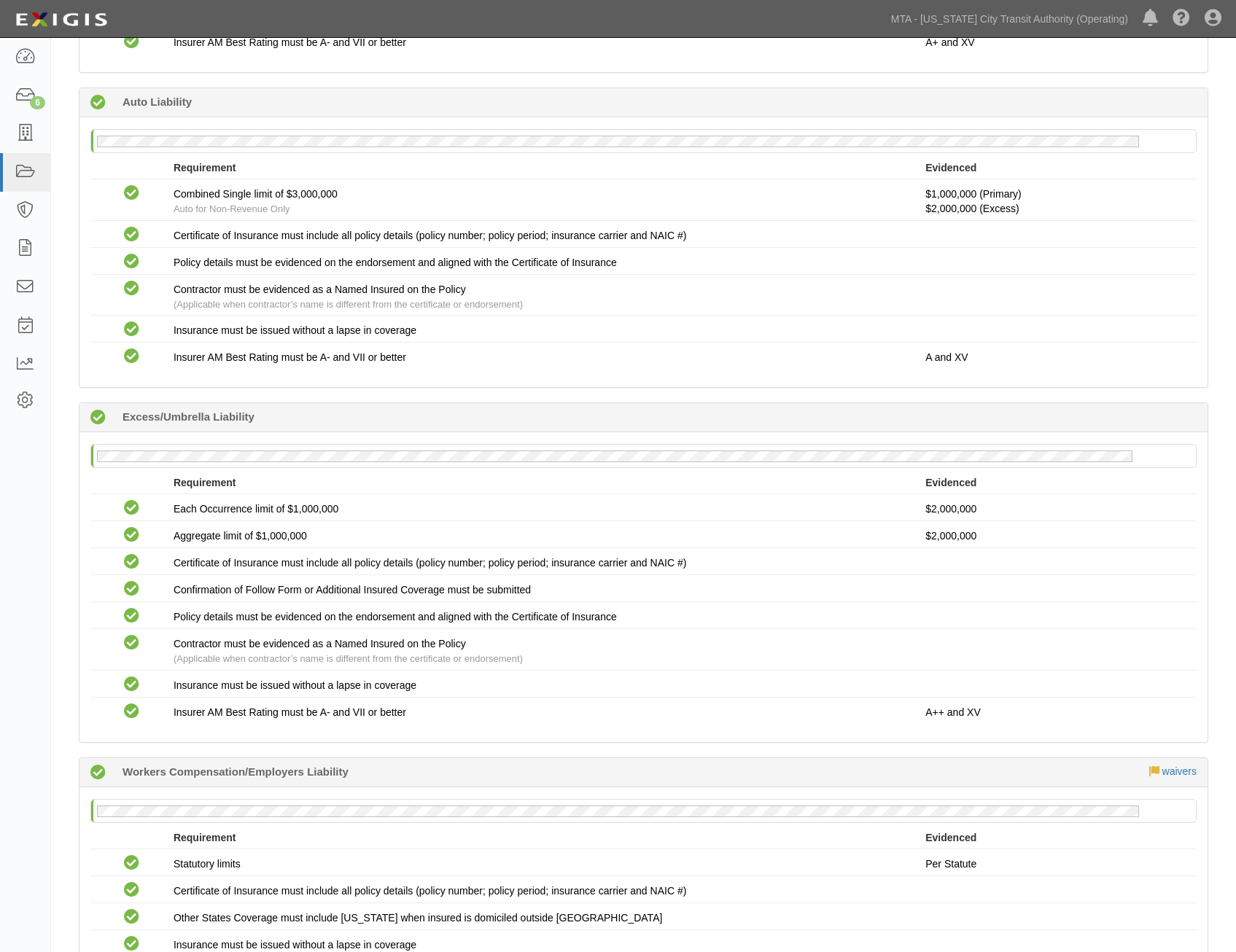
scroll to position [0, 0]
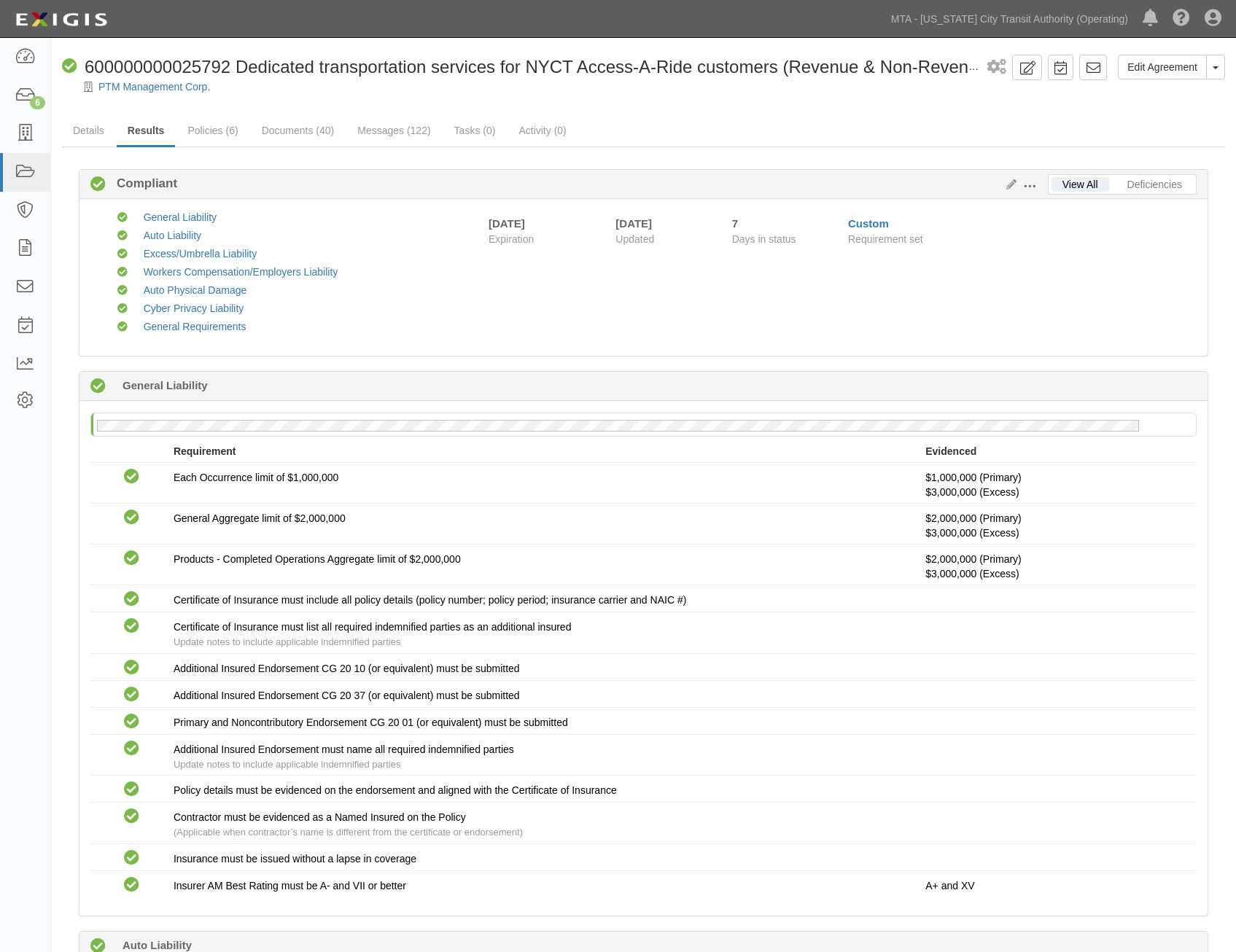
drag, startPoint x: 592, startPoint y: 436, endPoint x: 608, endPoint y: 259, distance: 177.7
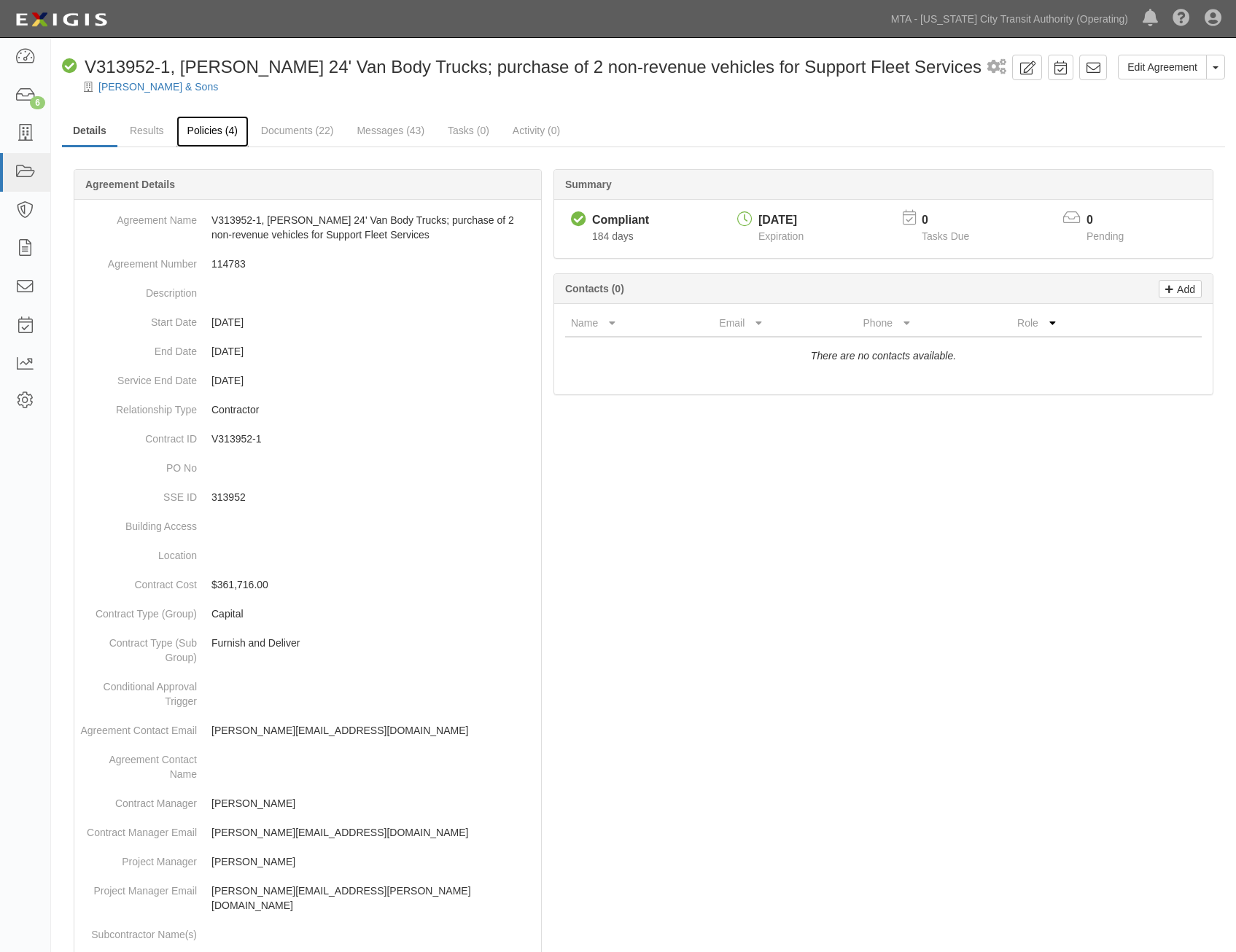
click at [218, 134] on link "Policies (4)" at bounding box center [212, 132] width 72 height 32
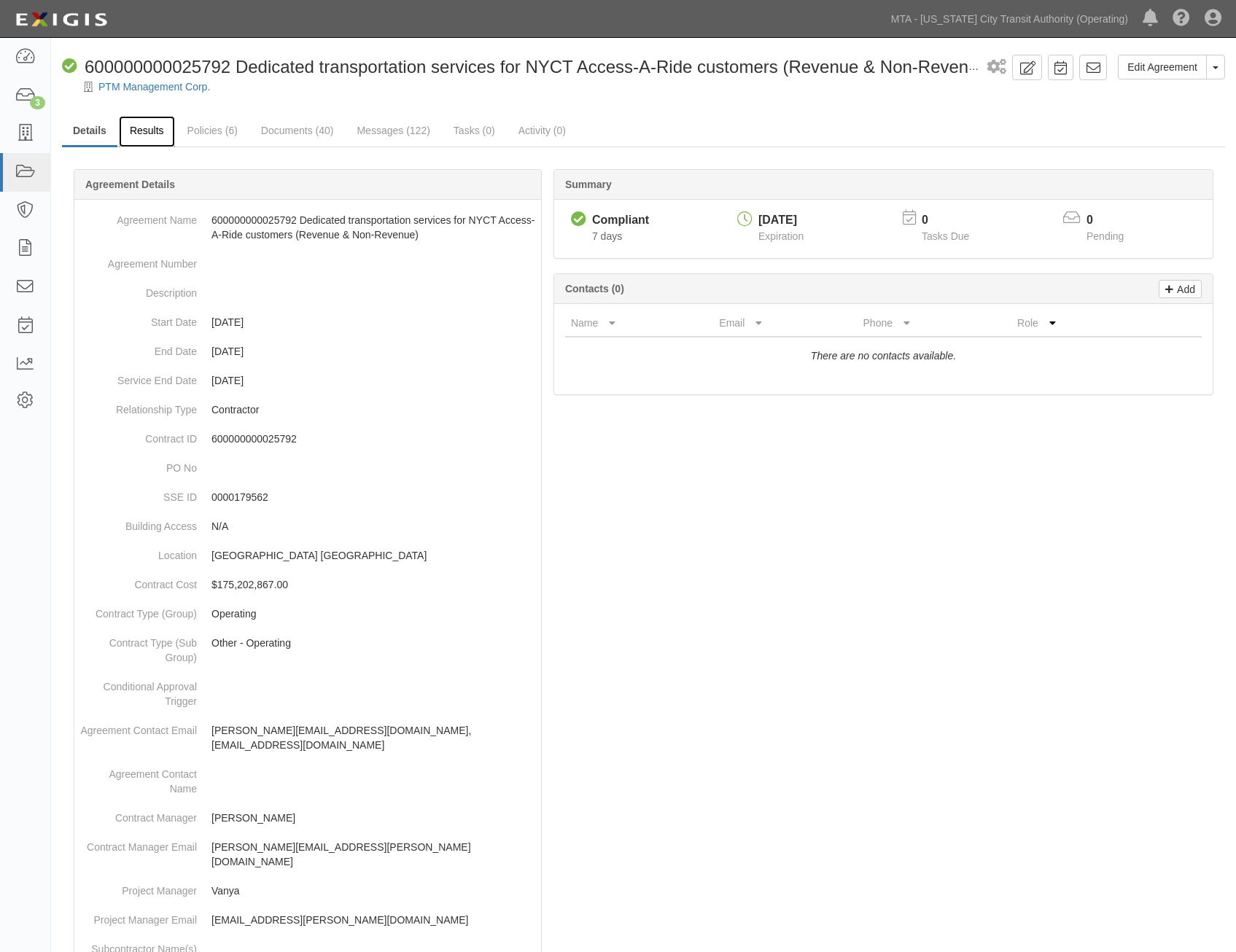
click at [154, 133] on link "Results" at bounding box center [147, 132] width 56 height 32
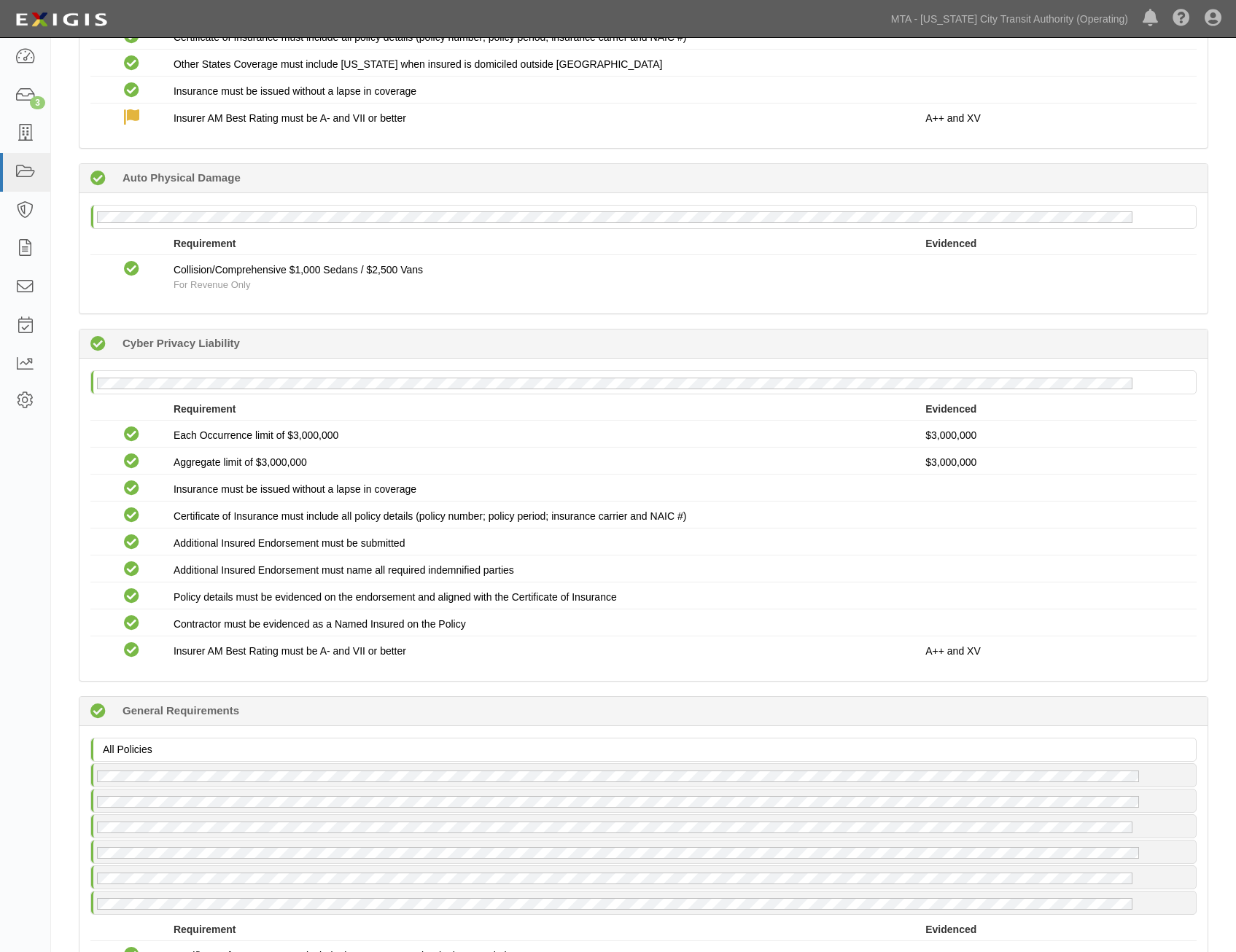
scroll to position [1552, 0]
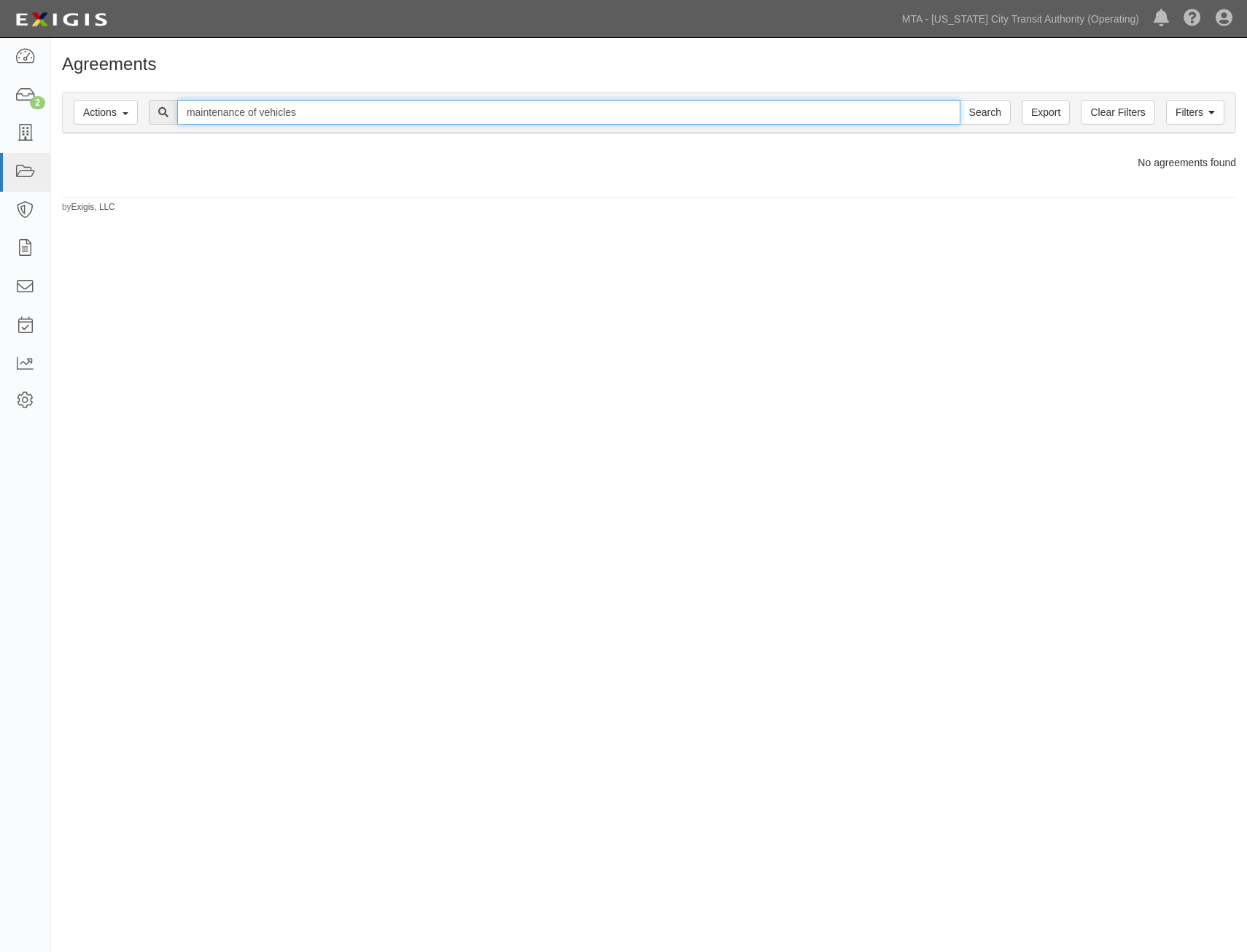
drag, startPoint x: 241, startPoint y: 112, endPoint x: 231, endPoint y: 115, distance: 10.4
click at [231, 115] on input "maintenance of vehicles" at bounding box center [568, 112] width 783 height 25
drag, startPoint x: 310, startPoint y: 112, endPoint x: 155, endPoint y: 115, distance: 155.0
click at [155, 115] on div "maintenance of vehicles Search" at bounding box center [579, 112] width 862 height 25
type input "vehicle maintenance"
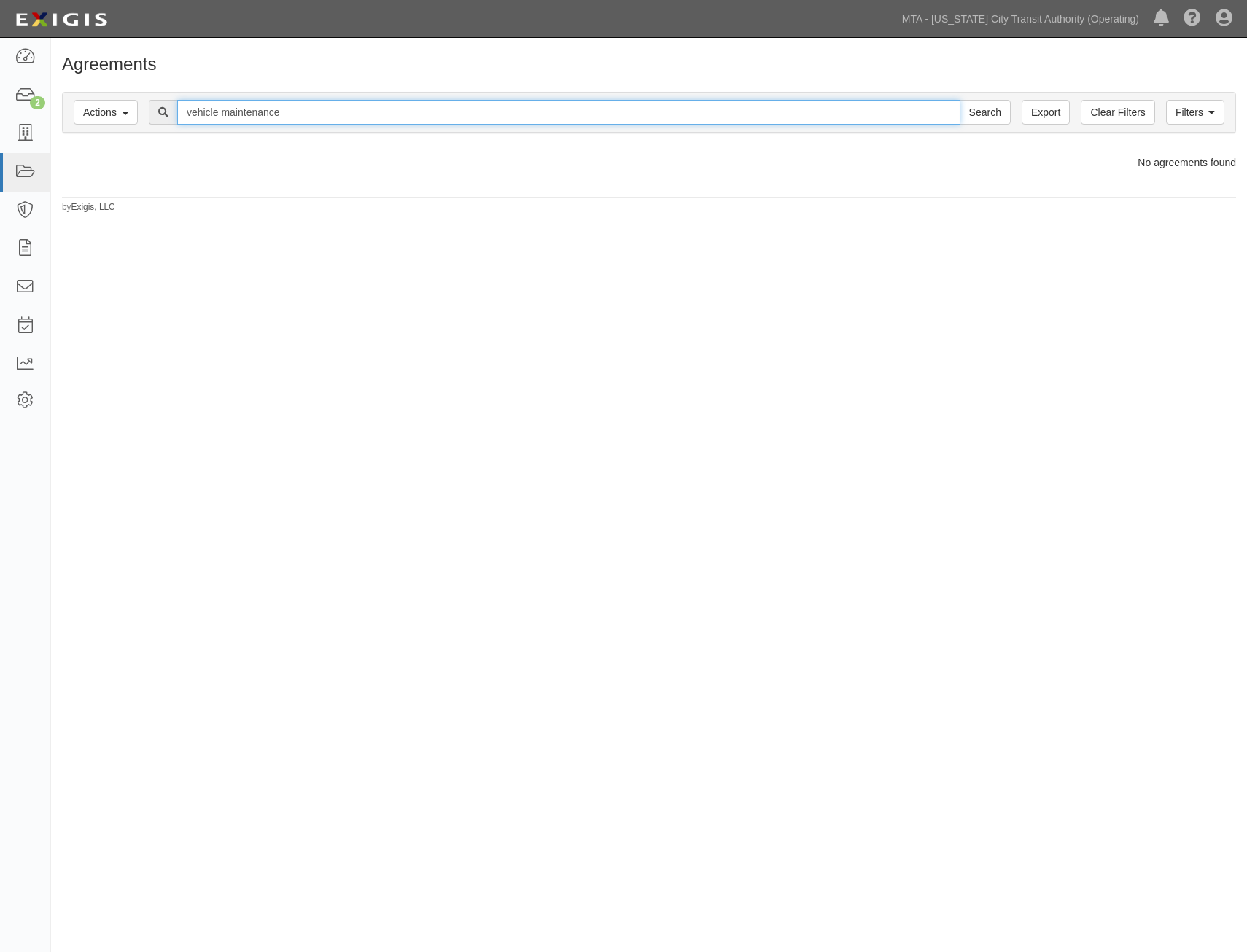
click at [960, 100] on input "Search" at bounding box center [985, 112] width 51 height 25
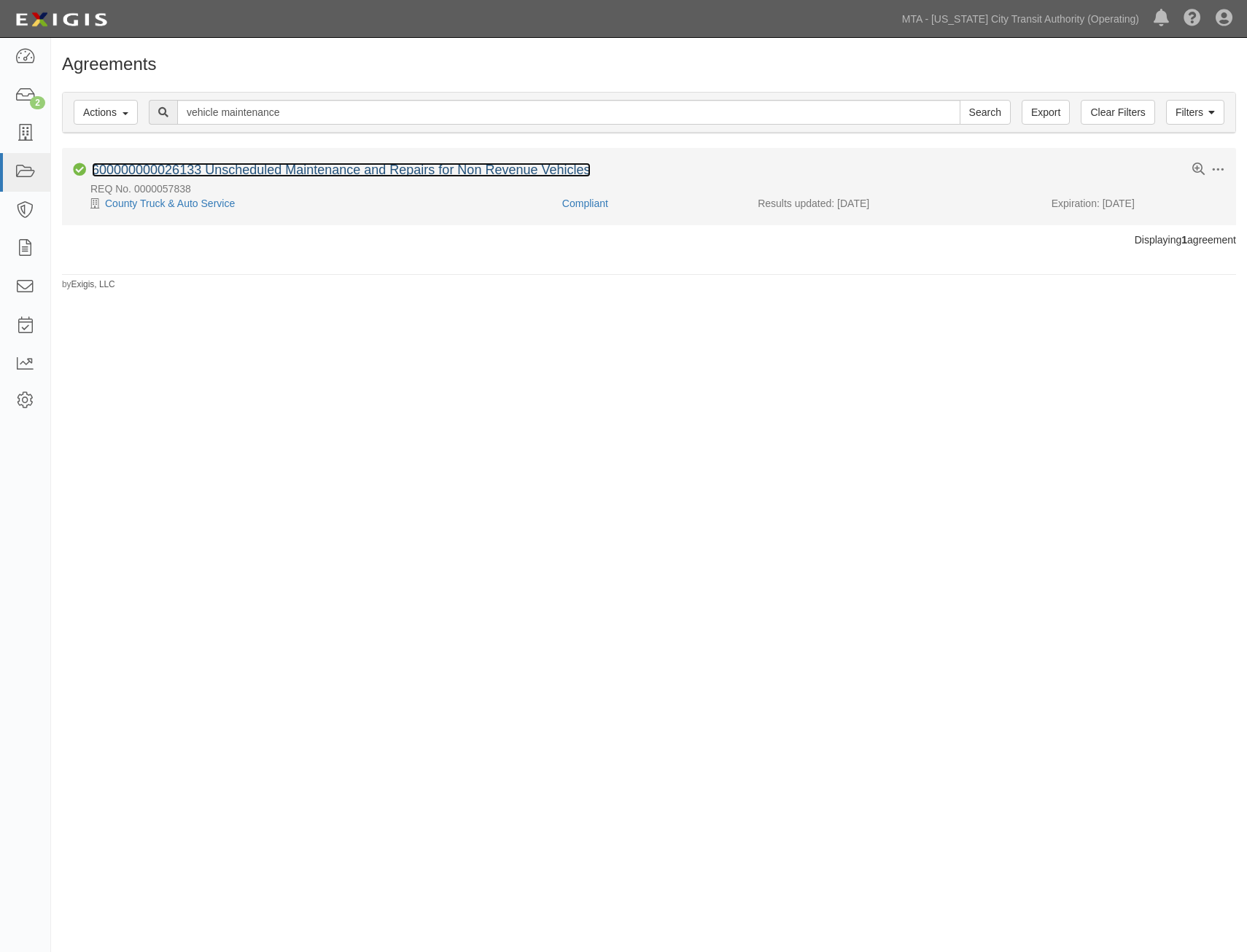
click at [455, 171] on link "600000000026133 Unscheduled Maintenance and Repairs for Non Revenue Vehicles" at bounding box center [341, 170] width 498 height 15
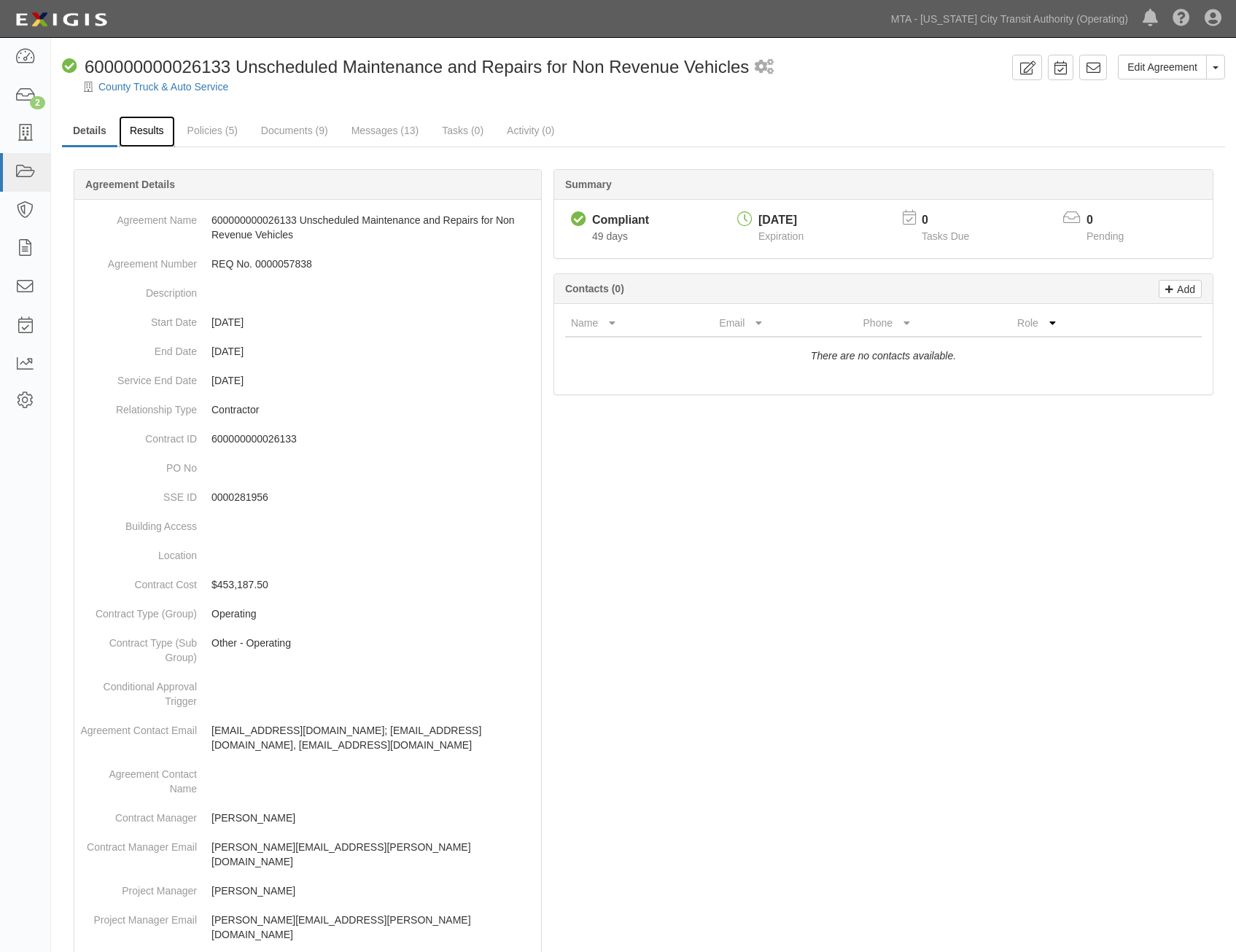
click at [165, 140] on link "Results" at bounding box center [147, 132] width 56 height 32
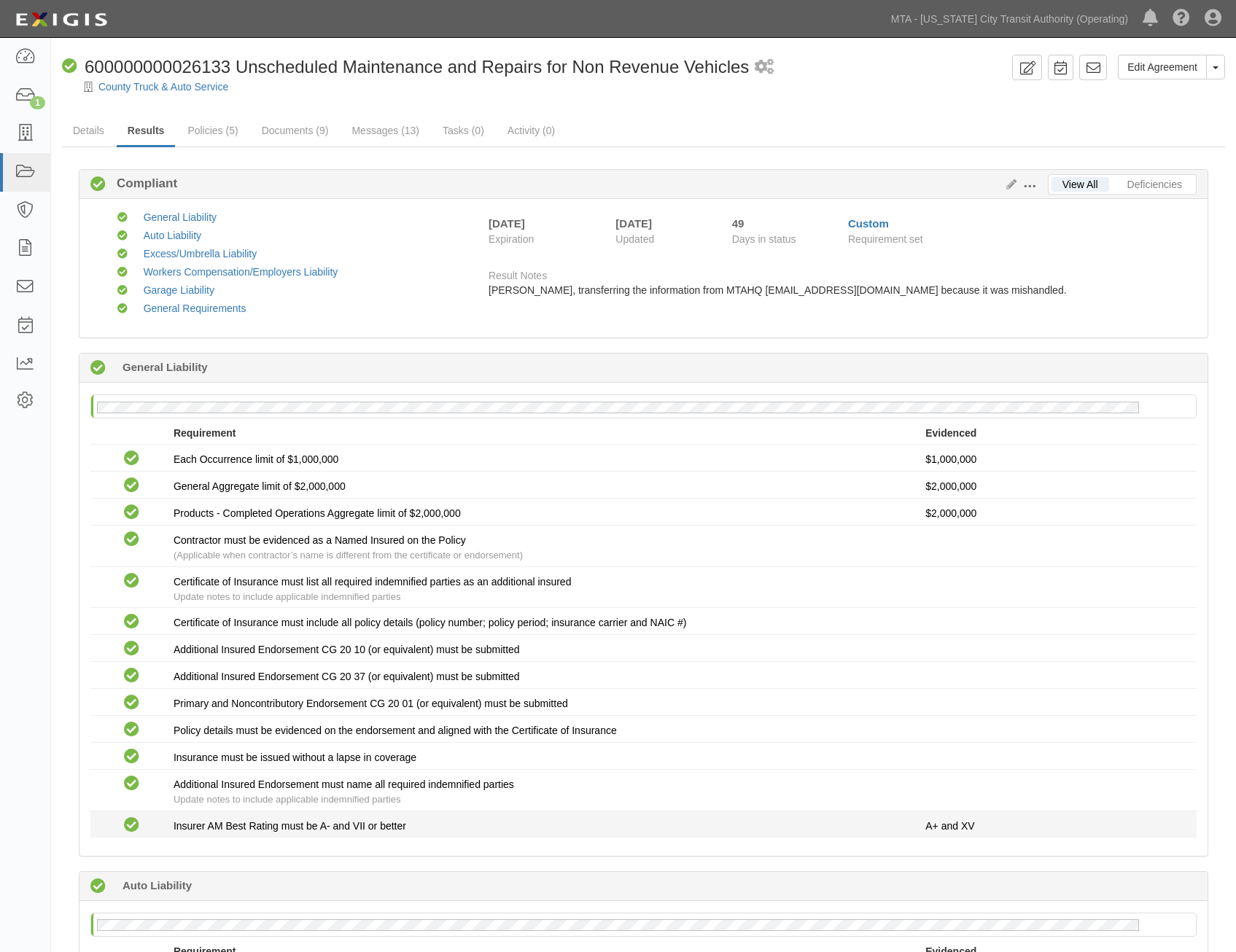
drag, startPoint x: 631, startPoint y: 719, endPoint x: 688, endPoint y: 502, distance: 224.4
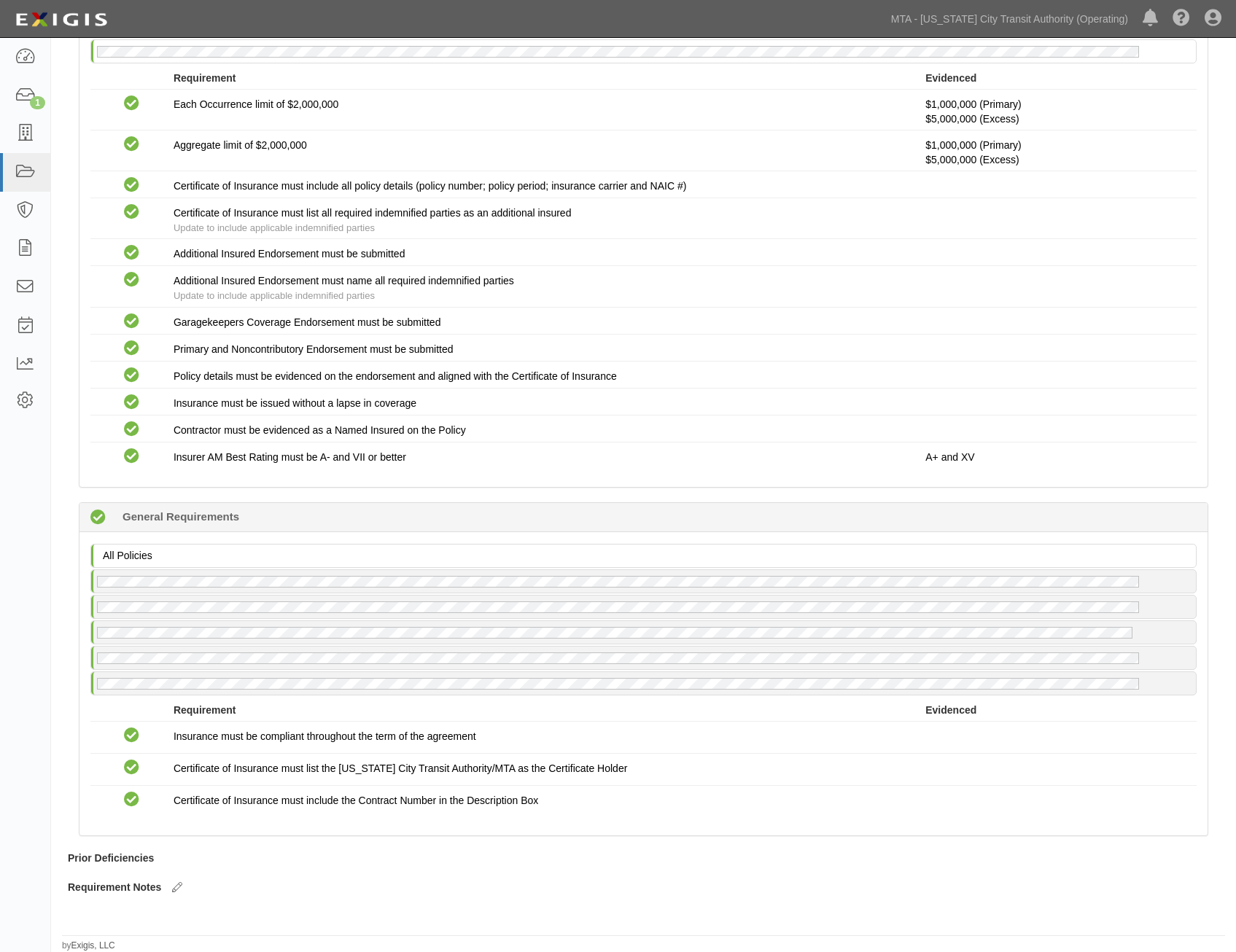
drag, startPoint x: 728, startPoint y: 590, endPoint x: 698, endPoint y: 868, distance: 279.6
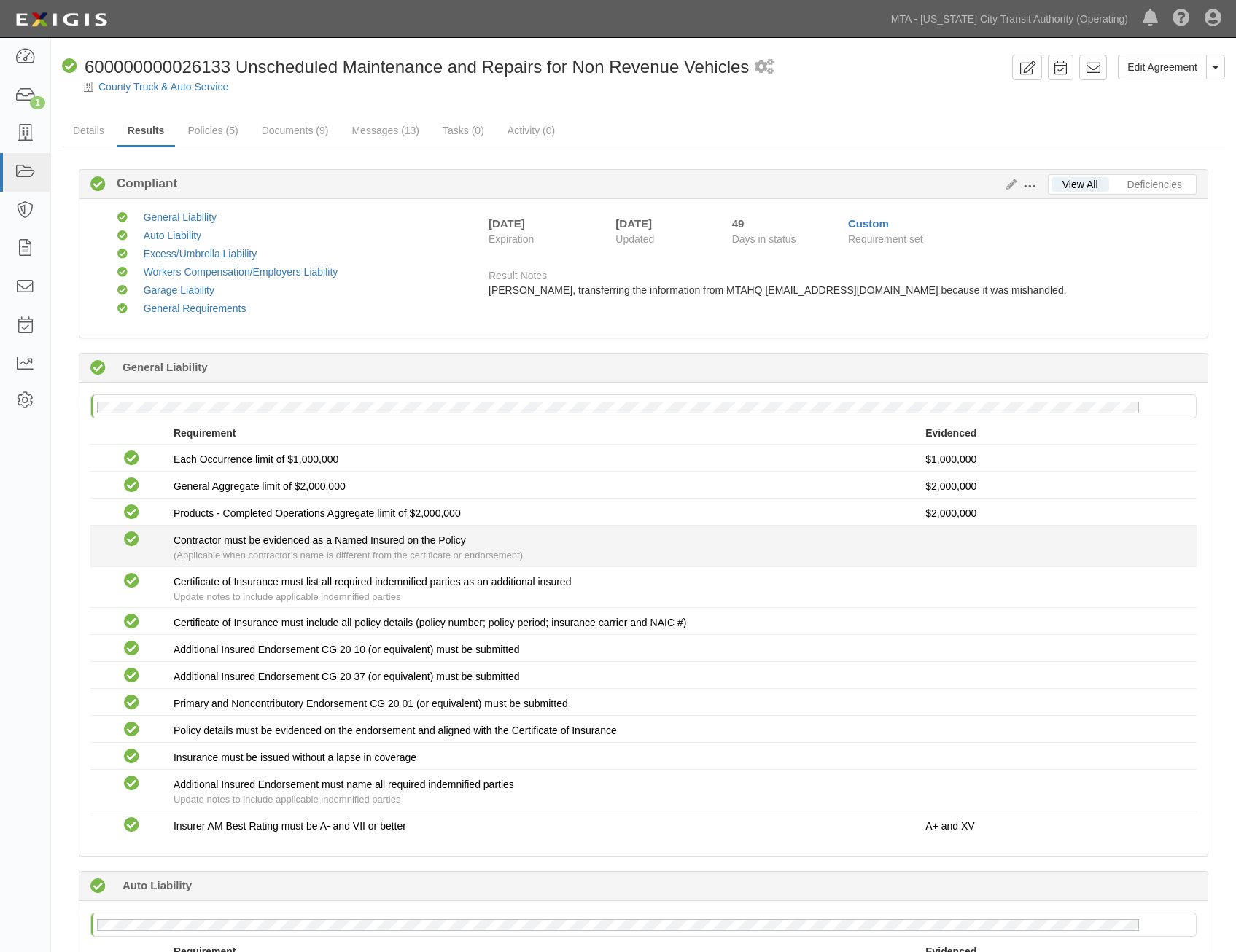
drag, startPoint x: 794, startPoint y: 754, endPoint x: 797, endPoint y: 565, distance: 189.0
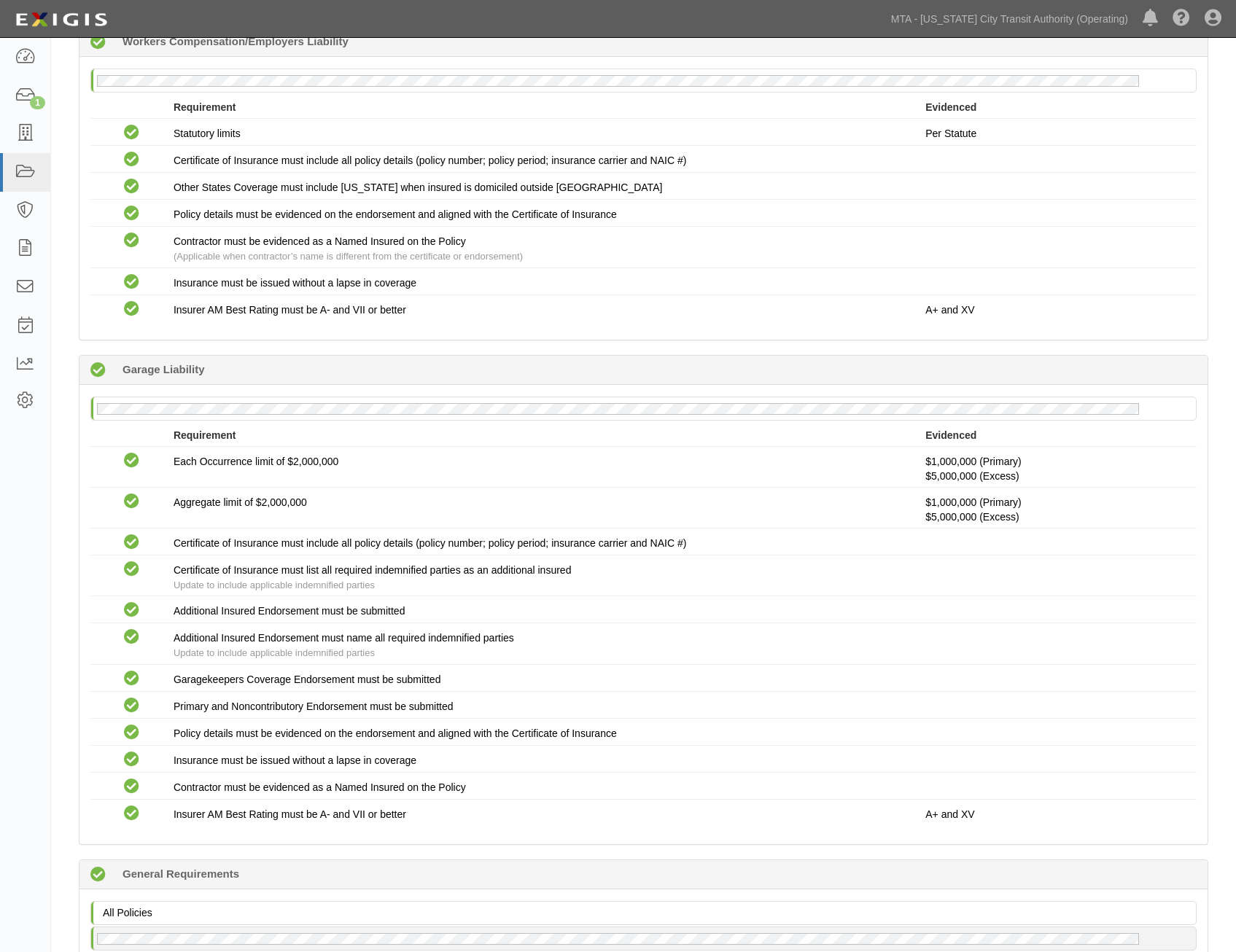
scroll to position [1870, 0]
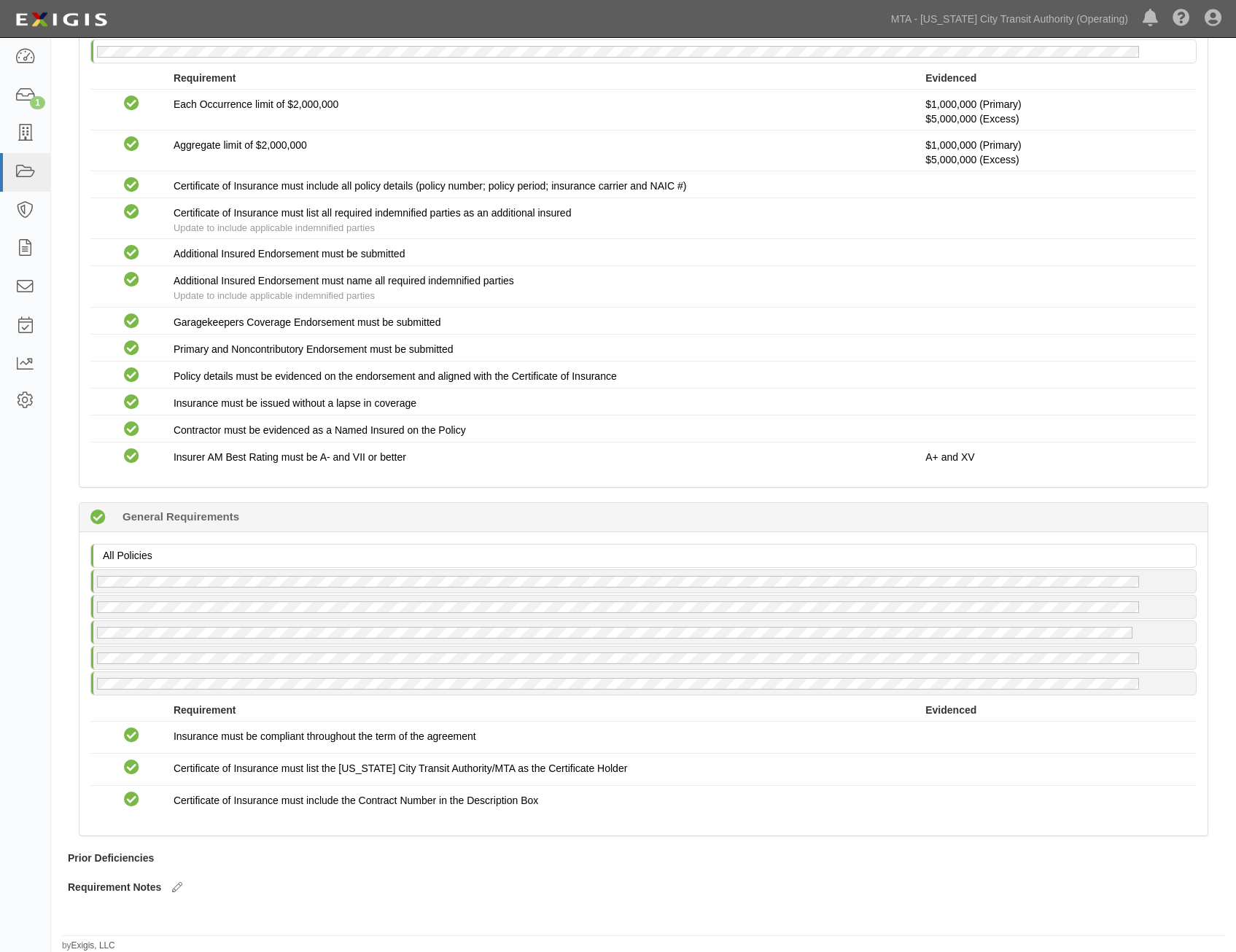
drag, startPoint x: 797, startPoint y: 565, endPoint x: 781, endPoint y: 868, distance: 303.4
